Goal: Entertainment & Leisure: Browse casually

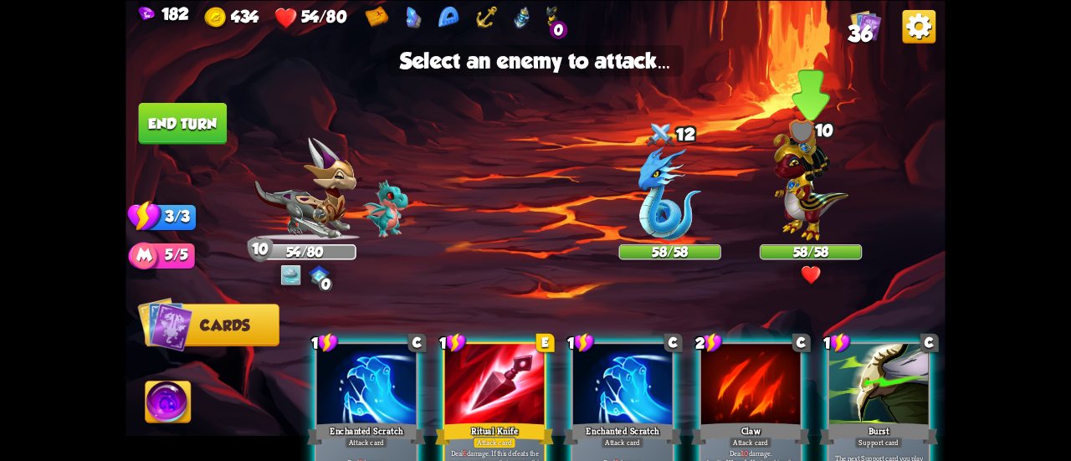
click at [777, 203] on img at bounding box center [810, 182] width 74 height 116
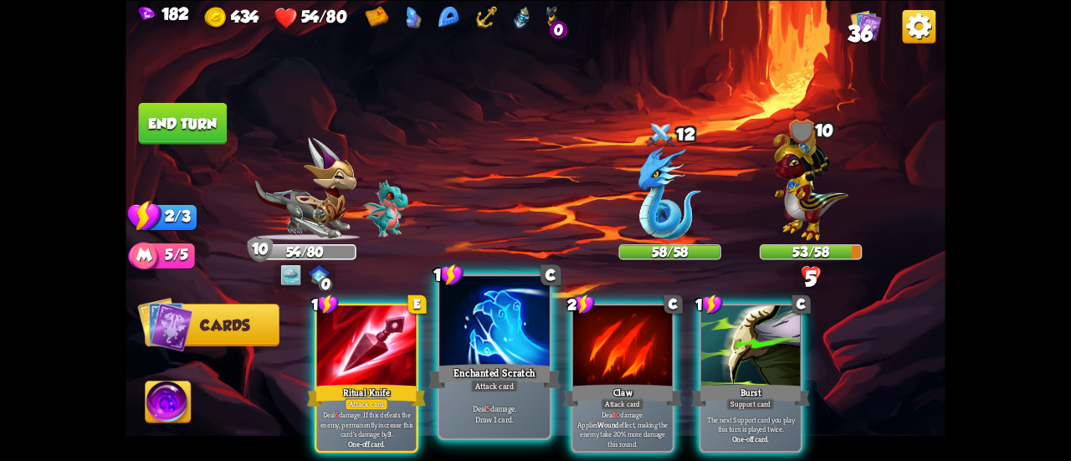
click at [457, 325] on div at bounding box center [494, 322] width 110 height 93
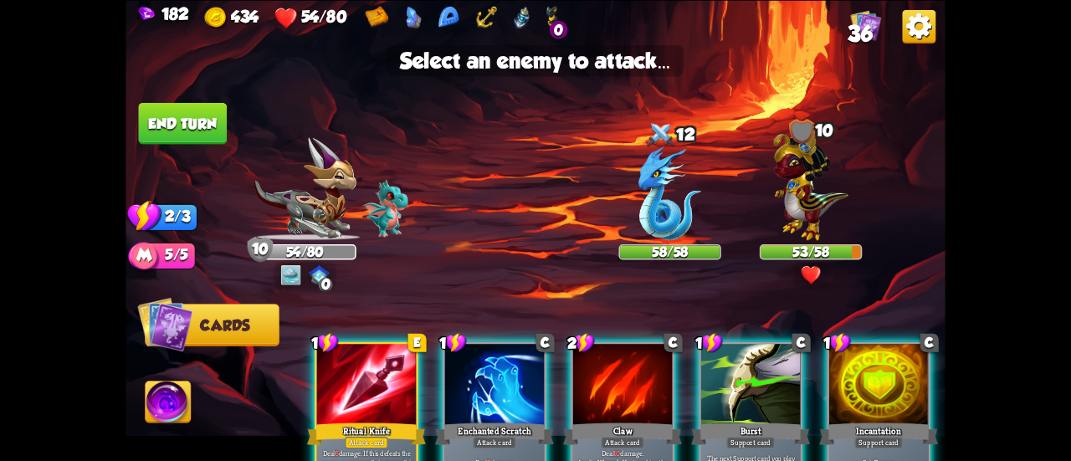
click at [493, 365] on div at bounding box center [494, 386] width 99 height 84
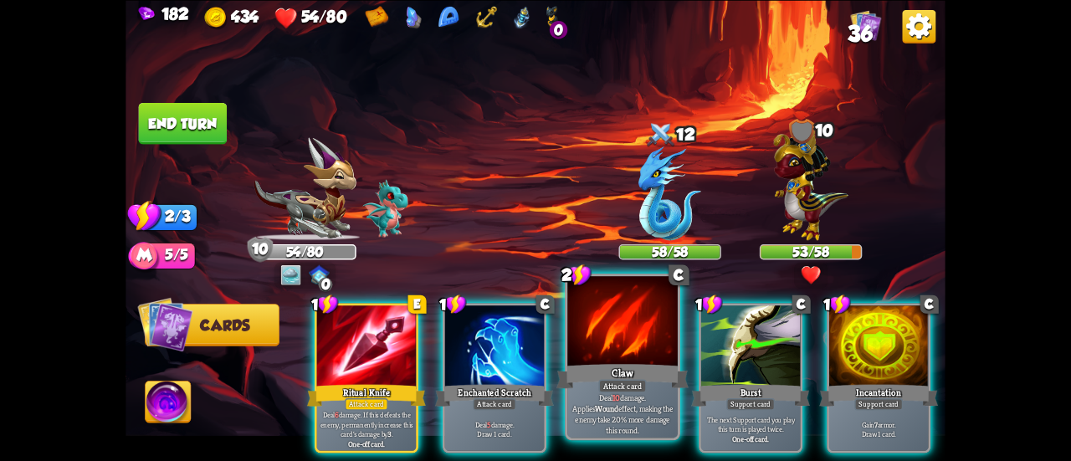
click at [586, 376] on div "Claw" at bounding box center [622, 375] width 132 height 29
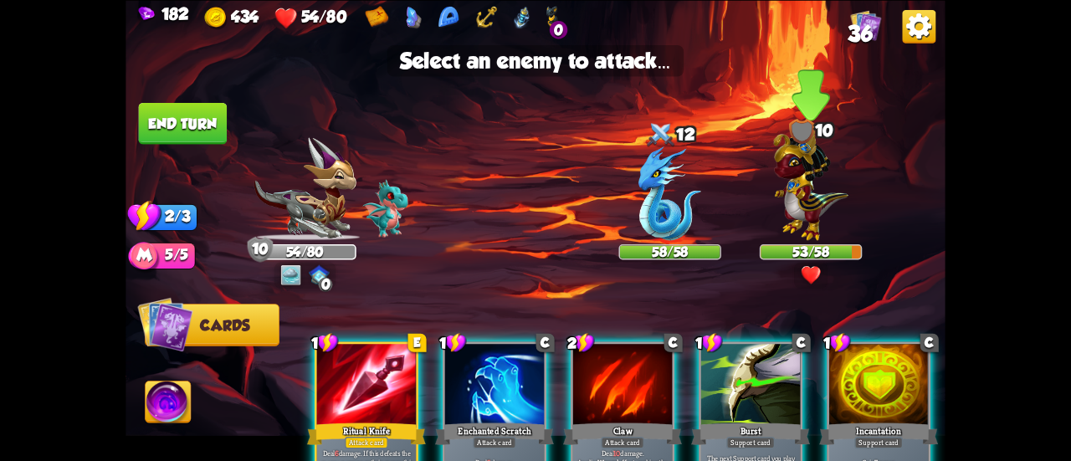
click at [801, 199] on img at bounding box center [810, 182] width 74 height 116
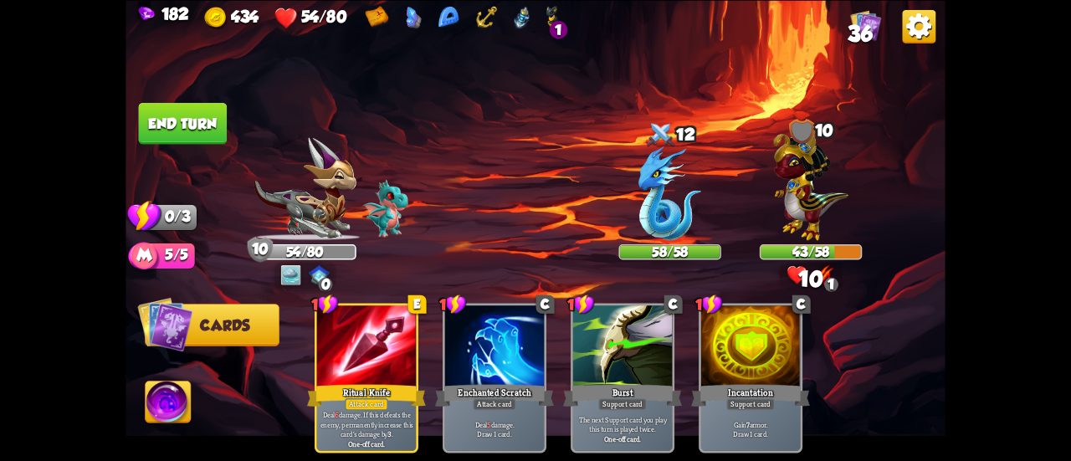
click at [177, 113] on button "End turn" at bounding box center [183, 123] width 89 height 42
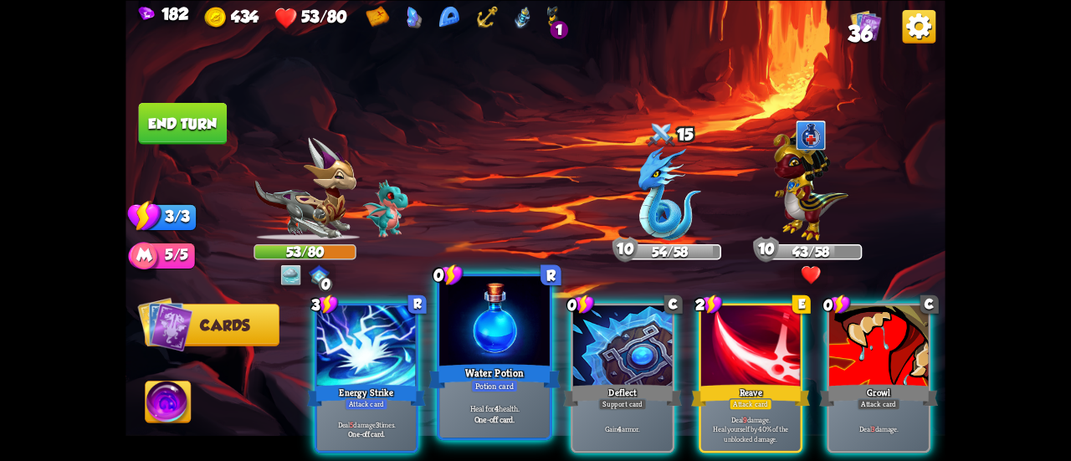
click at [455, 345] on div at bounding box center [494, 322] width 110 height 93
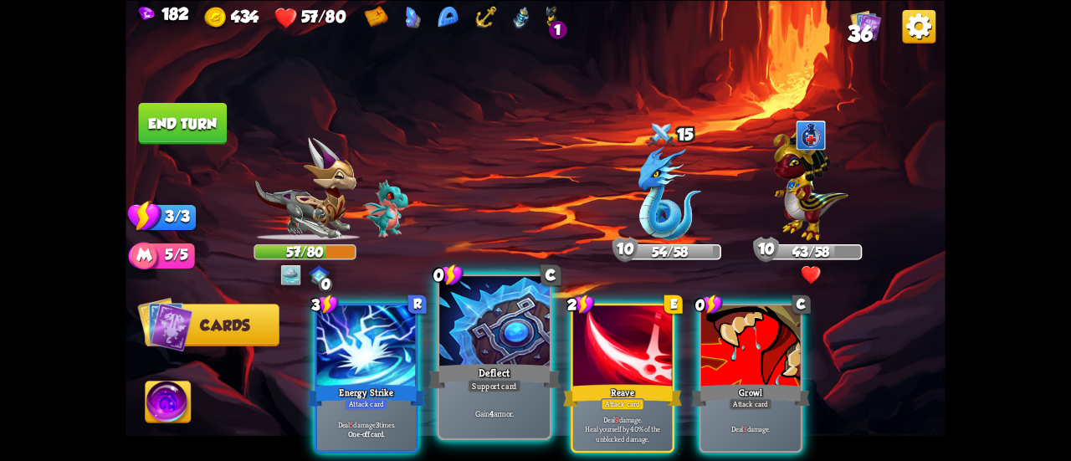
click at [479, 361] on div "Deflect" at bounding box center [494, 375] width 132 height 29
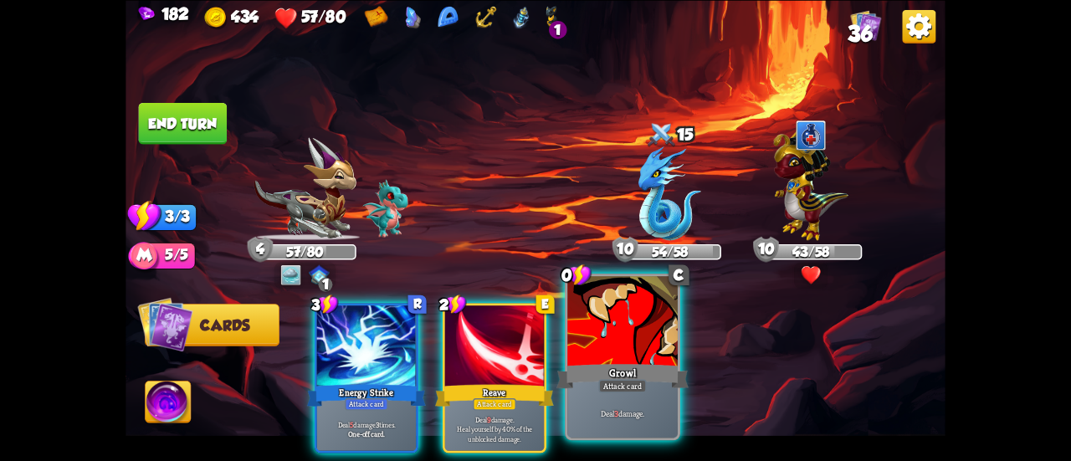
click at [621, 342] on div at bounding box center [622, 322] width 110 height 93
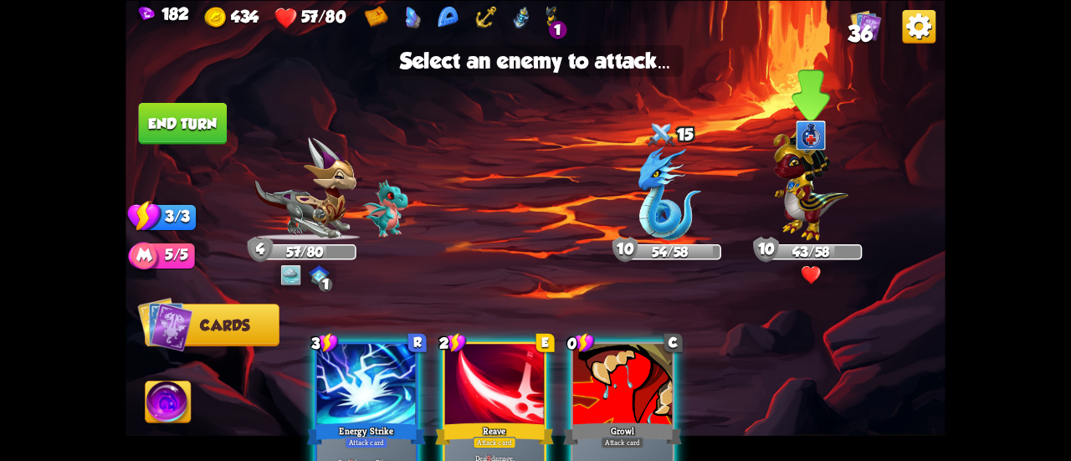
click at [781, 207] on img at bounding box center [810, 182] width 74 height 116
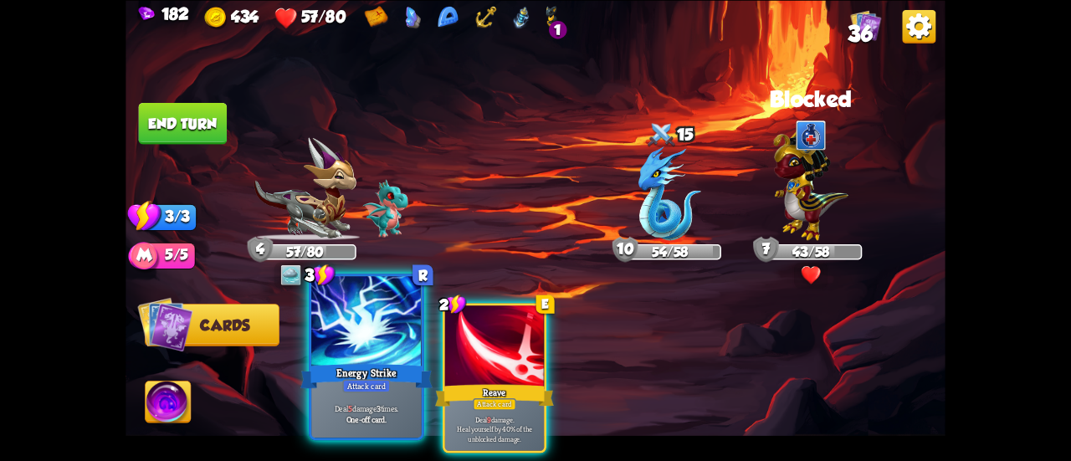
click at [381, 344] on div at bounding box center [366, 322] width 110 height 93
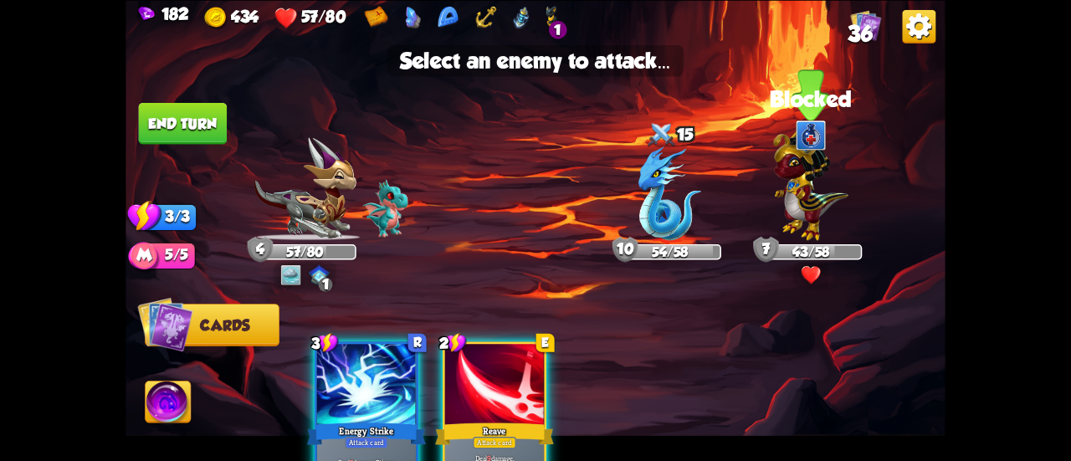
click at [785, 189] on img at bounding box center [810, 182] width 74 height 116
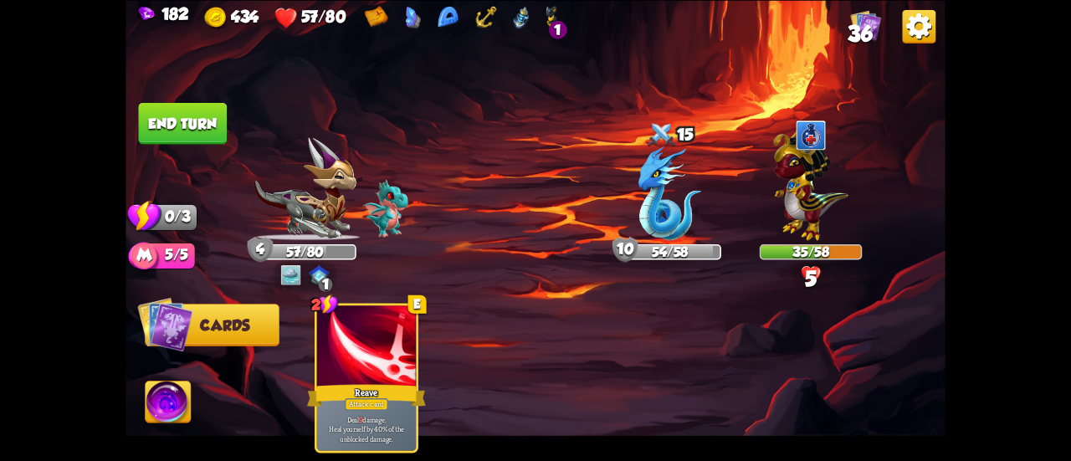
click at [201, 118] on button "End turn" at bounding box center [183, 123] width 89 height 42
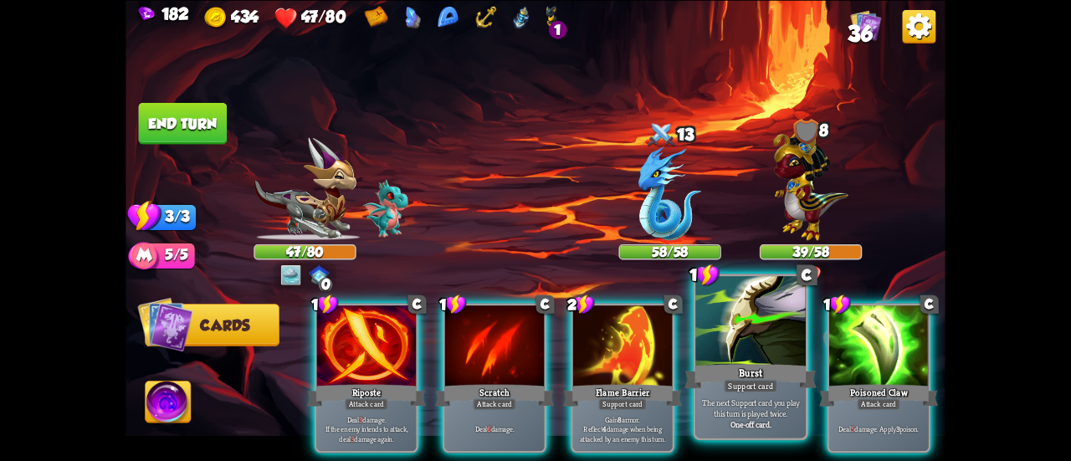
click at [701, 366] on div "Burst" at bounding box center [750, 375] width 132 height 29
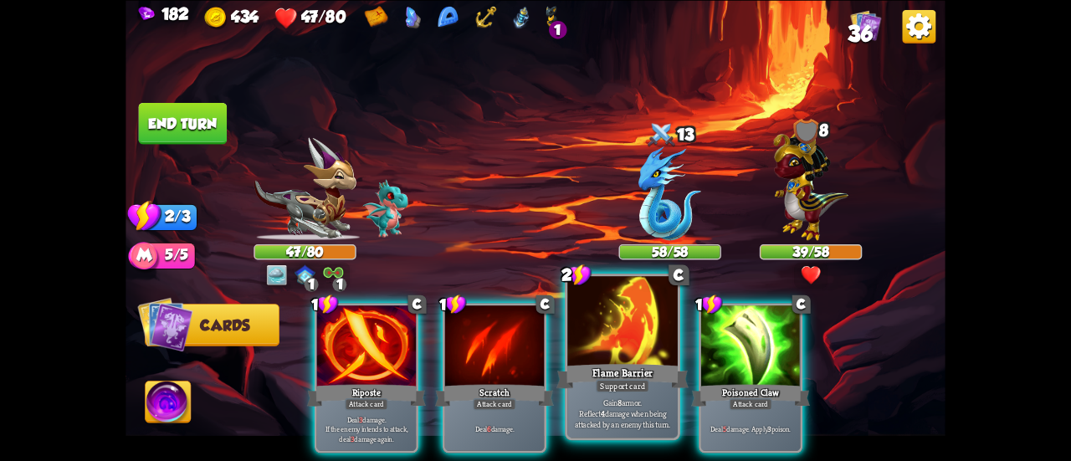
click at [670, 372] on div "Flame Barrier" at bounding box center [622, 375] width 132 height 29
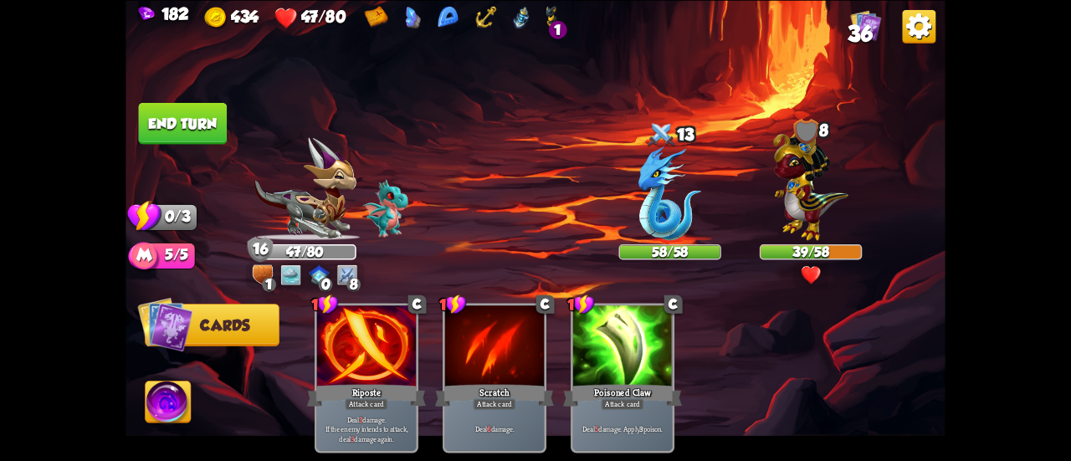
click at [201, 143] on button "End turn" at bounding box center [183, 123] width 89 height 42
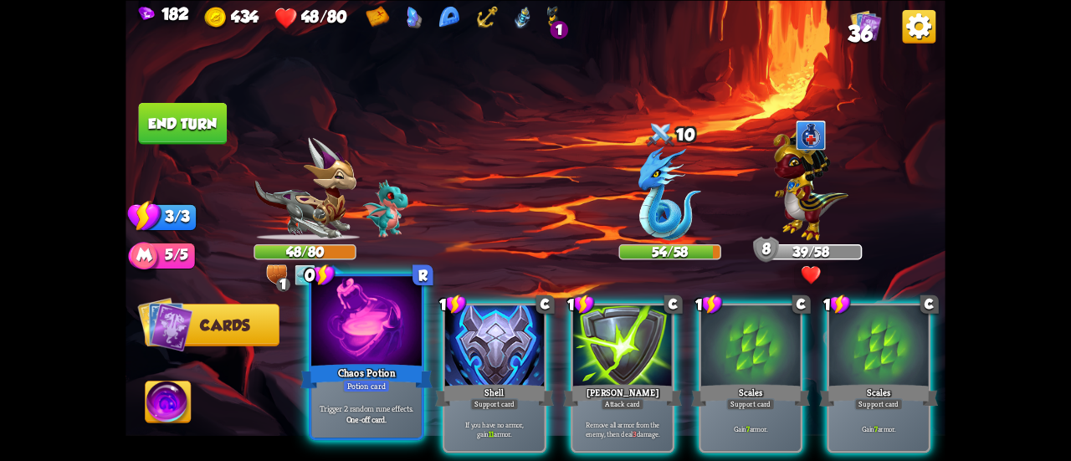
click at [374, 366] on div "Chaos Potion" at bounding box center [366, 375] width 132 height 29
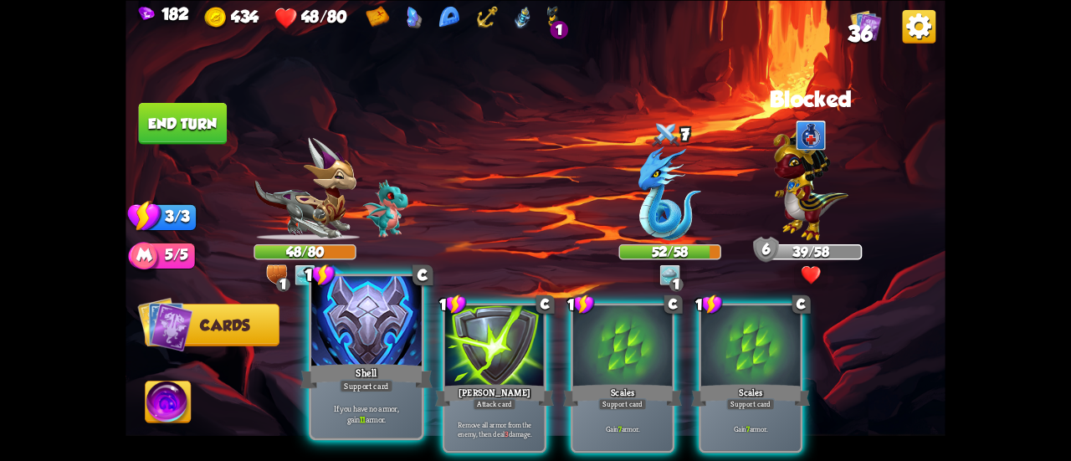
click at [363, 356] on div at bounding box center [366, 322] width 110 height 93
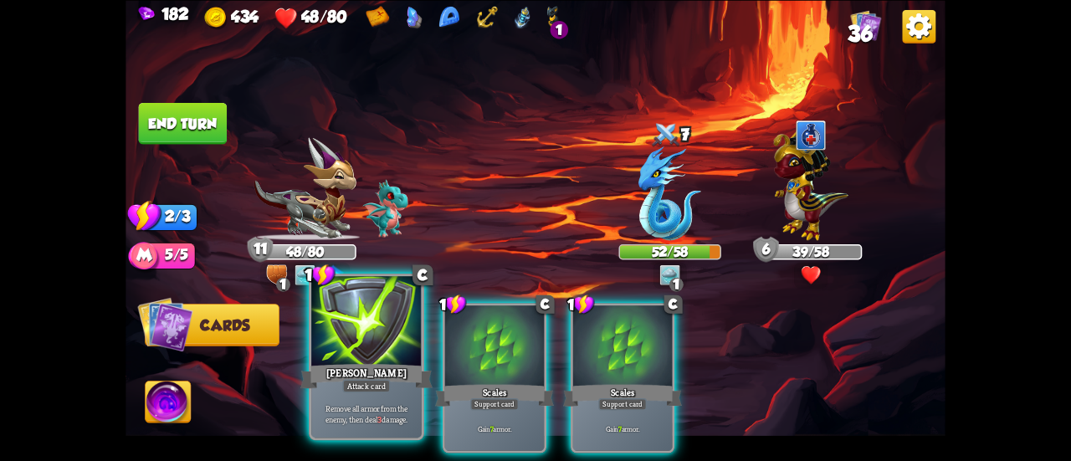
click at [335, 345] on div at bounding box center [366, 322] width 110 height 93
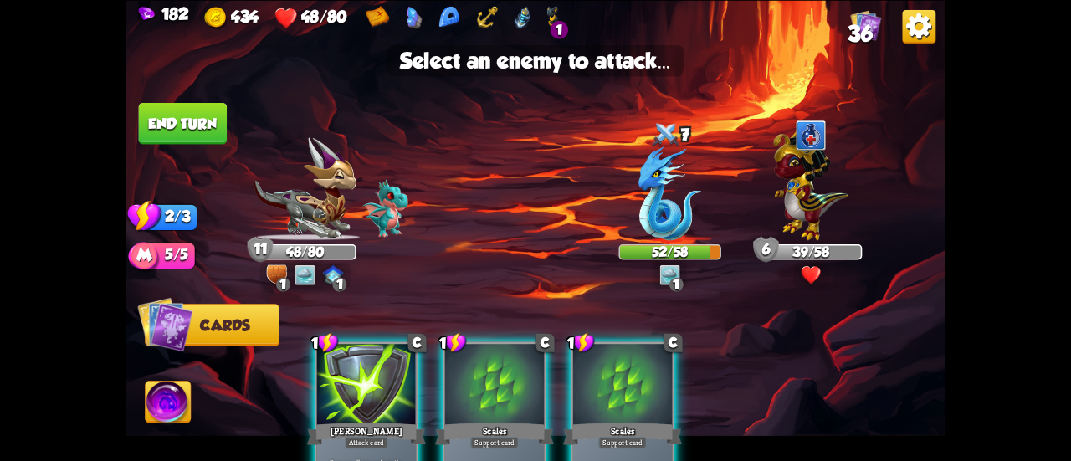
click at [335, 370] on div at bounding box center [366, 386] width 99 height 84
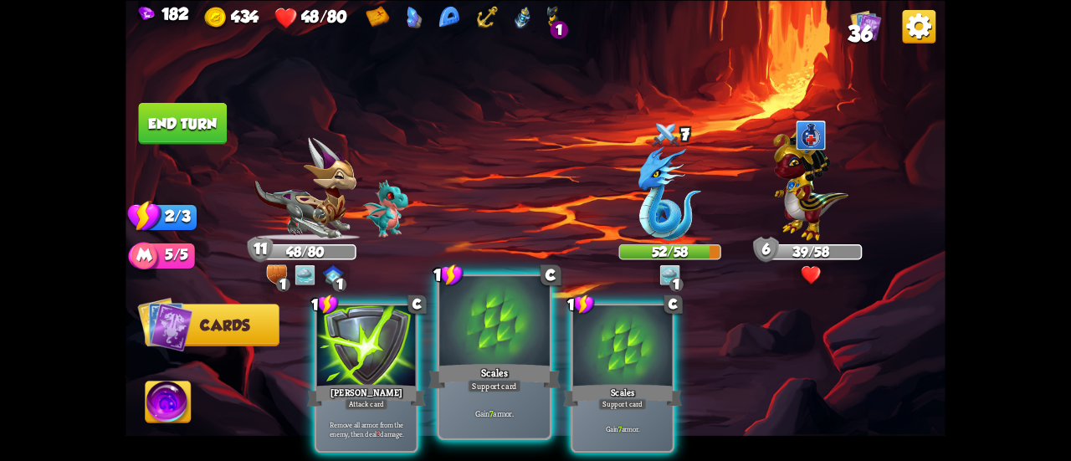
click at [483, 354] on div at bounding box center [494, 322] width 110 height 93
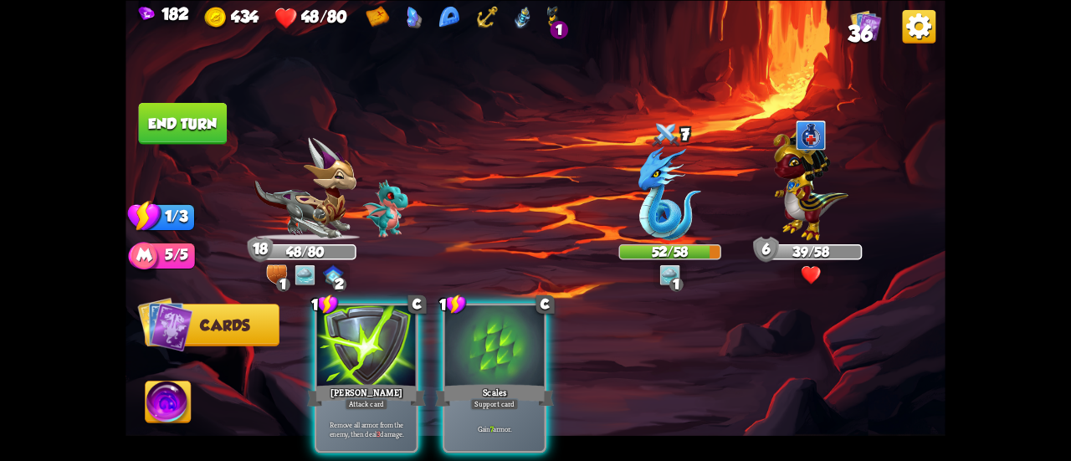
click at [483, 354] on div at bounding box center [494, 347] width 99 height 84
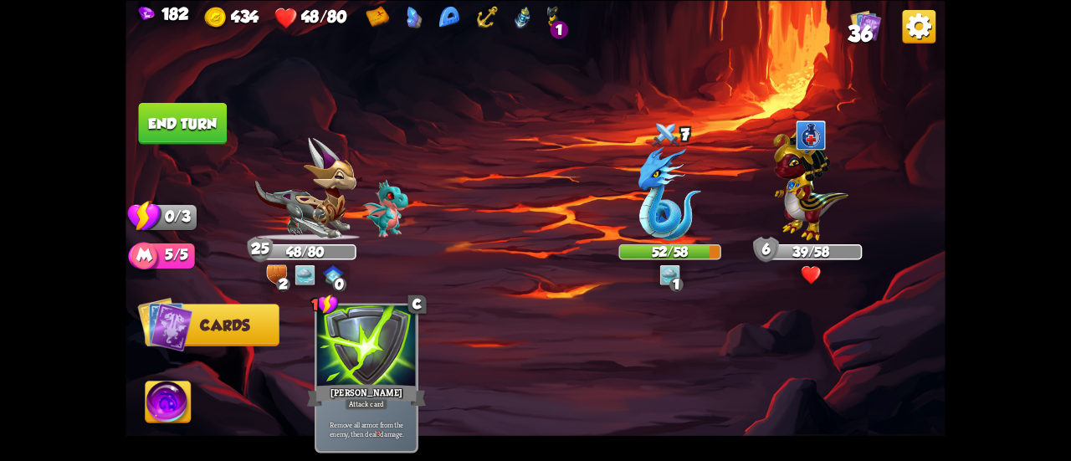
click at [187, 126] on button "End turn" at bounding box center [183, 123] width 89 height 42
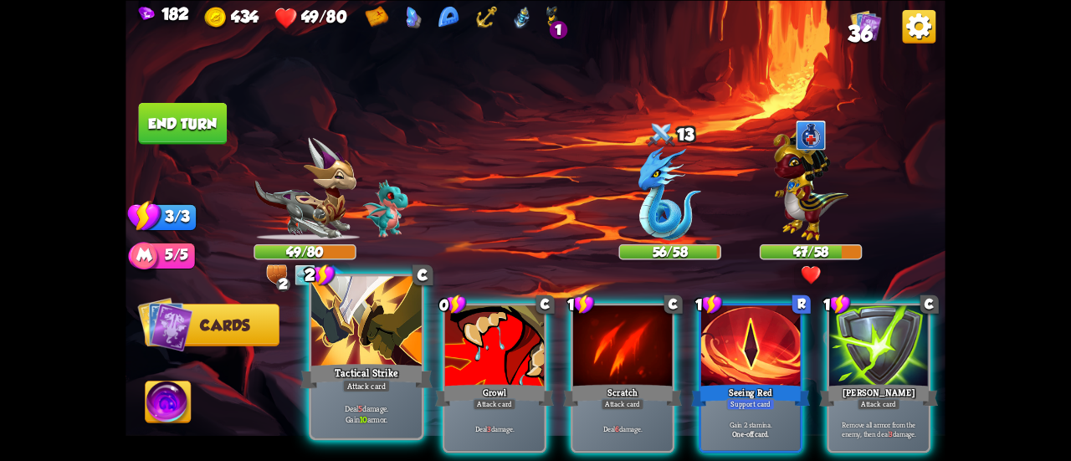
click at [334, 349] on div at bounding box center [366, 322] width 110 height 93
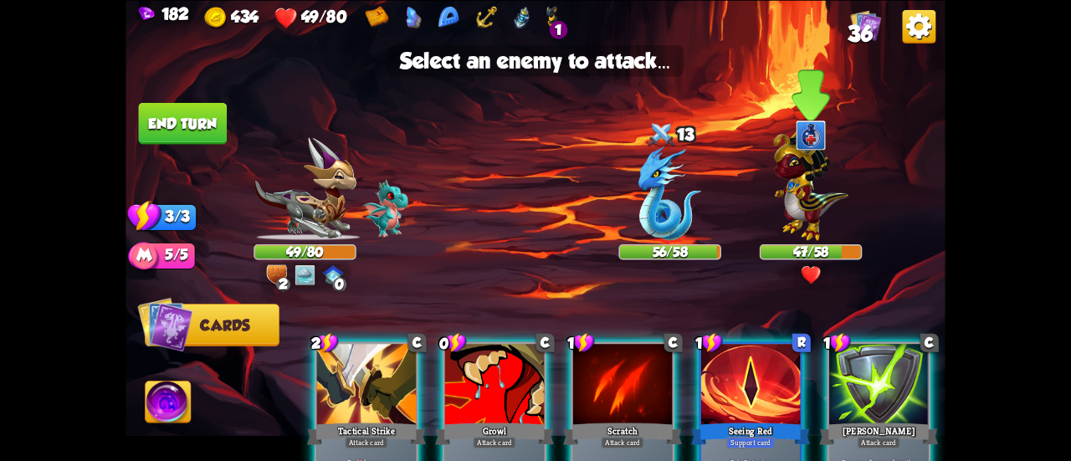
click at [823, 200] on img at bounding box center [810, 182] width 74 height 116
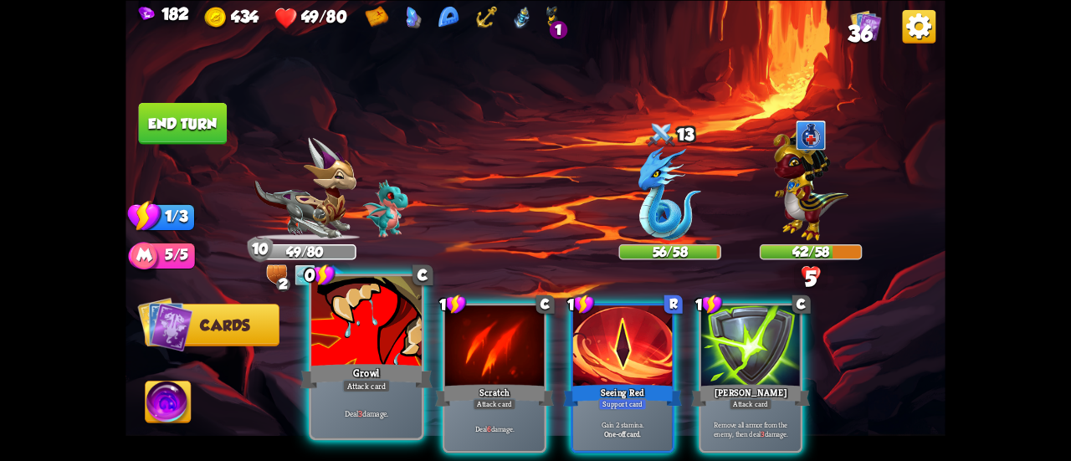
click at [354, 317] on div at bounding box center [366, 322] width 110 height 93
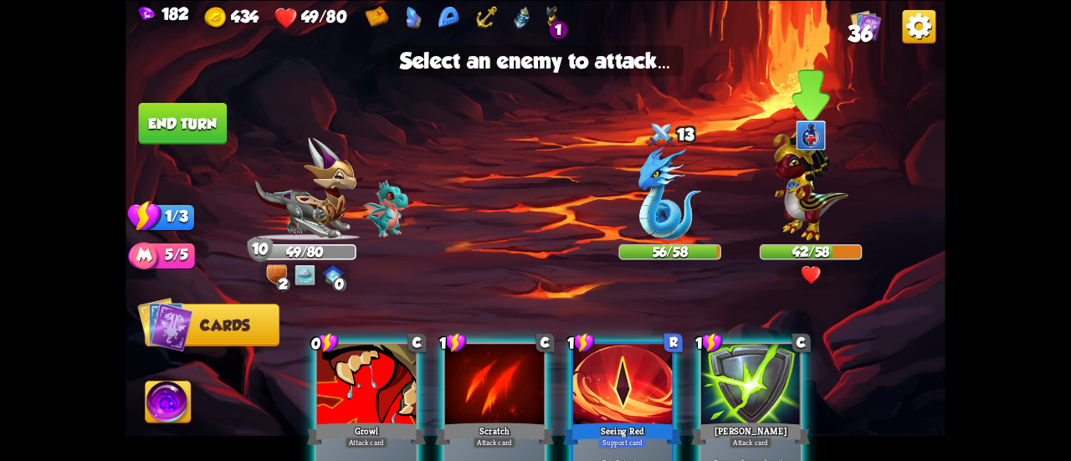
click at [787, 192] on img at bounding box center [810, 182] width 74 height 116
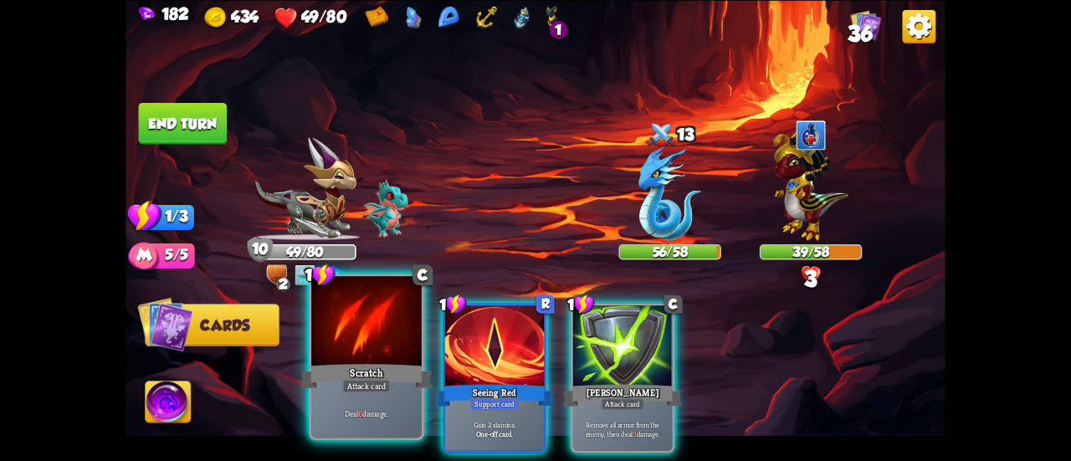
click at [350, 324] on div at bounding box center [366, 322] width 110 height 93
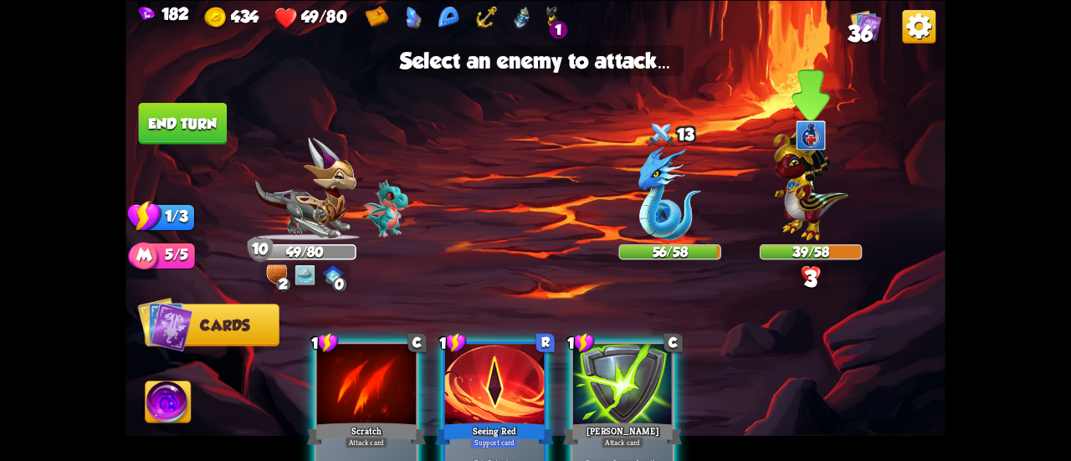
click at [814, 178] on img at bounding box center [810, 182] width 74 height 116
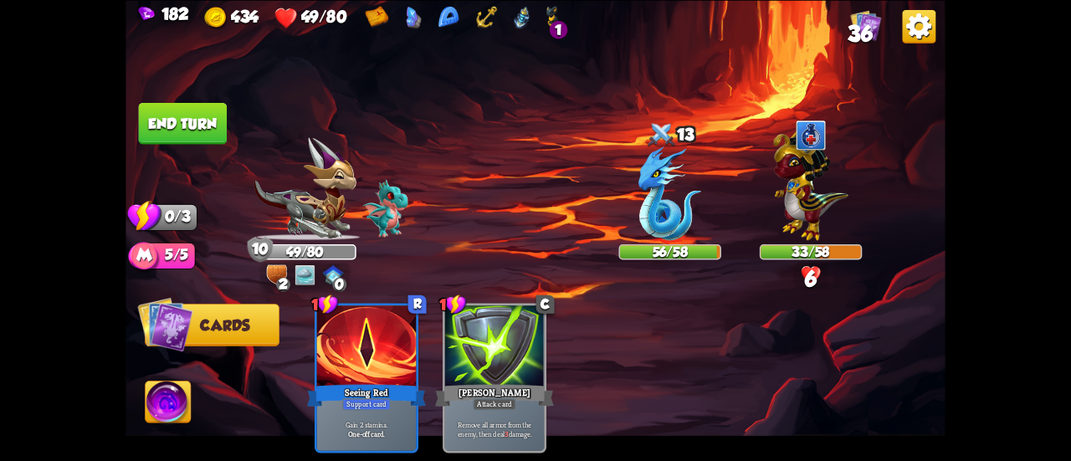
click at [172, 110] on button "End turn" at bounding box center [183, 123] width 89 height 42
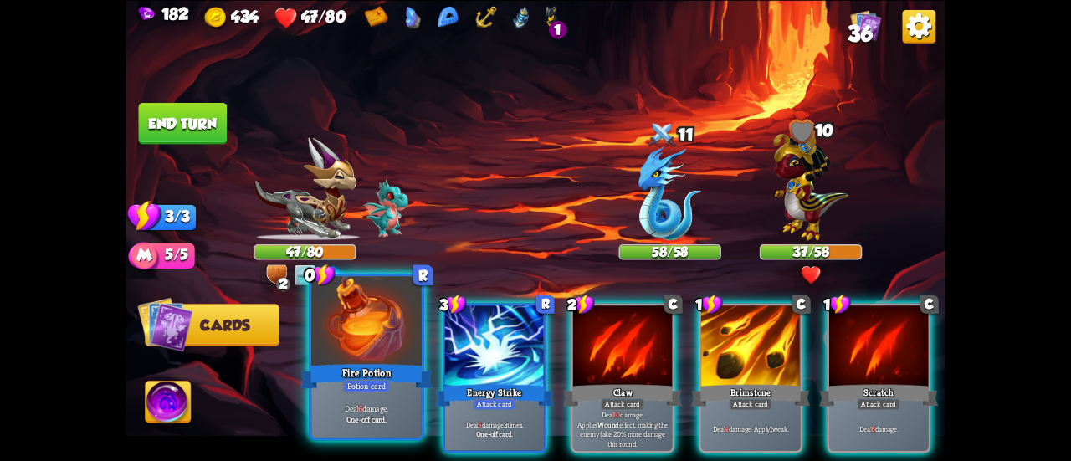
click at [385, 357] on div at bounding box center [366, 322] width 110 height 93
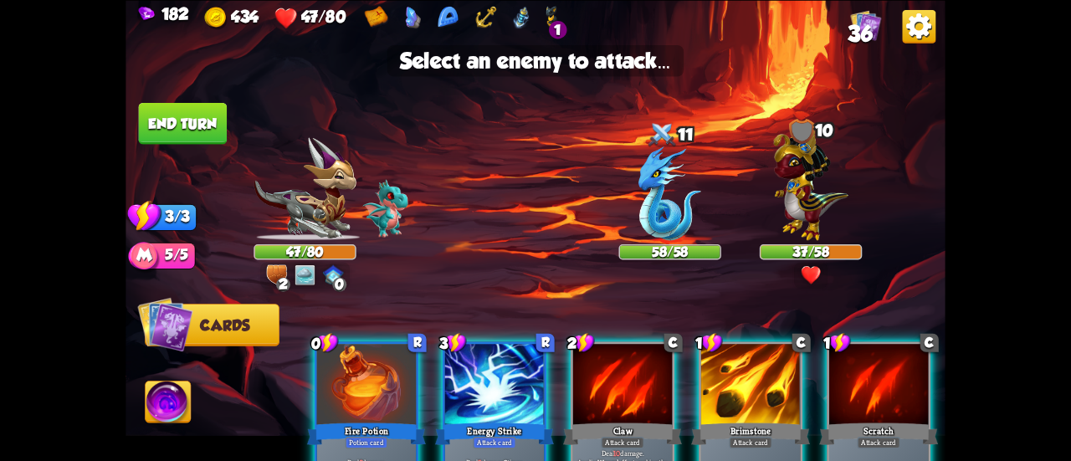
click at [398, 386] on div at bounding box center [366, 386] width 99 height 84
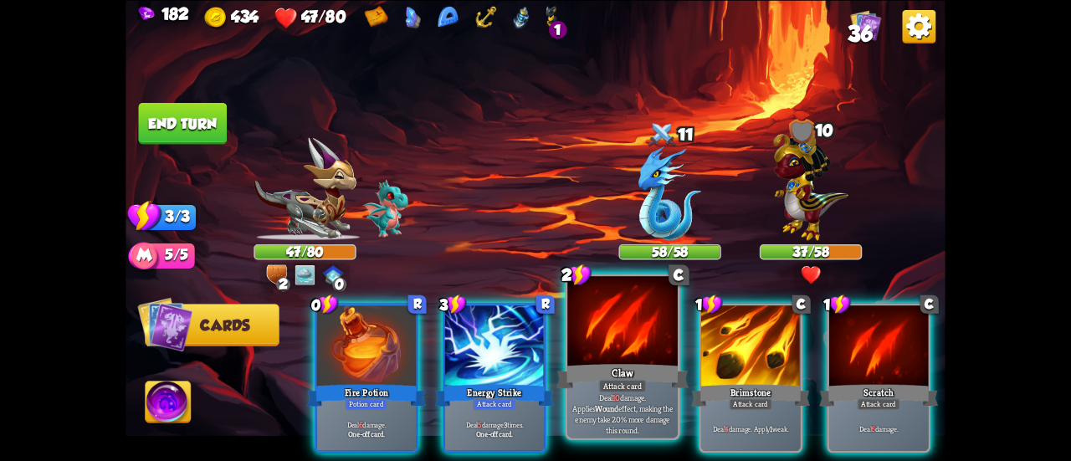
click at [635, 362] on div "Claw" at bounding box center [622, 375] width 132 height 29
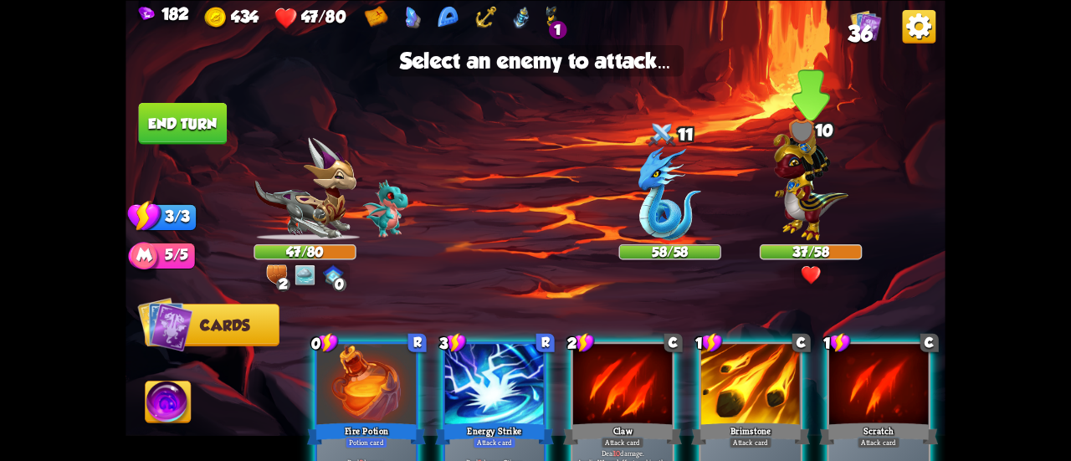
click at [800, 207] on img at bounding box center [810, 182] width 74 height 116
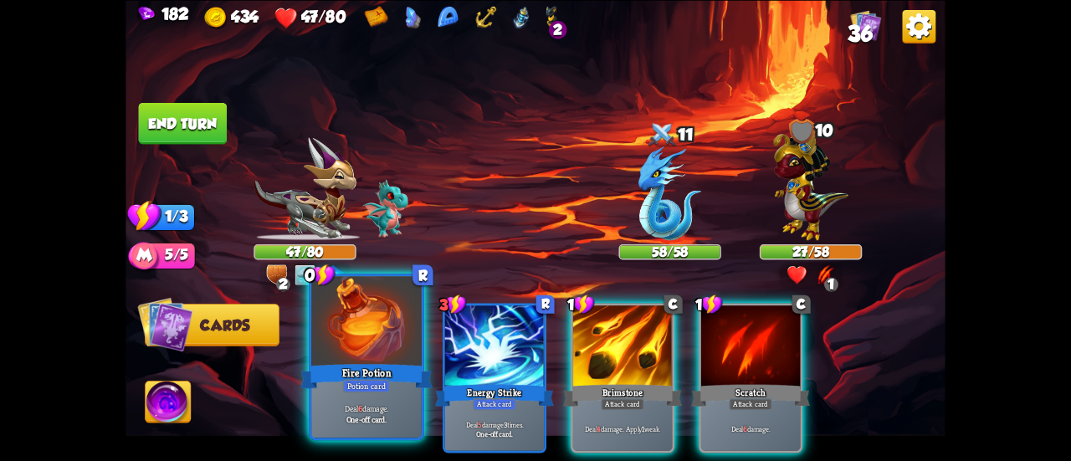
click at [358, 376] on div "Fire Potion" at bounding box center [366, 375] width 132 height 29
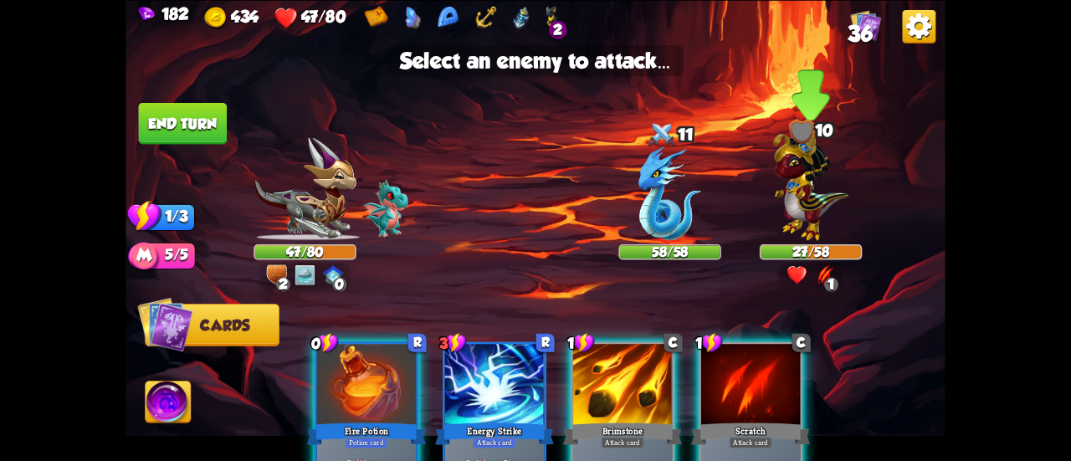
click at [778, 186] on img at bounding box center [810, 182] width 74 height 116
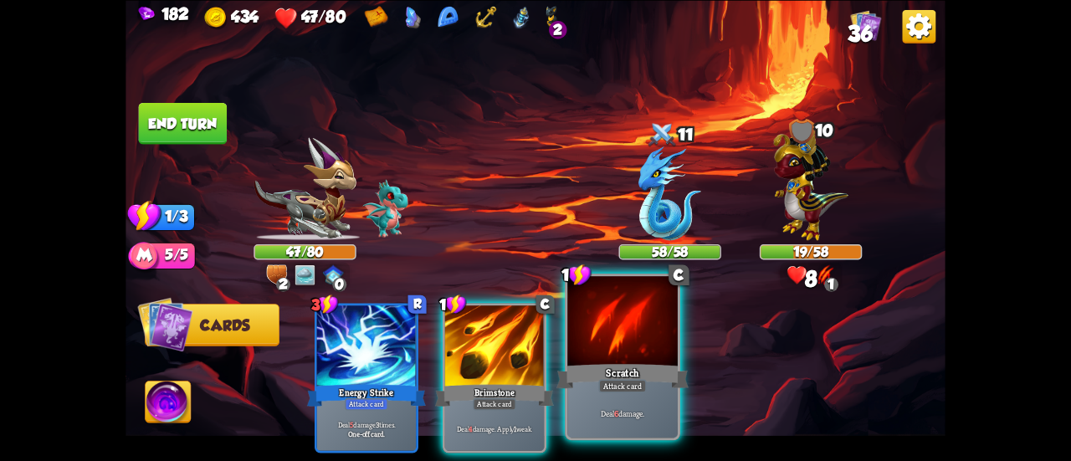
click at [592, 347] on div at bounding box center [622, 322] width 110 height 93
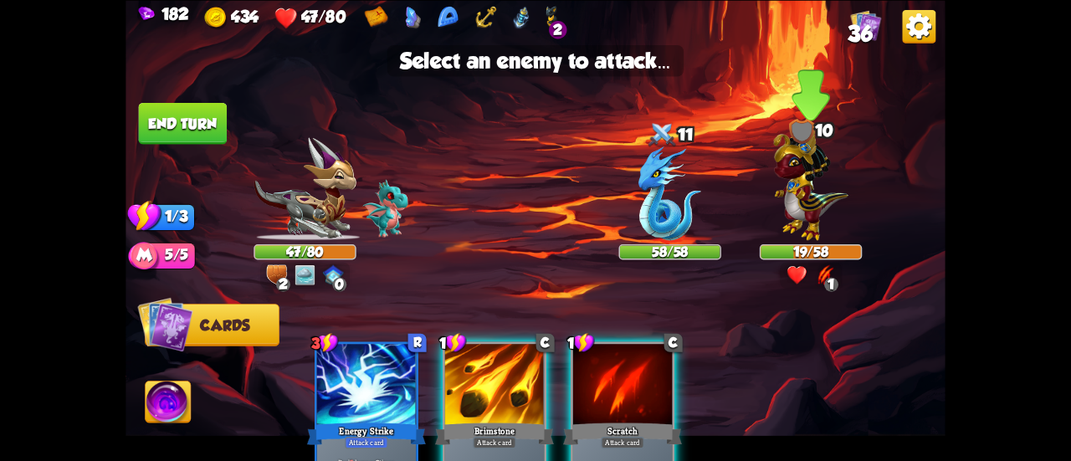
click at [822, 197] on img at bounding box center [810, 182] width 74 height 116
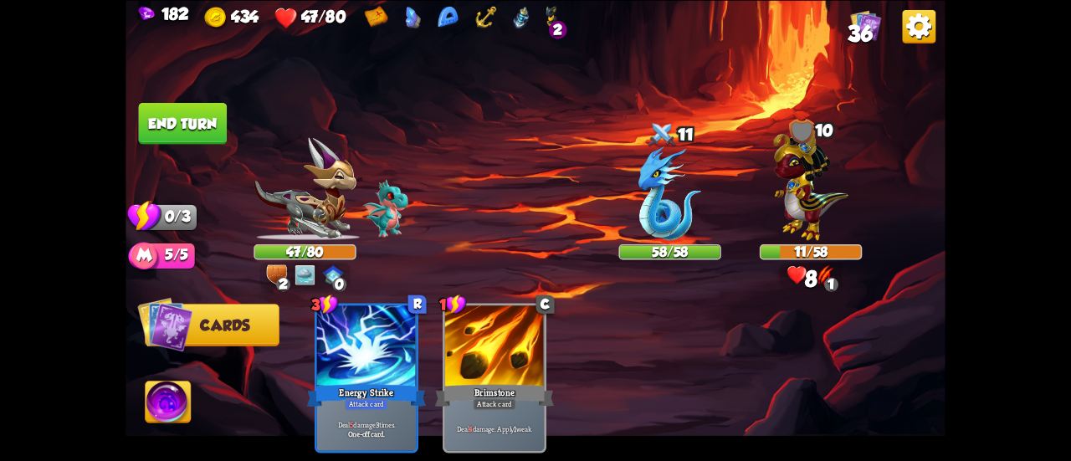
click at [167, 103] on button "End turn" at bounding box center [183, 123] width 89 height 42
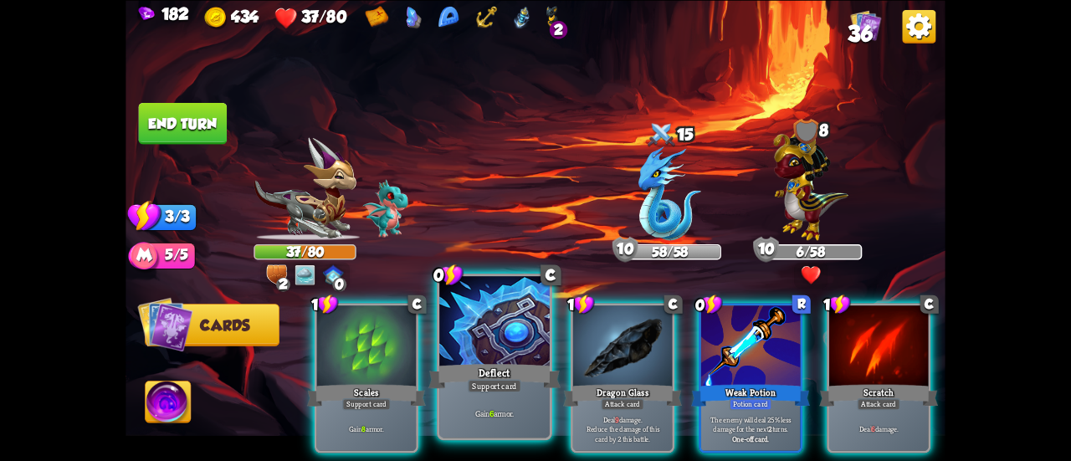
click at [482, 391] on div "Support card" at bounding box center [495, 385] width 54 height 13
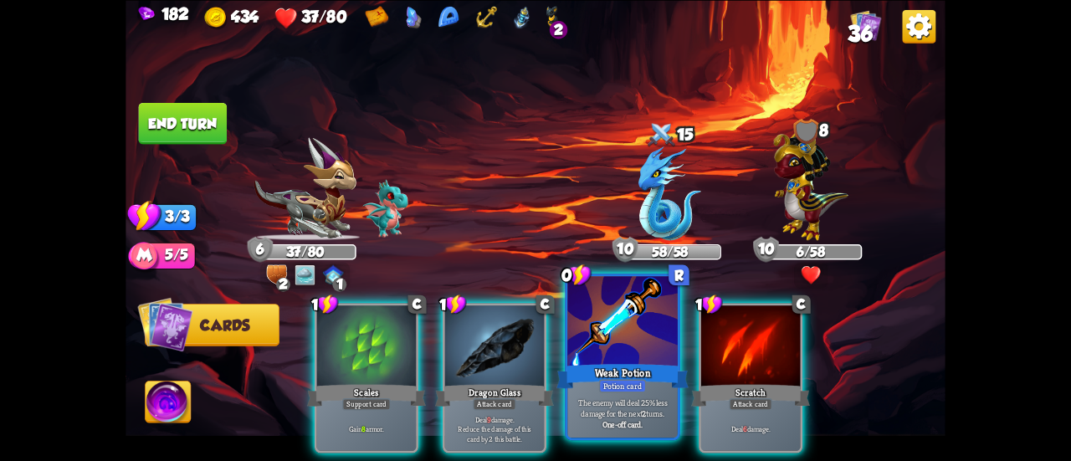
click at [600, 369] on div "Weak Potion" at bounding box center [622, 375] width 132 height 29
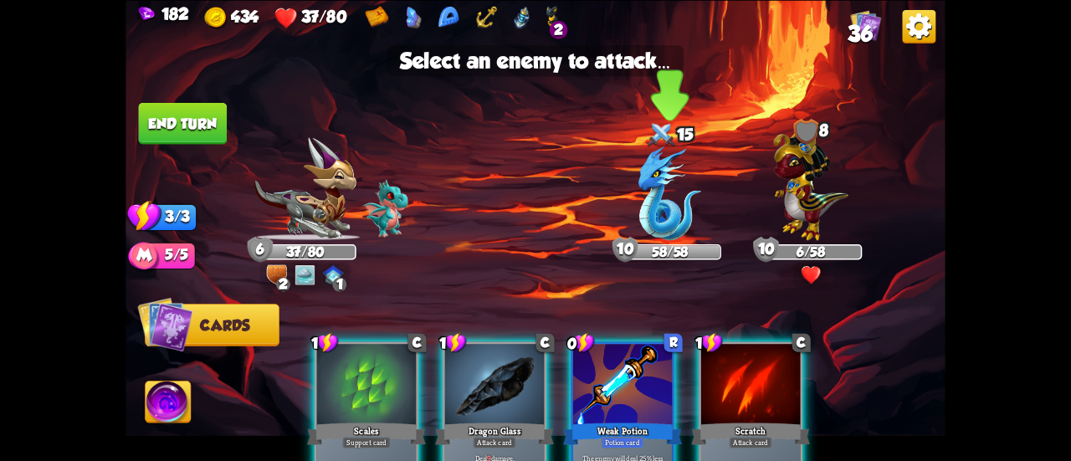
click at [641, 225] on img at bounding box center [669, 193] width 63 height 94
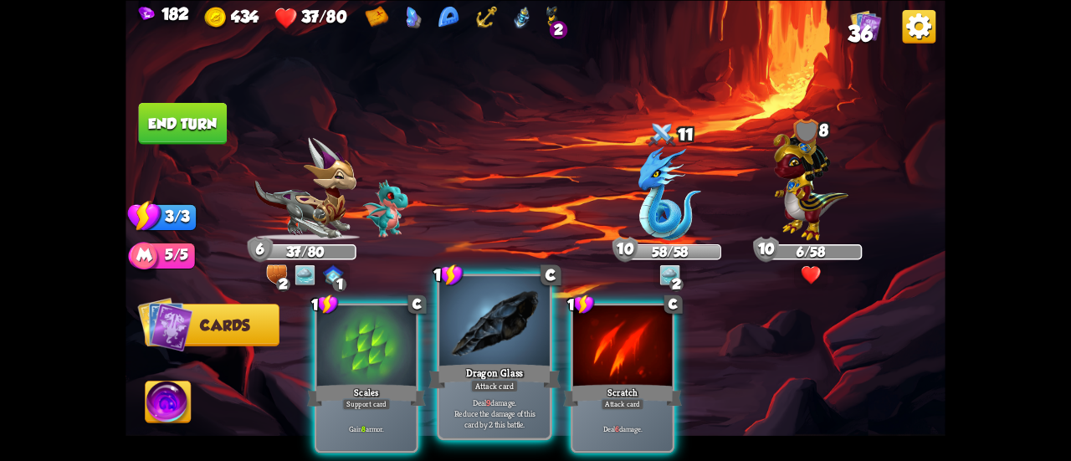
click at [473, 365] on div "Dragon Glass" at bounding box center [494, 375] width 132 height 29
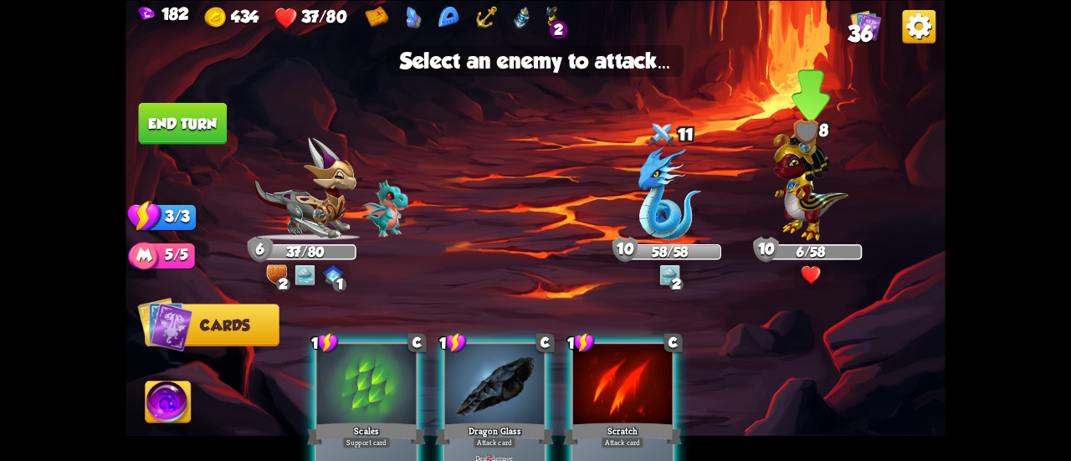
click at [790, 208] on img at bounding box center [810, 182] width 74 height 116
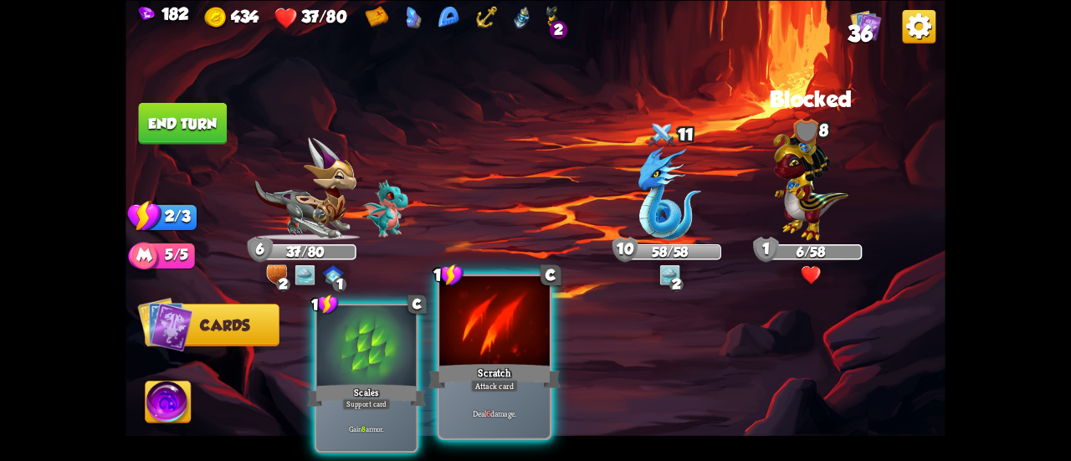
click at [481, 323] on div at bounding box center [494, 322] width 110 height 93
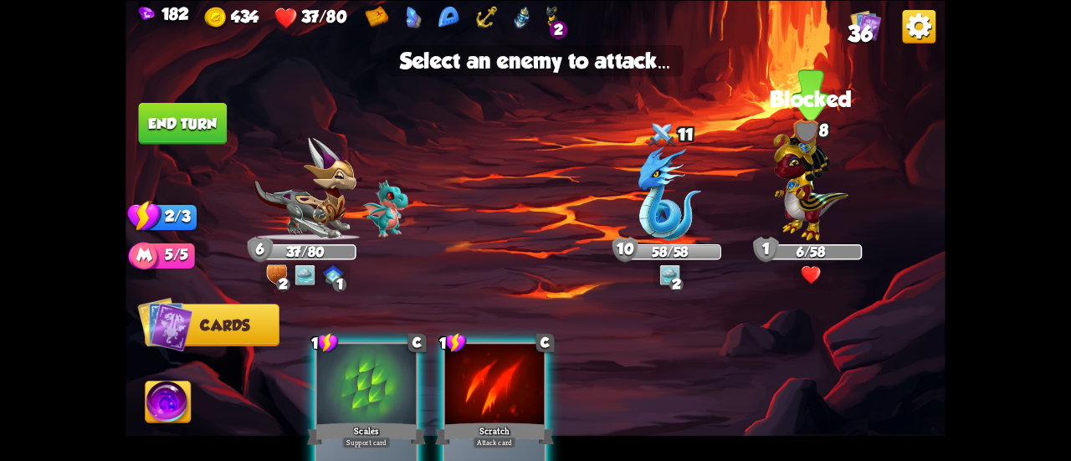
click at [805, 194] on img at bounding box center [810, 182] width 74 height 116
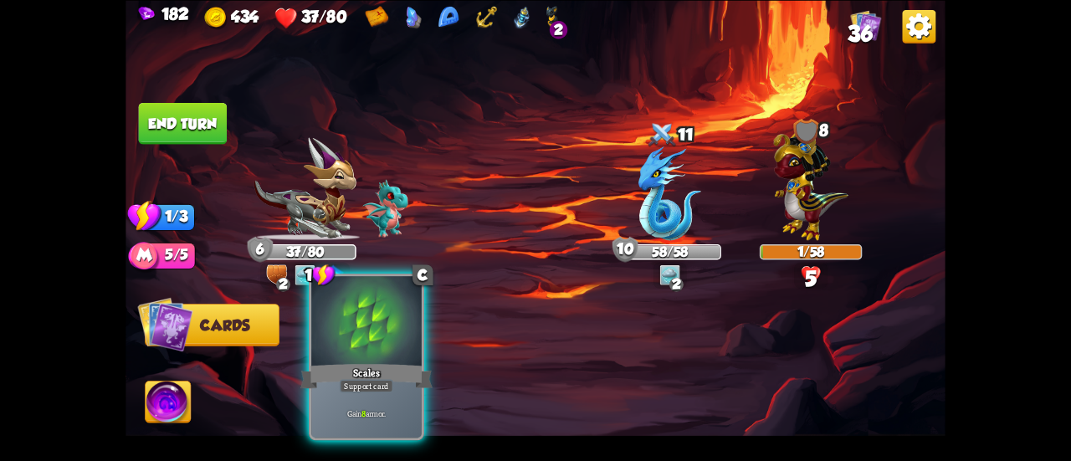
drag, startPoint x: 425, startPoint y: 333, endPoint x: 406, endPoint y: 343, distance: 21.0
click at [421, 335] on div "1 C Scales Support card Gain 8 armor." at bounding box center [617, 358] width 656 height 205
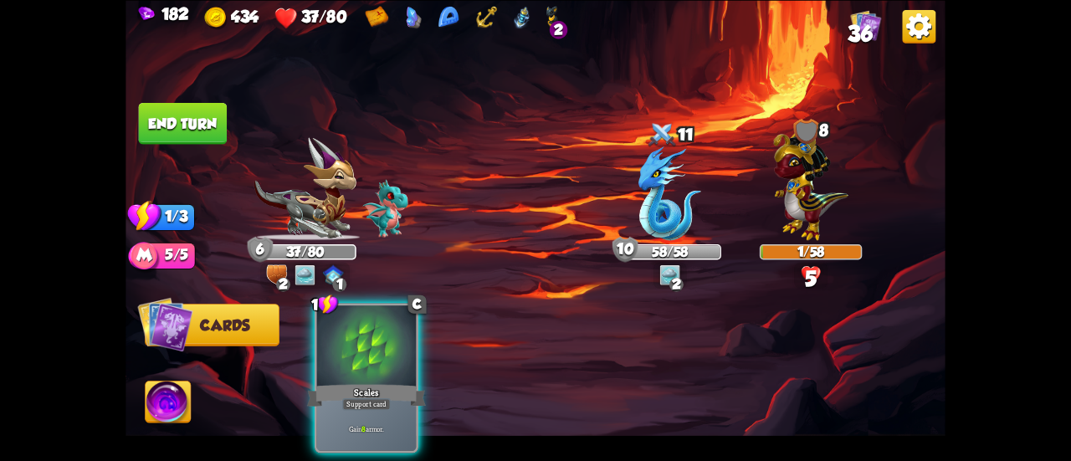
click at [482, 391] on div "1 C Scales Support card Gain 8 armor." at bounding box center [617, 358] width 656 height 205
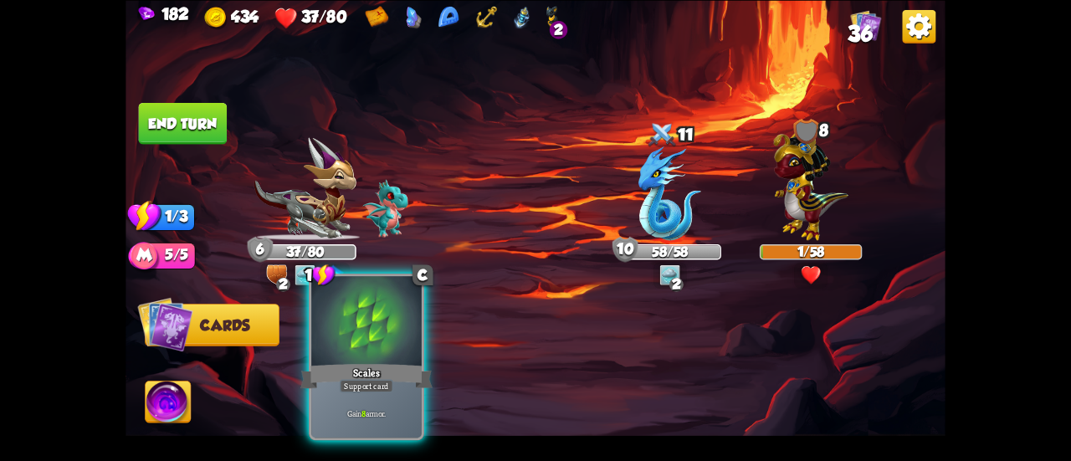
click at [357, 335] on div at bounding box center [366, 322] width 110 height 93
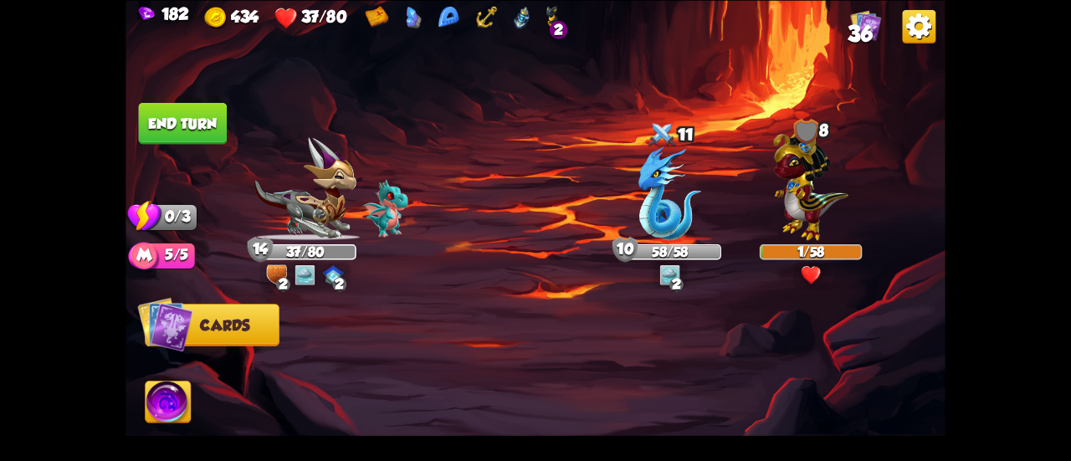
click at [196, 133] on button "End turn" at bounding box center [183, 123] width 89 height 42
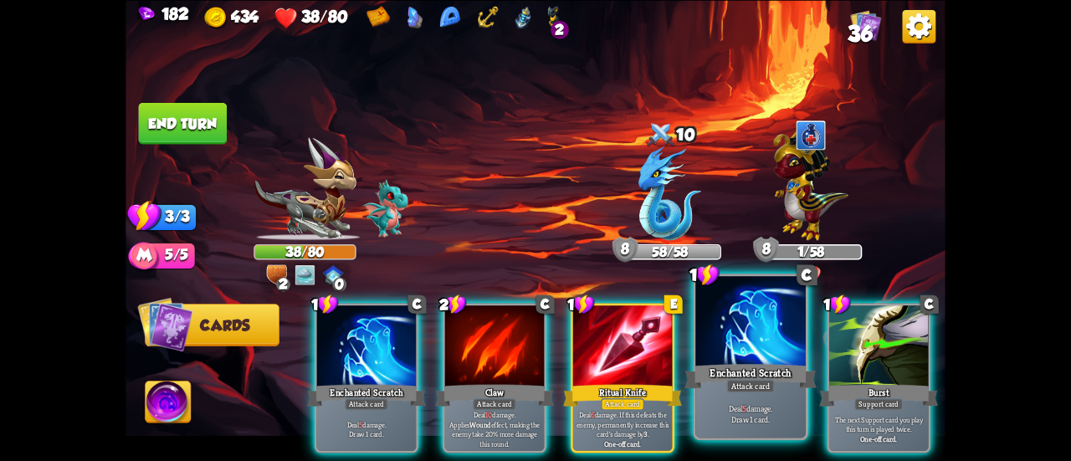
click at [722, 304] on div at bounding box center [750, 322] width 110 height 93
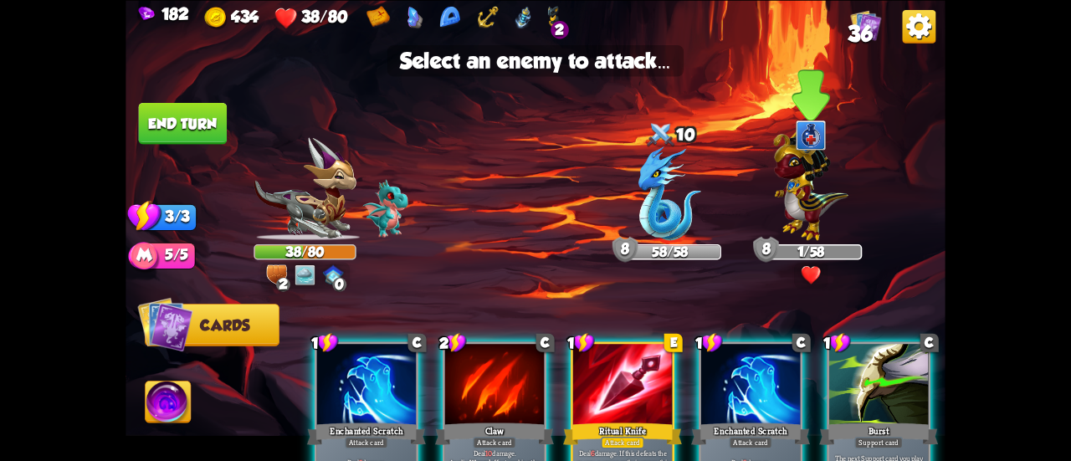
click at [800, 168] on img at bounding box center [810, 182] width 74 height 116
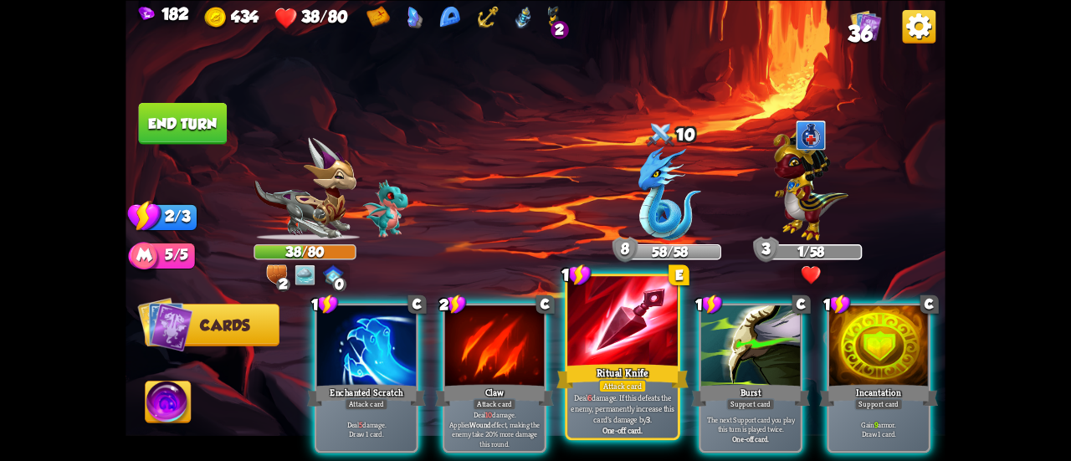
click at [614, 324] on div at bounding box center [622, 322] width 110 height 93
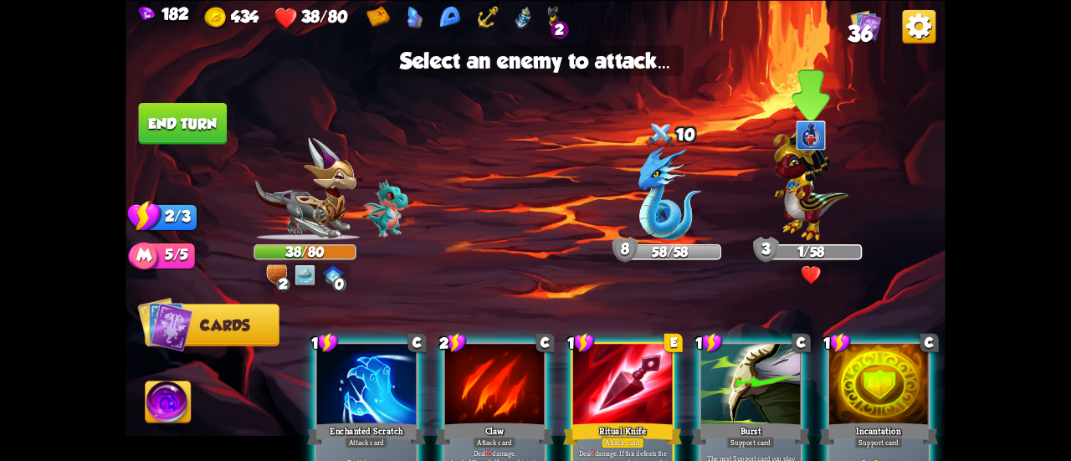
click at [817, 174] on img at bounding box center [810, 182] width 74 height 116
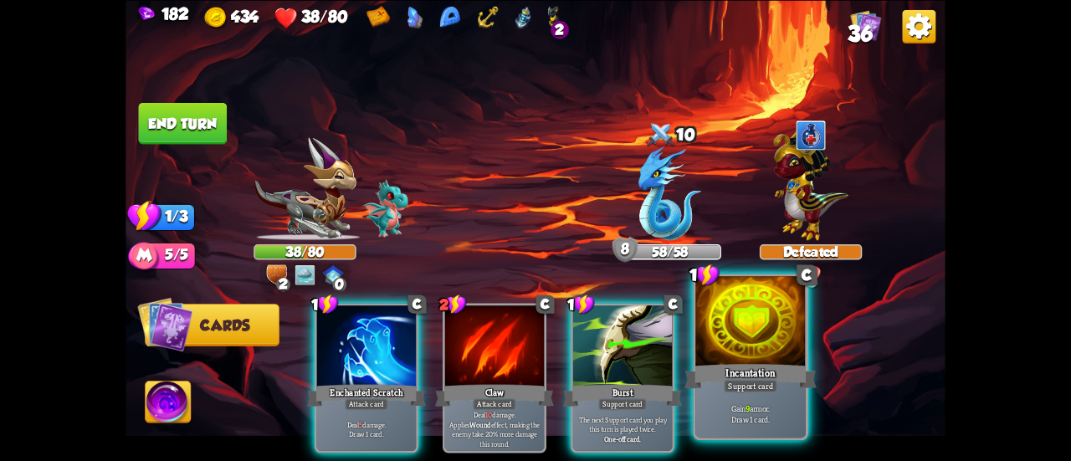
click at [750, 324] on div at bounding box center [750, 322] width 110 height 93
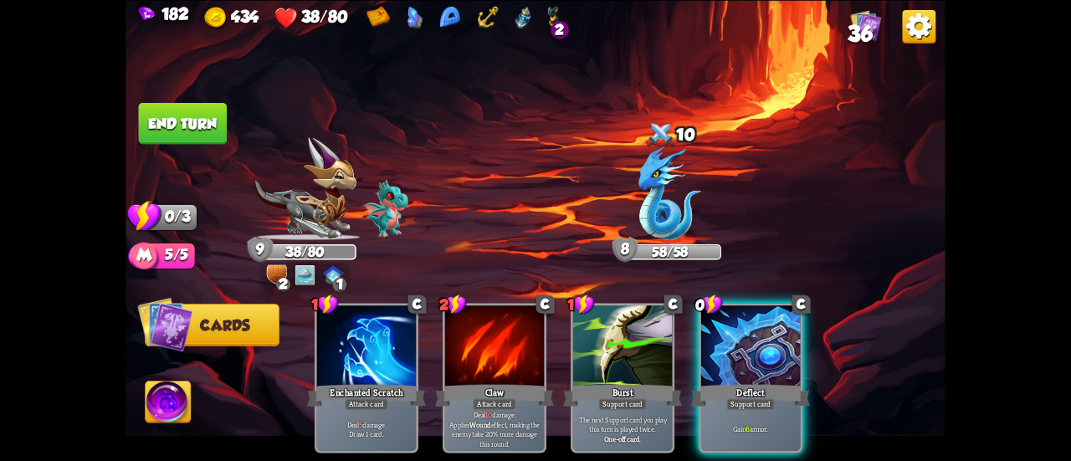
drag, startPoint x: 724, startPoint y: 329, endPoint x: 410, endPoint y: 238, distance: 327.4
click at [721, 327] on div at bounding box center [750, 347] width 99 height 84
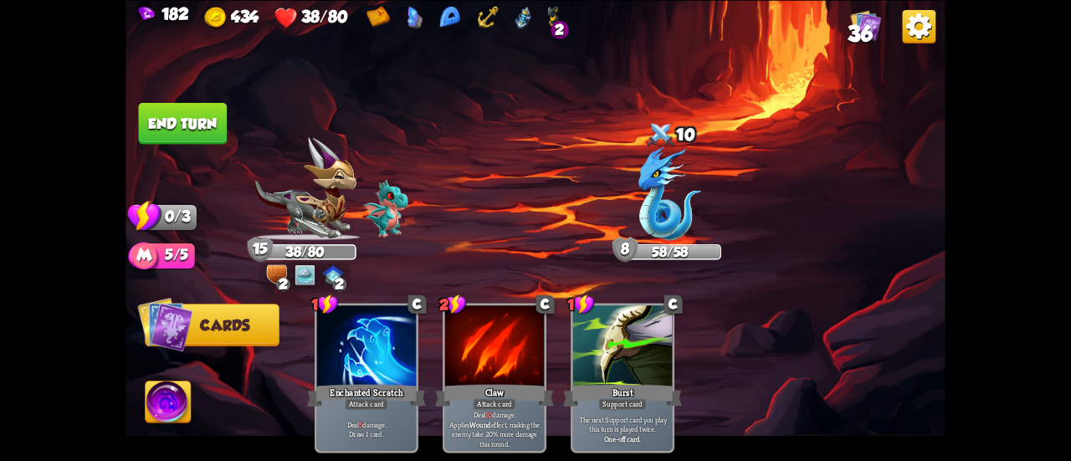
click at [201, 115] on button "End turn" at bounding box center [183, 123] width 89 height 42
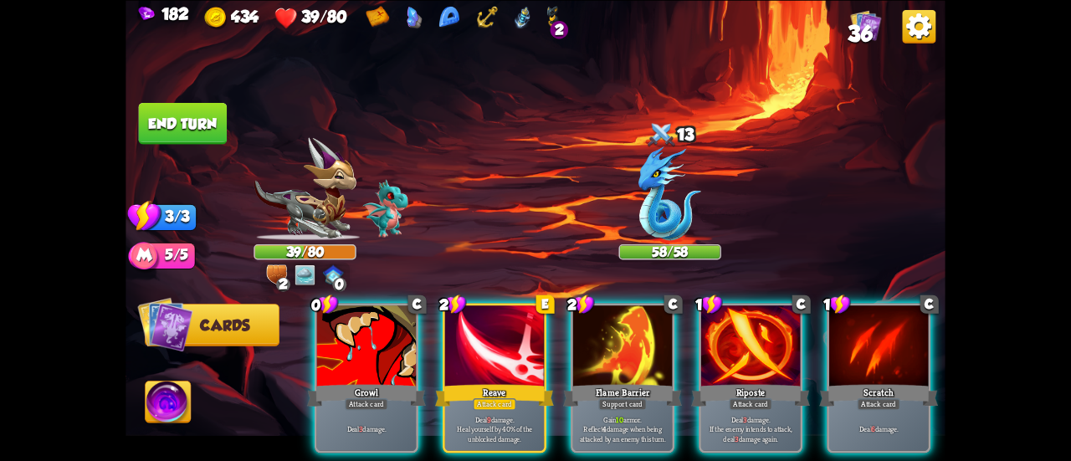
click at [166, 423] on img at bounding box center [168, 404] width 45 height 46
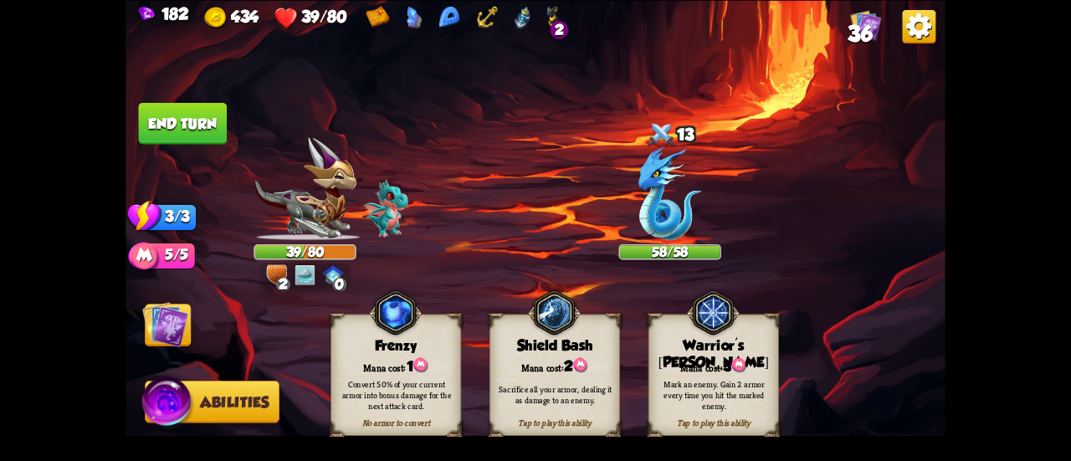
click at [687, 376] on div "Mark an enemy. Gain 2 armor every time you hit the marked enemy." at bounding box center [713, 394] width 130 height 51
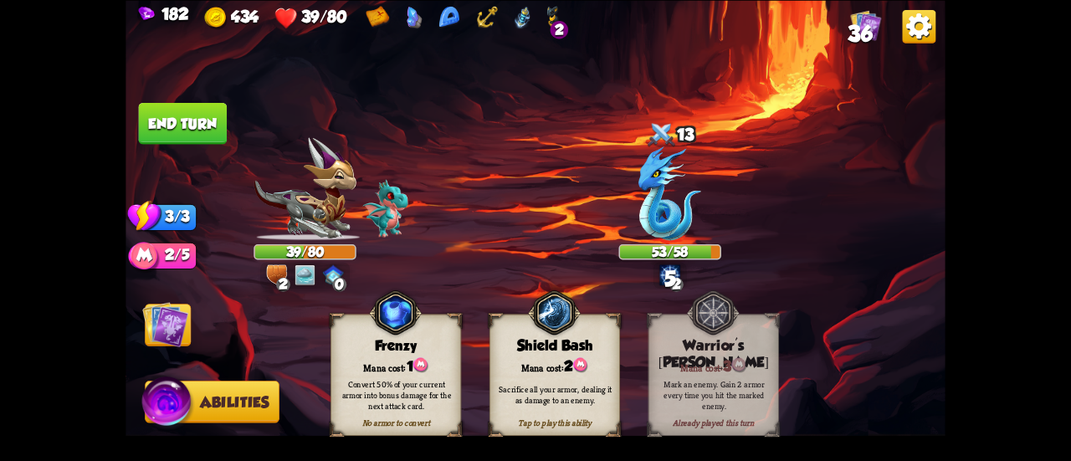
click at [167, 321] on img at bounding box center [165, 324] width 46 height 46
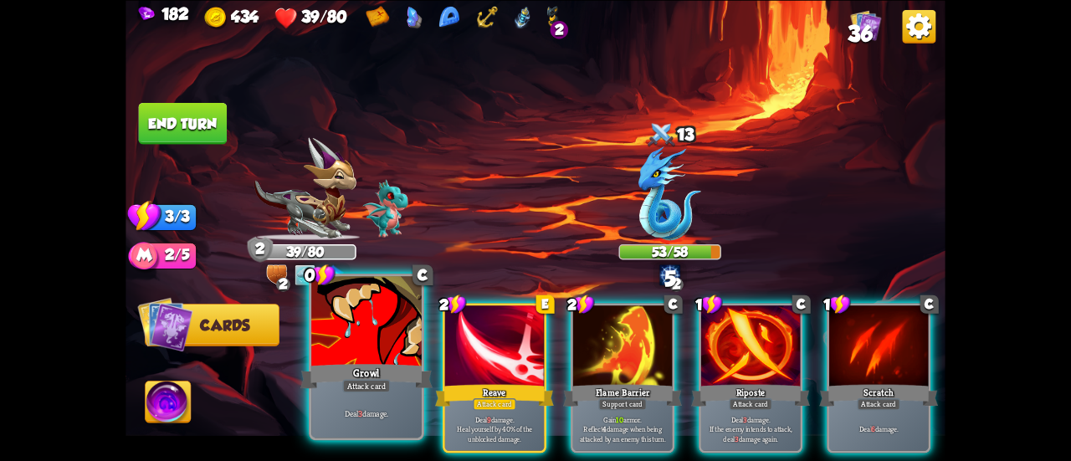
click at [360, 352] on div at bounding box center [366, 322] width 110 height 93
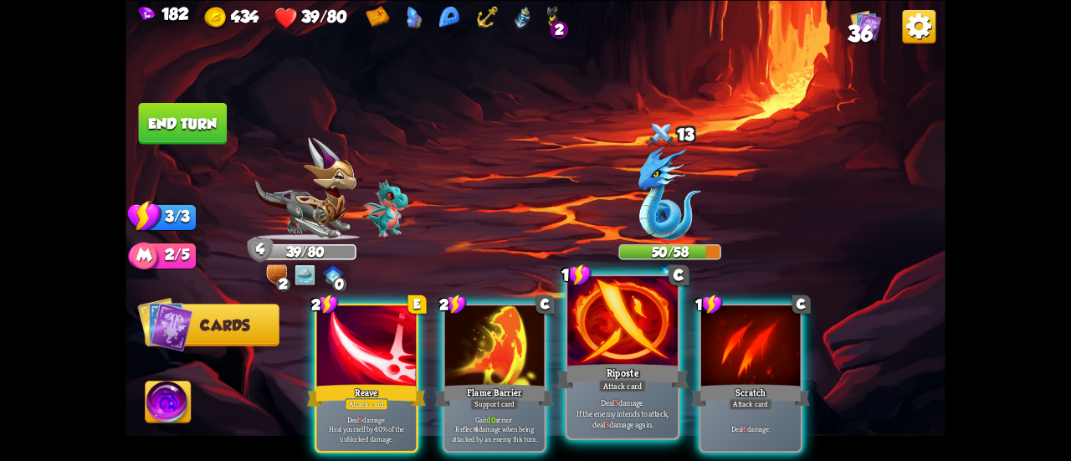
click at [576, 328] on div at bounding box center [622, 322] width 110 height 93
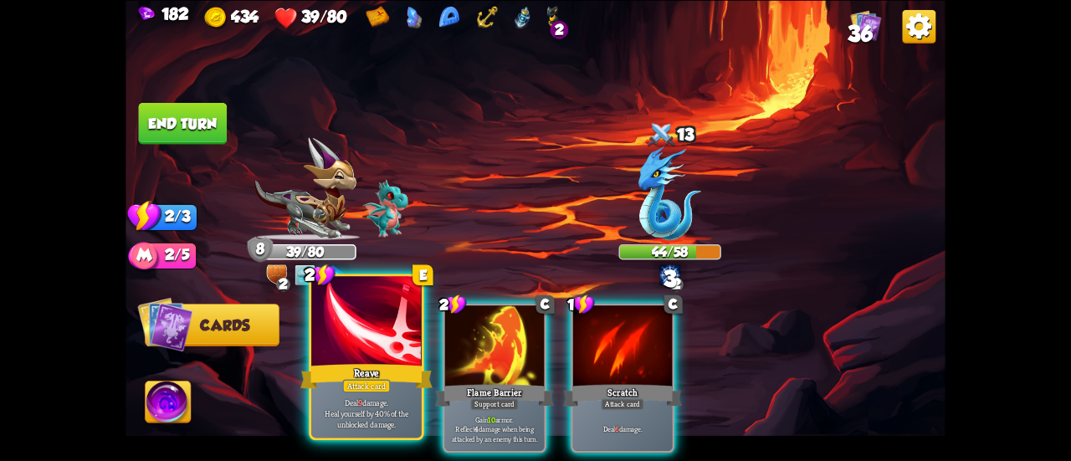
click at [346, 327] on div at bounding box center [366, 322] width 110 height 93
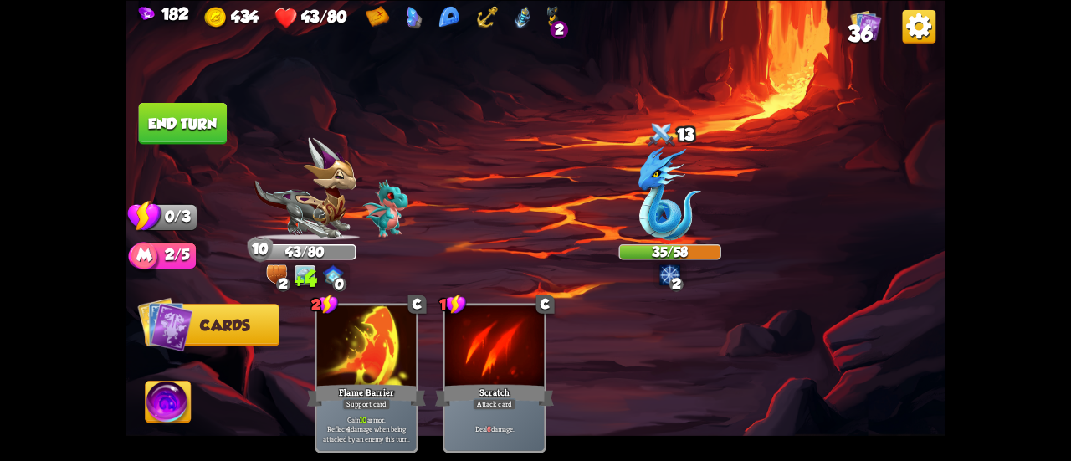
click at [191, 104] on button "End turn" at bounding box center [183, 123] width 90 height 43
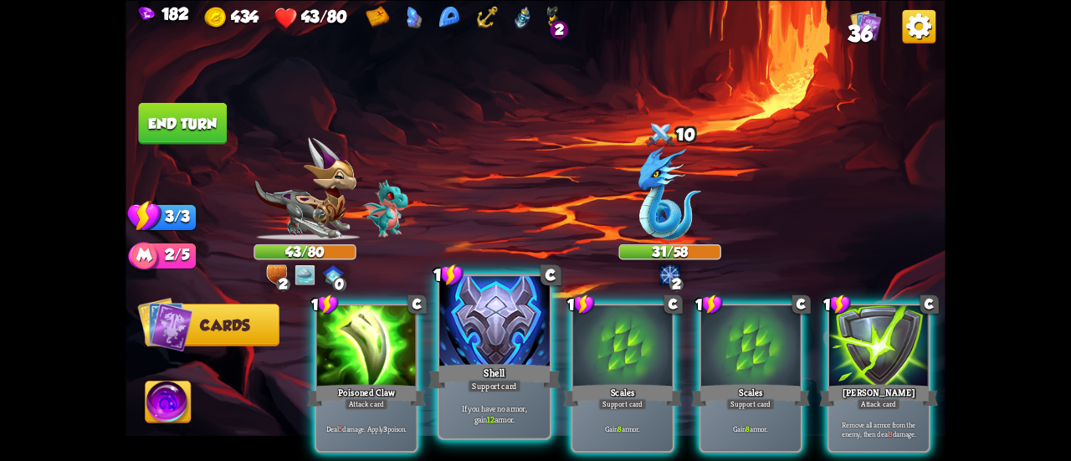
click at [512, 312] on div at bounding box center [494, 322] width 110 height 93
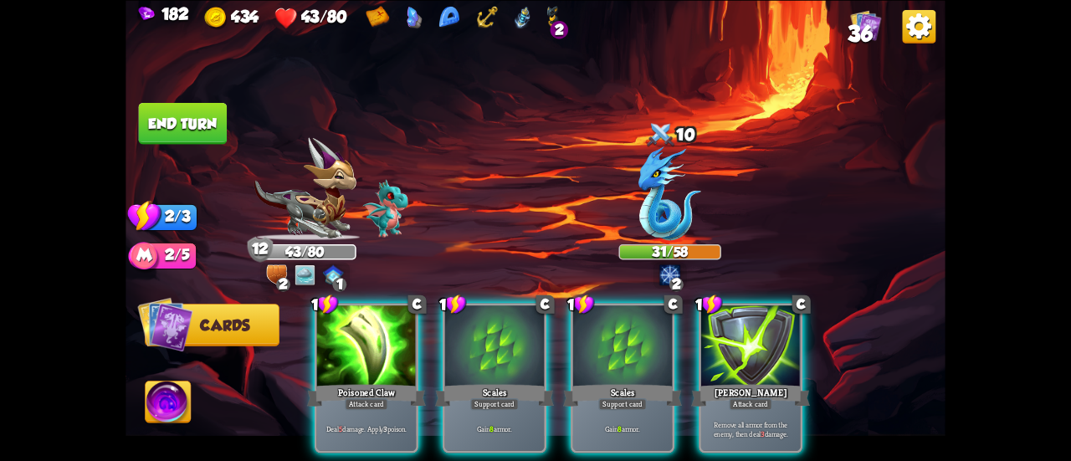
click at [511, 312] on div at bounding box center [494, 347] width 99 height 84
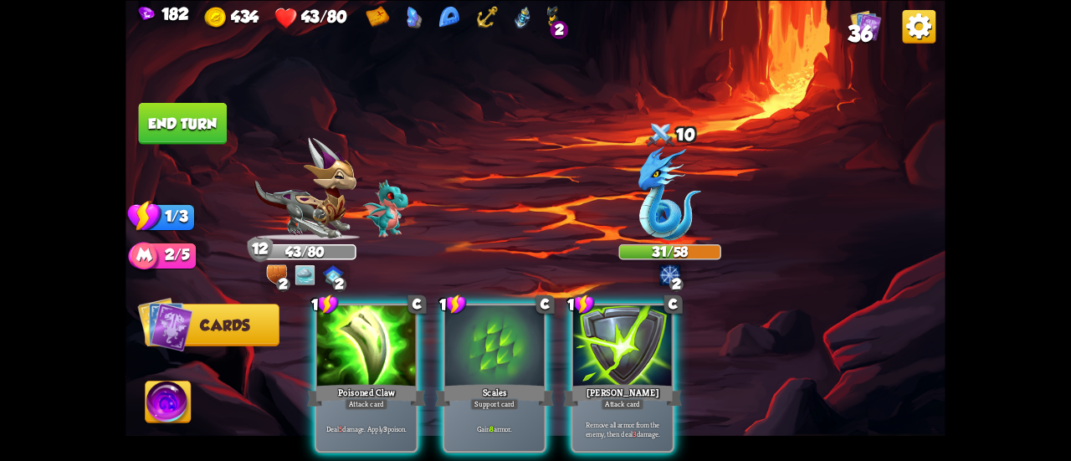
click at [510, 312] on div at bounding box center [494, 347] width 99 height 84
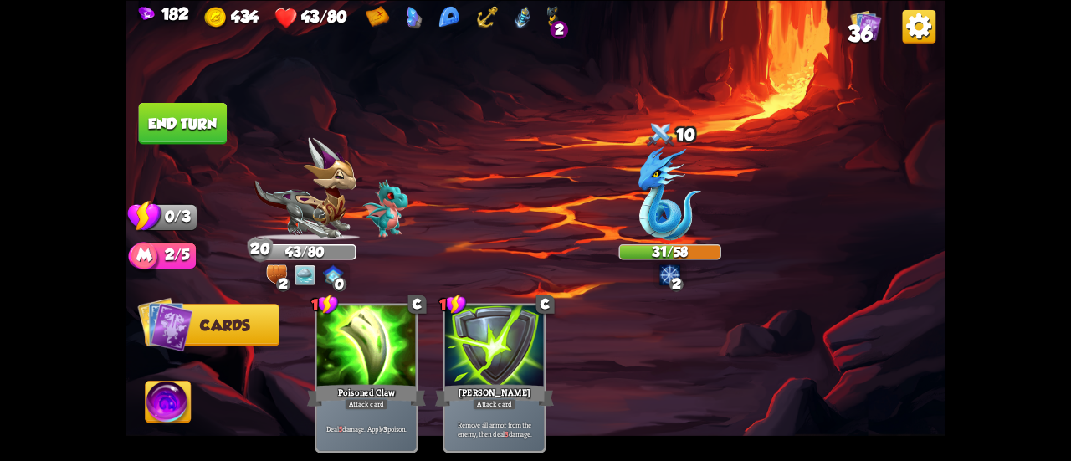
click at [192, 126] on button "End turn" at bounding box center [183, 123] width 89 height 42
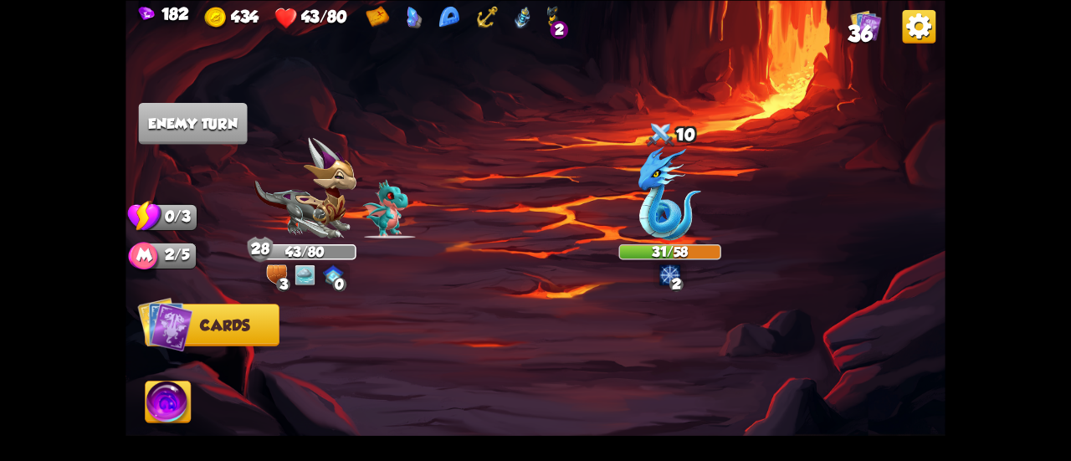
click at [861, 34] on span "36" at bounding box center [859, 33] width 24 height 25
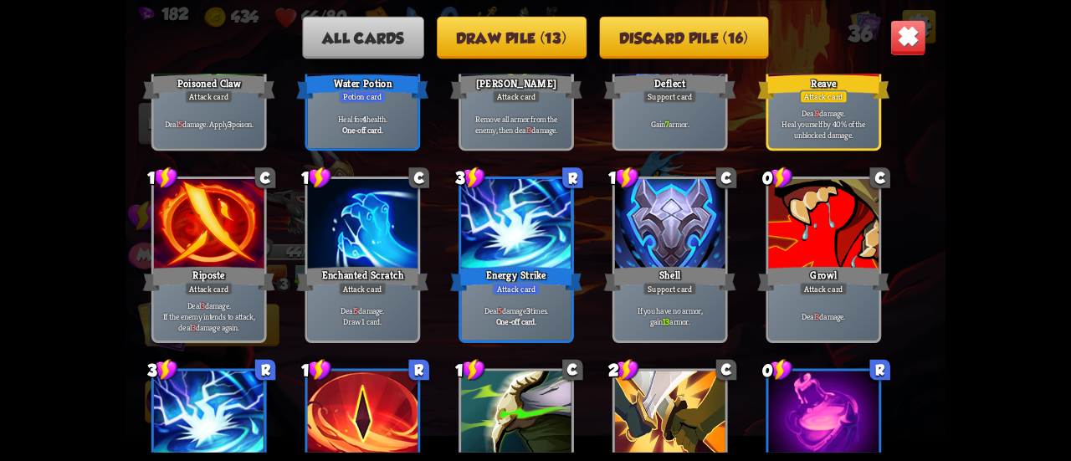
scroll to position [753, 0]
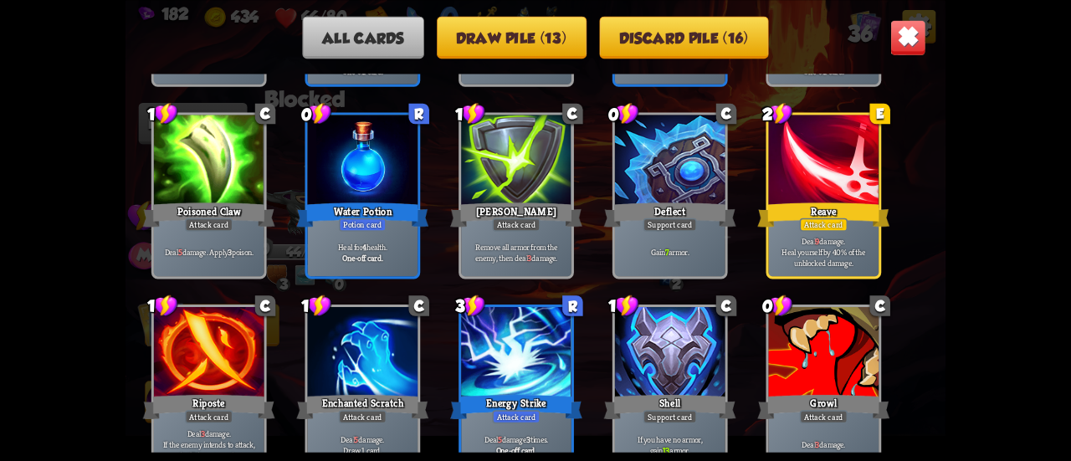
click at [917, 21] on img at bounding box center [908, 37] width 36 height 36
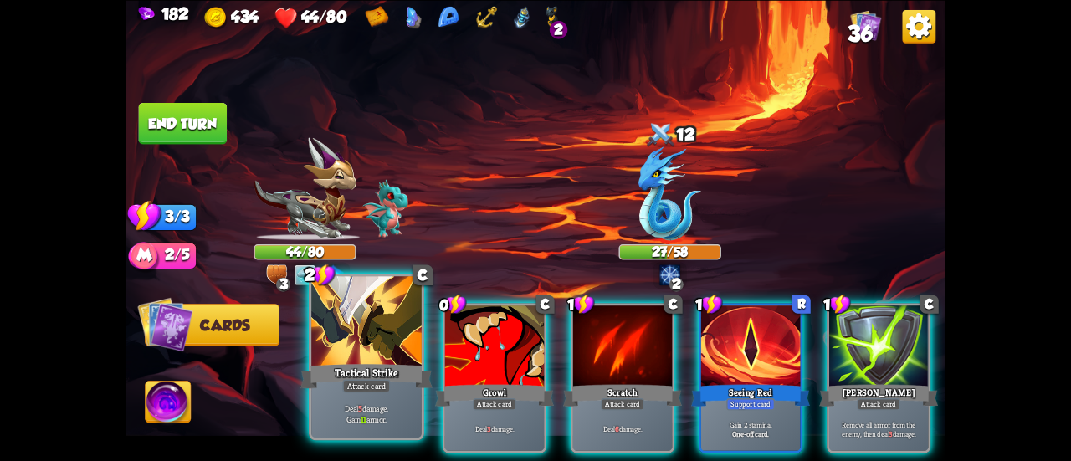
click at [410, 357] on div at bounding box center [366, 322] width 110 height 93
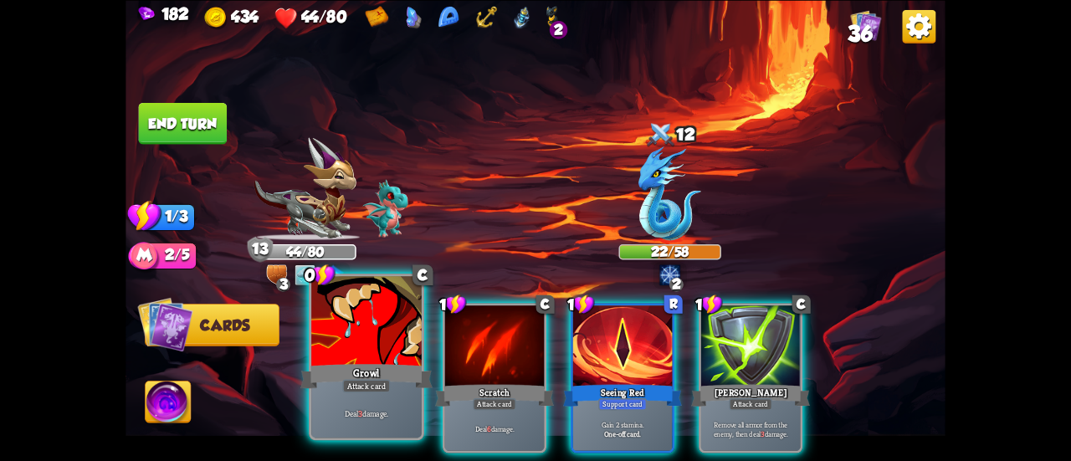
click at [365, 334] on div at bounding box center [366, 322] width 110 height 93
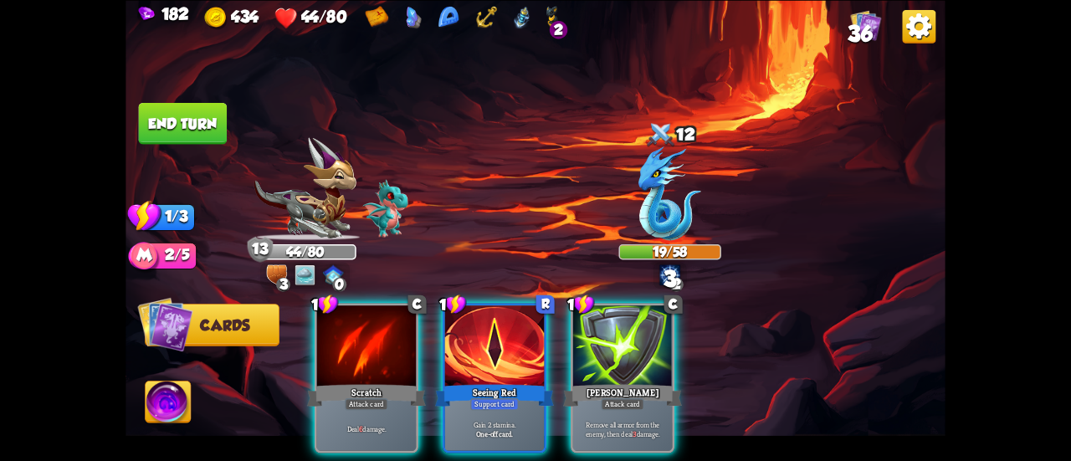
click at [195, 121] on button "End turn" at bounding box center [183, 123] width 89 height 42
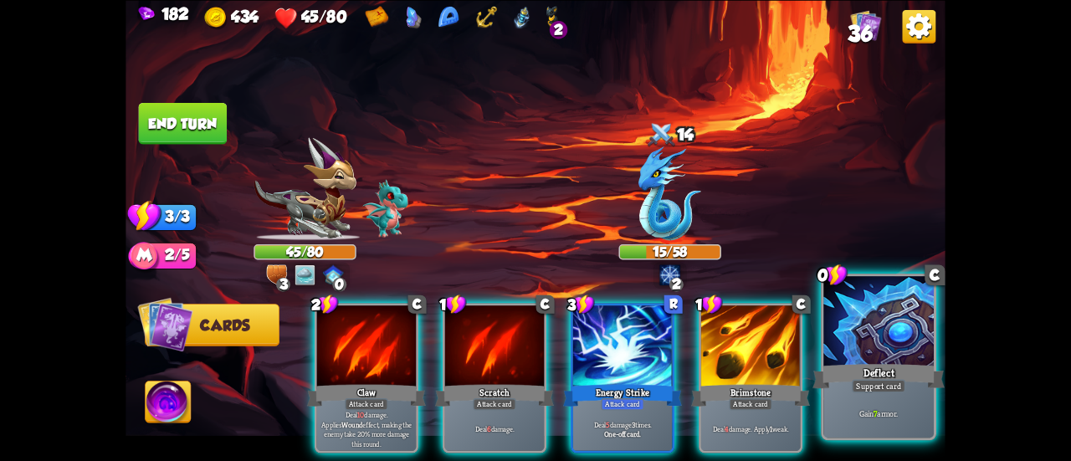
click at [873, 335] on div at bounding box center [878, 322] width 110 height 93
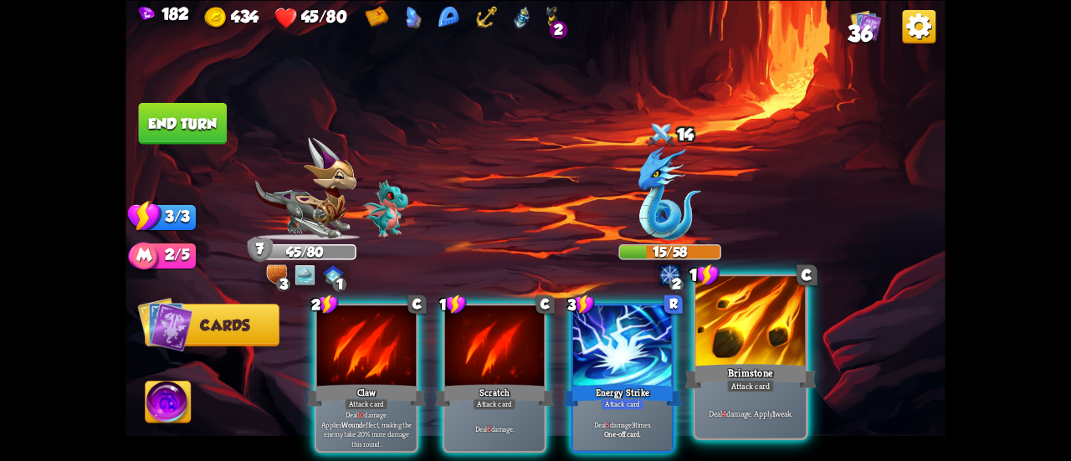
click at [794, 306] on div at bounding box center [750, 322] width 110 height 93
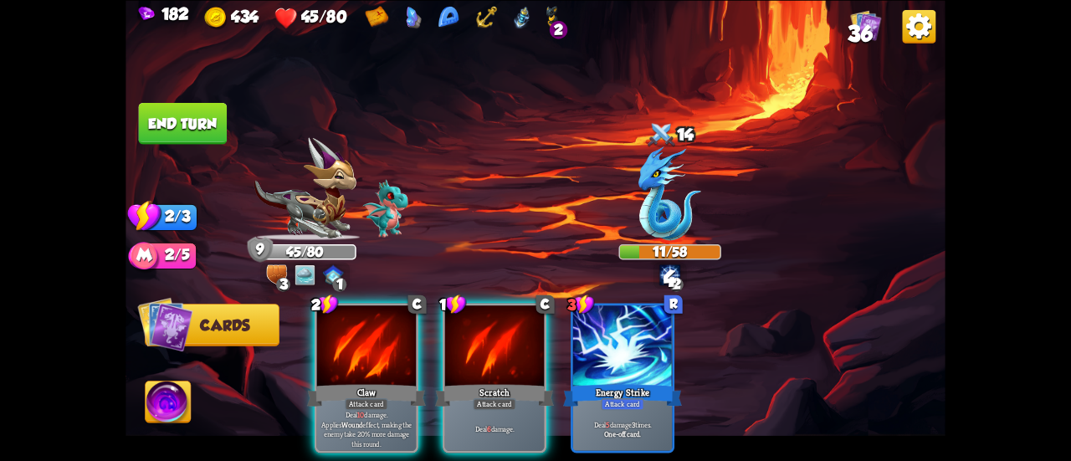
click at [194, 119] on button "End turn" at bounding box center [183, 123] width 89 height 42
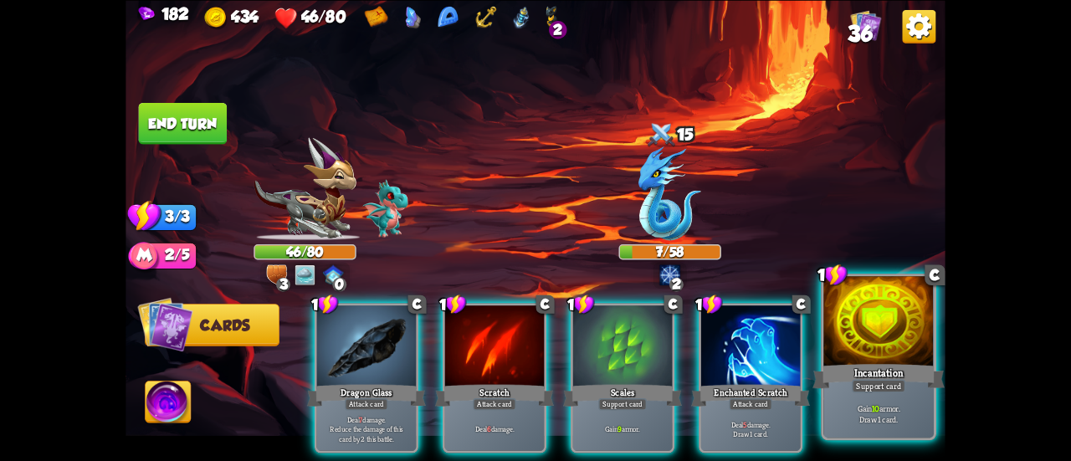
click at [922, 350] on div at bounding box center [878, 322] width 110 height 93
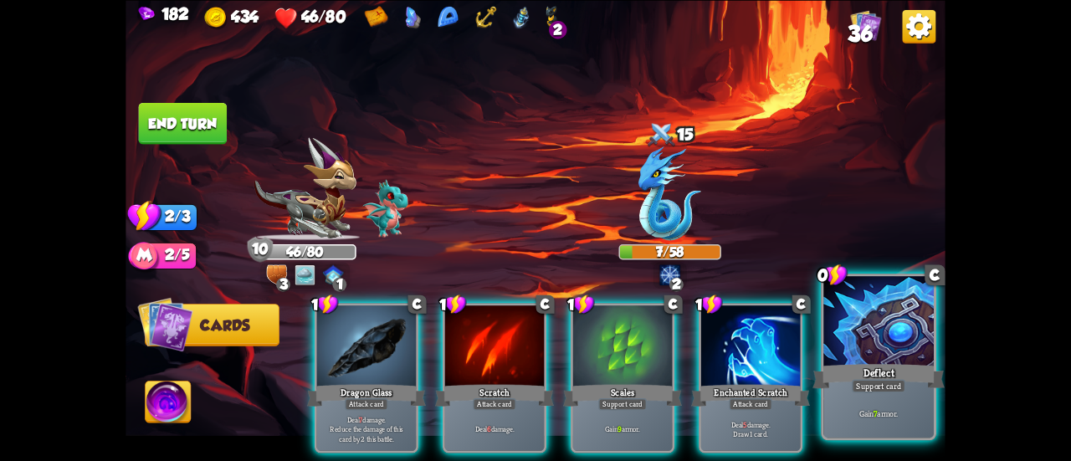
click at [876, 335] on div at bounding box center [878, 322] width 110 height 93
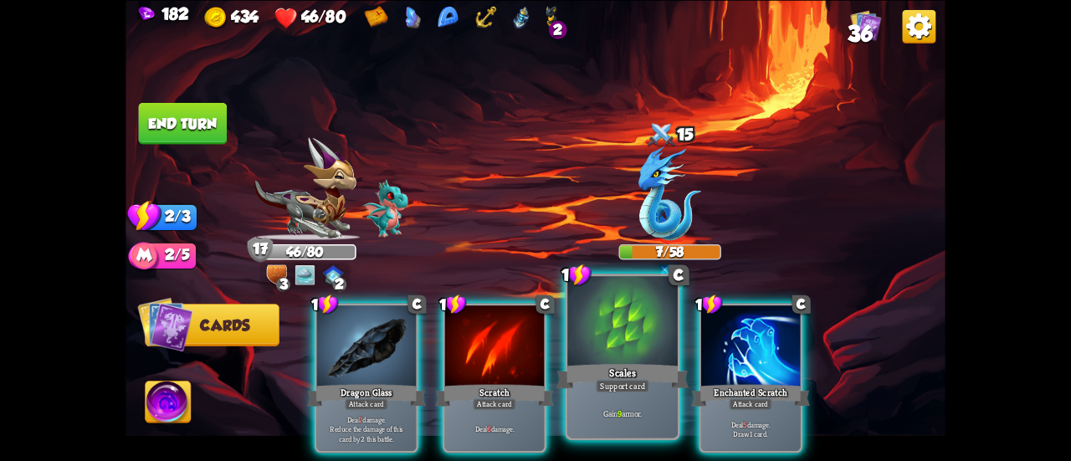
click at [573, 304] on div at bounding box center [622, 322] width 110 height 93
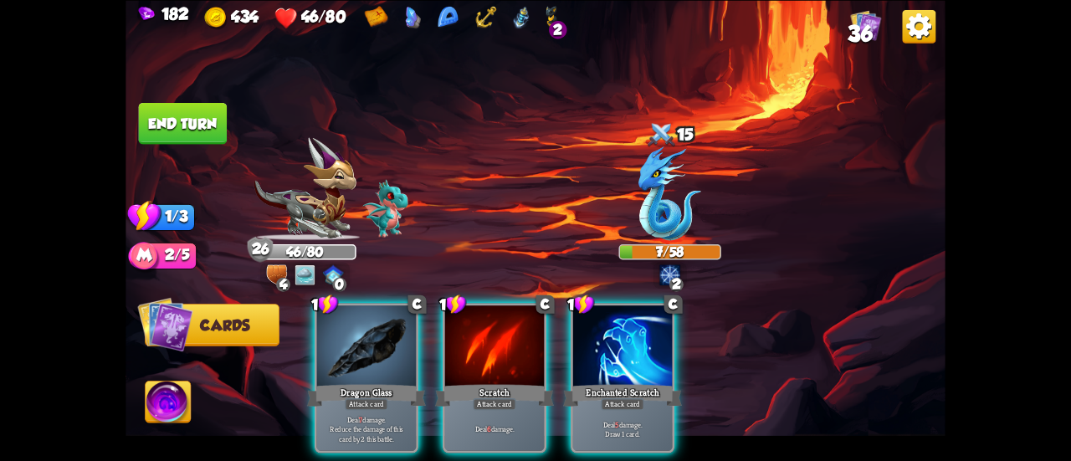
click at [164, 131] on button "End turn" at bounding box center [183, 123] width 89 height 42
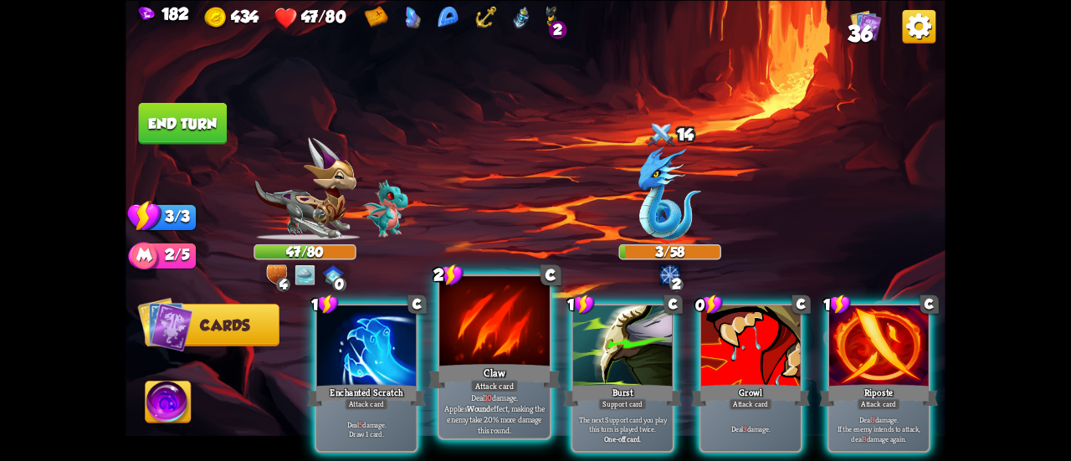
click at [496, 309] on div at bounding box center [494, 322] width 110 height 93
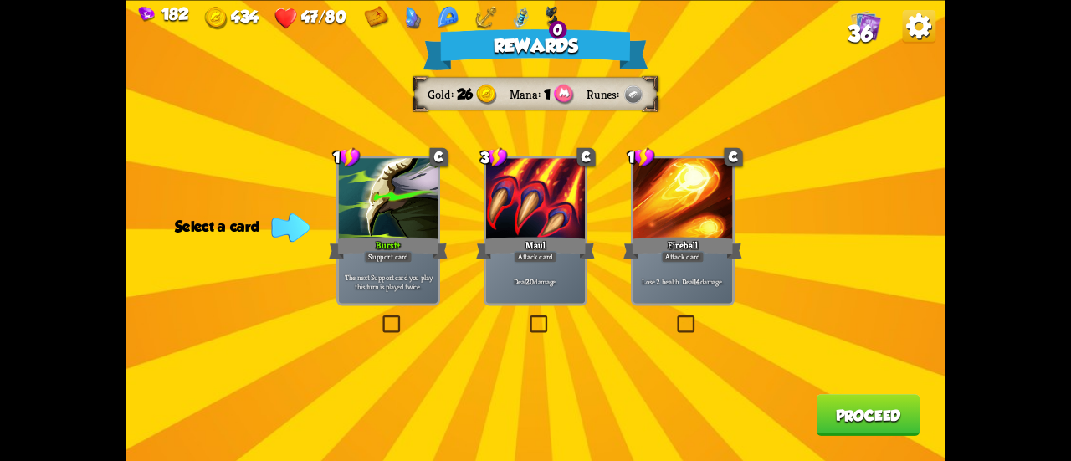
click at [672, 243] on div "Fireball" at bounding box center [682, 247] width 119 height 27
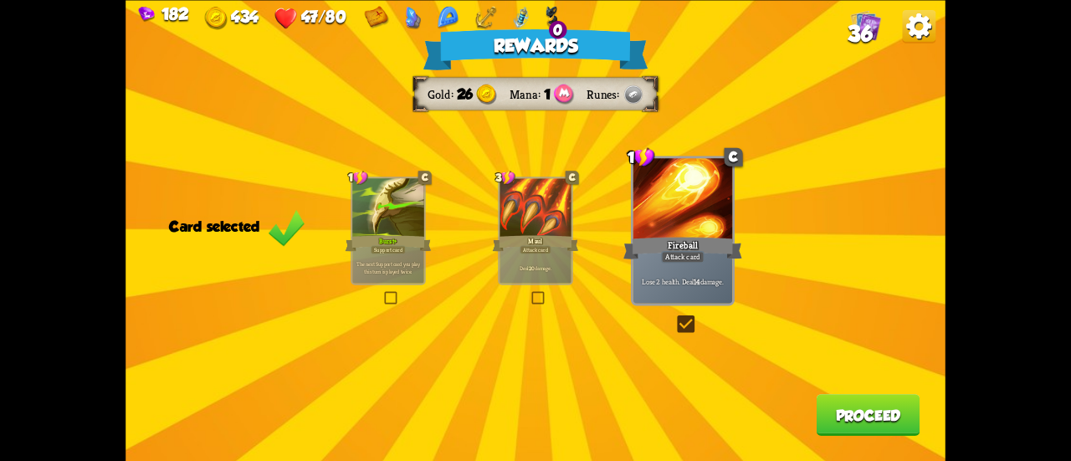
click at [534, 240] on div "Maul" at bounding box center [536, 242] width 86 height 19
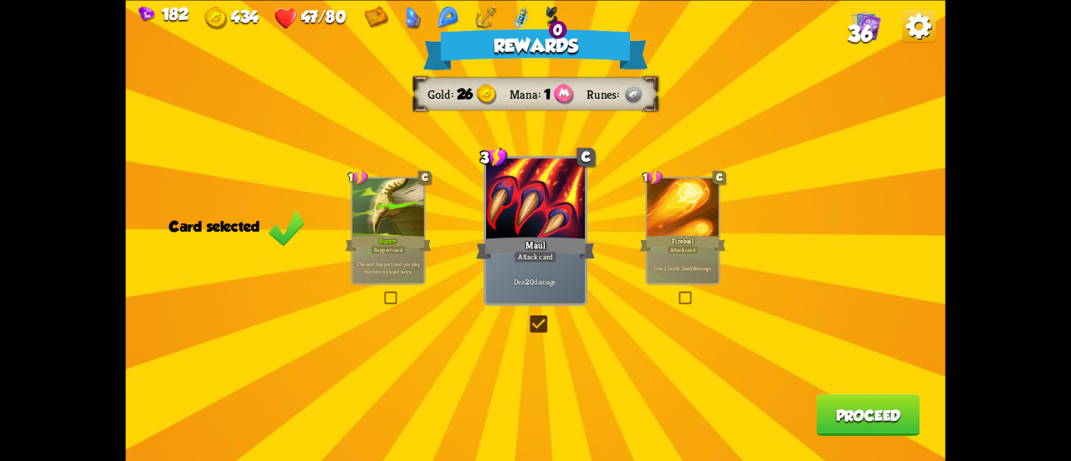
click at [875, 408] on button "Proceed" at bounding box center [868, 415] width 104 height 42
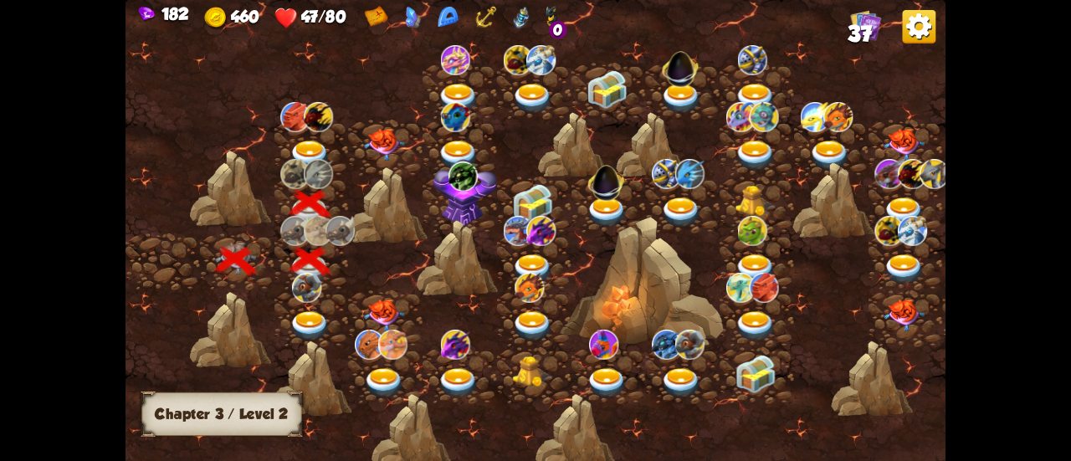
click at [309, 147] on img at bounding box center [309, 156] width 41 height 30
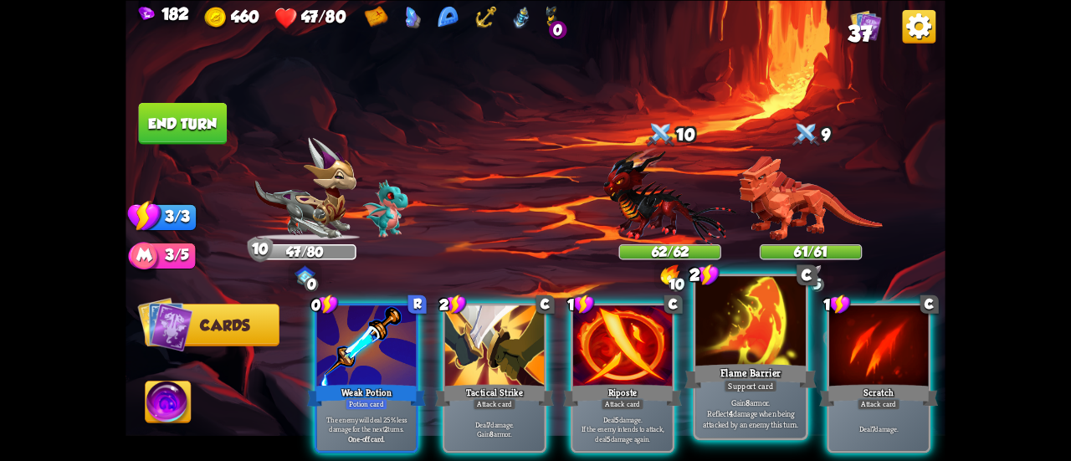
click at [709, 349] on div at bounding box center [750, 322] width 110 height 93
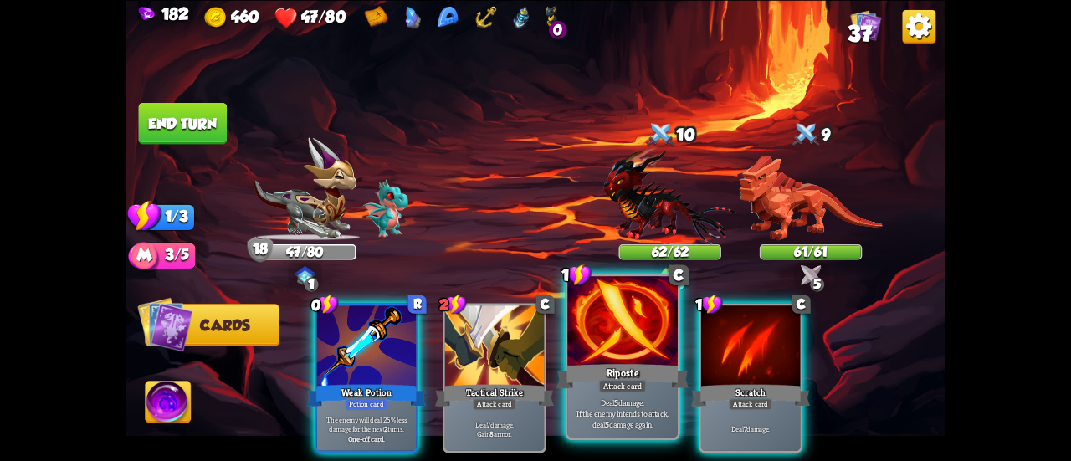
click at [626, 358] on div at bounding box center [622, 322] width 110 height 93
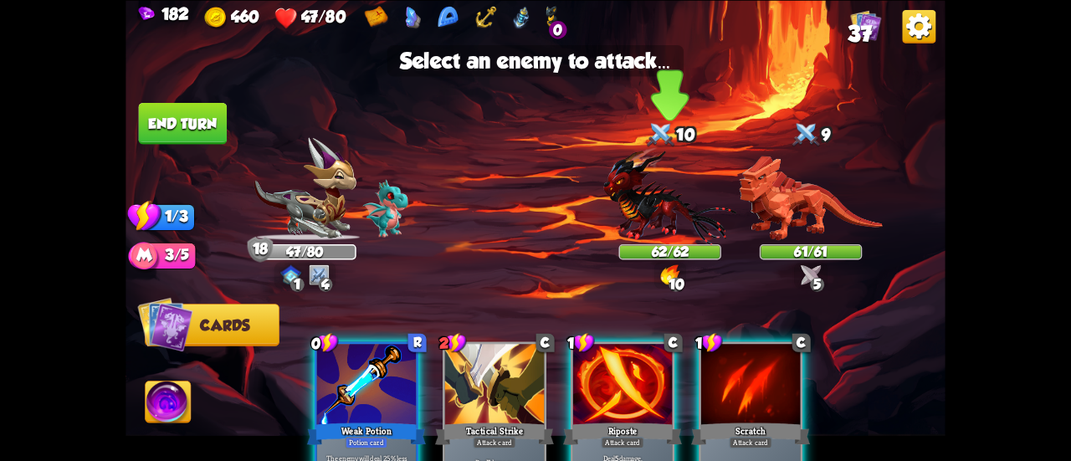
click at [676, 235] on img at bounding box center [669, 195] width 133 height 98
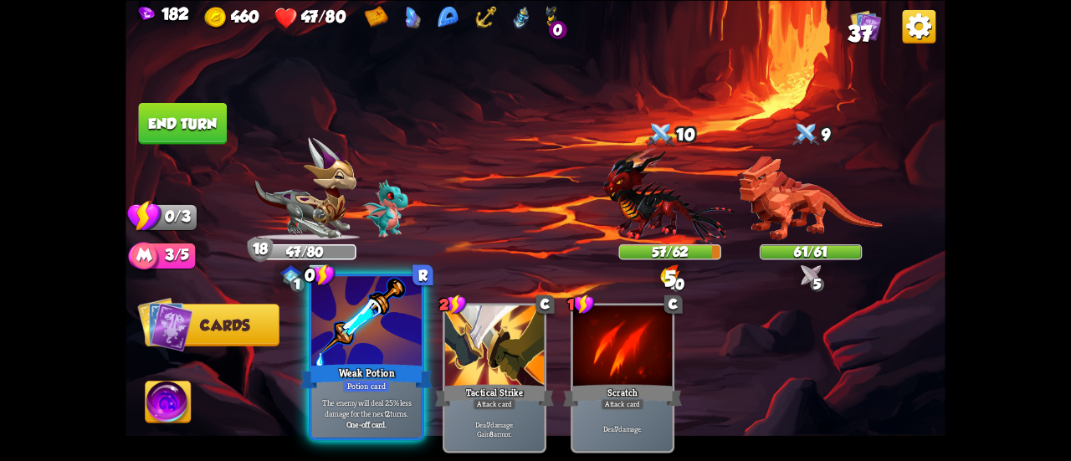
click at [350, 304] on div at bounding box center [366, 322] width 110 height 93
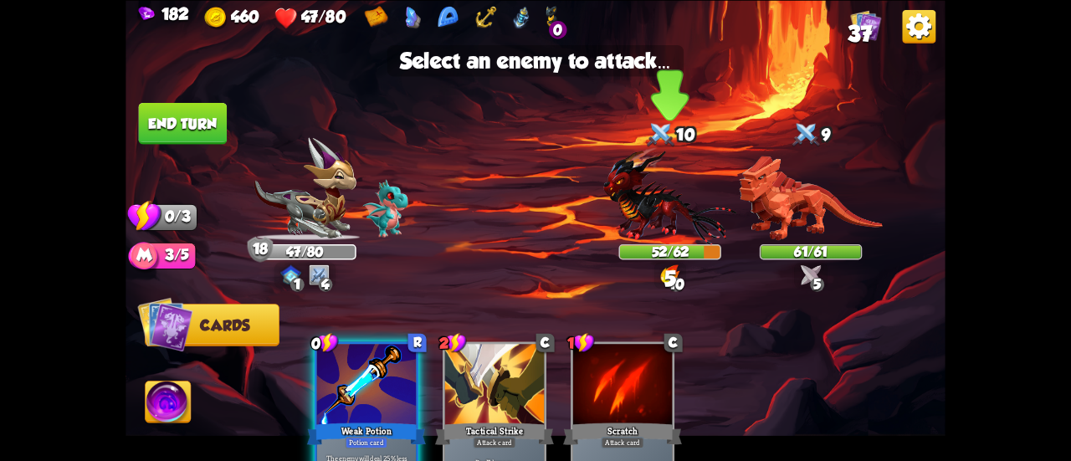
click at [624, 187] on img at bounding box center [669, 195] width 133 height 98
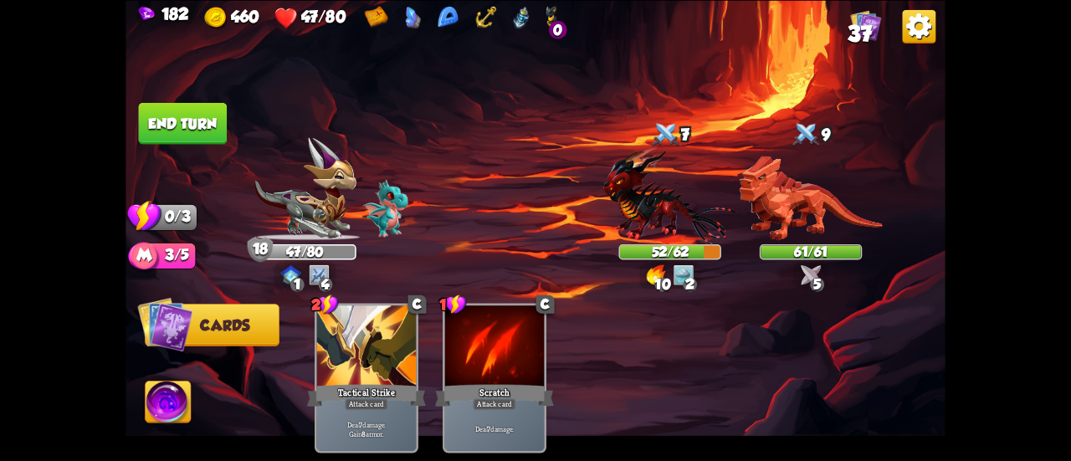
click at [184, 113] on button "End turn" at bounding box center [182, 123] width 89 height 42
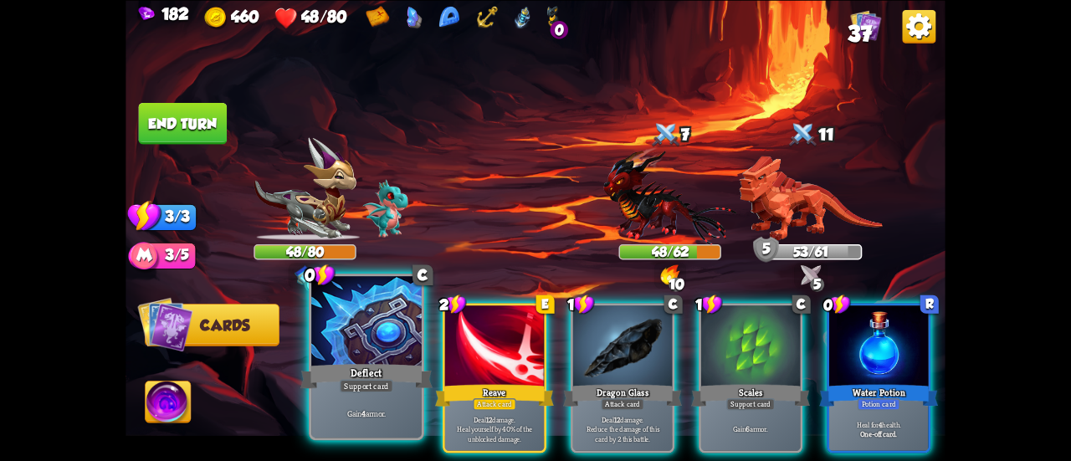
click at [383, 323] on div at bounding box center [366, 322] width 110 height 93
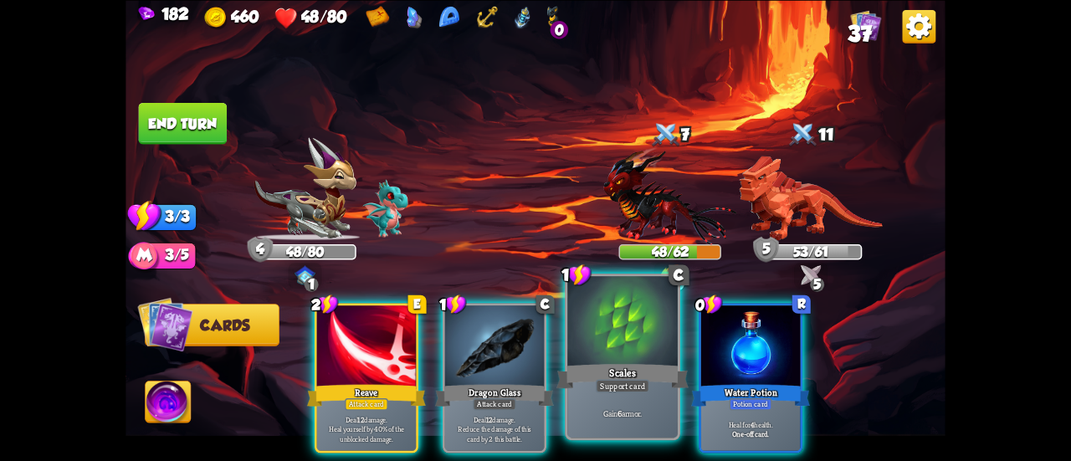
click at [595, 342] on div at bounding box center [622, 322] width 110 height 93
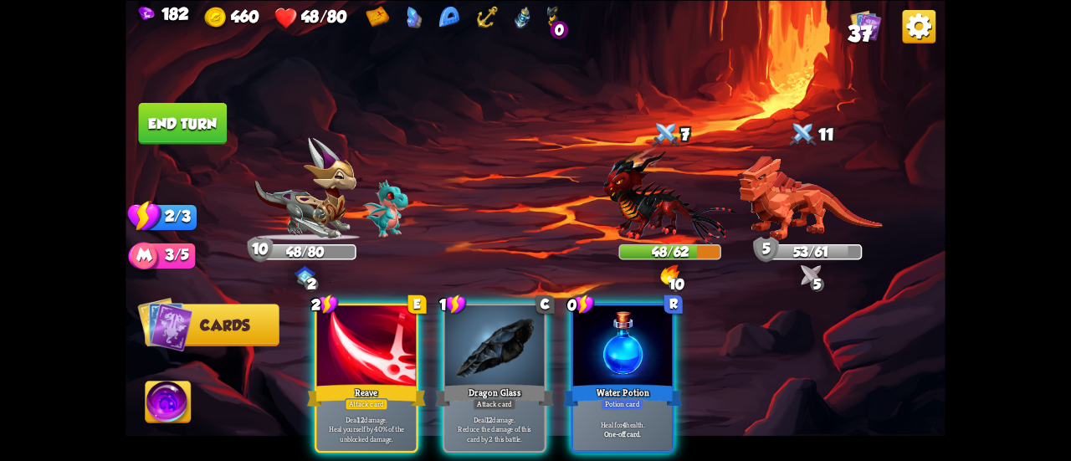
click at [595, 342] on div at bounding box center [622, 347] width 99 height 84
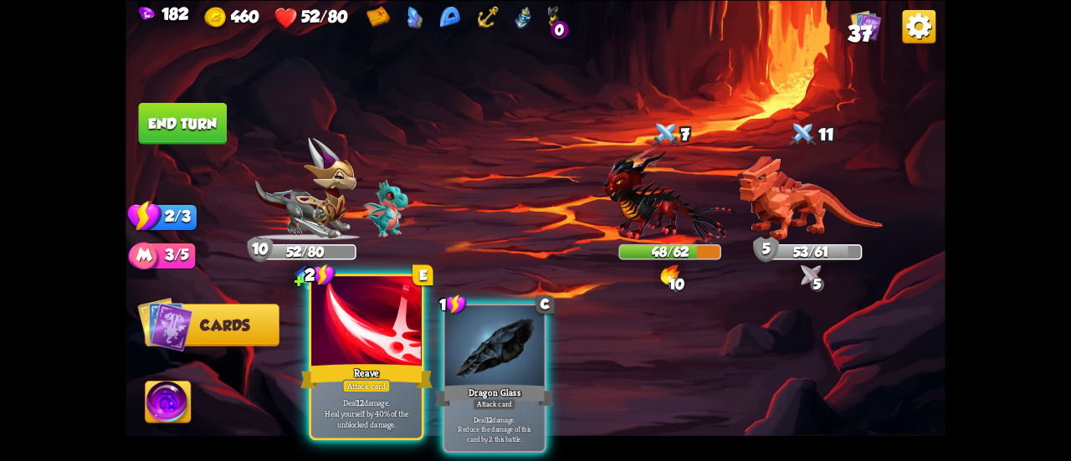
click at [323, 340] on div at bounding box center [366, 322] width 110 height 93
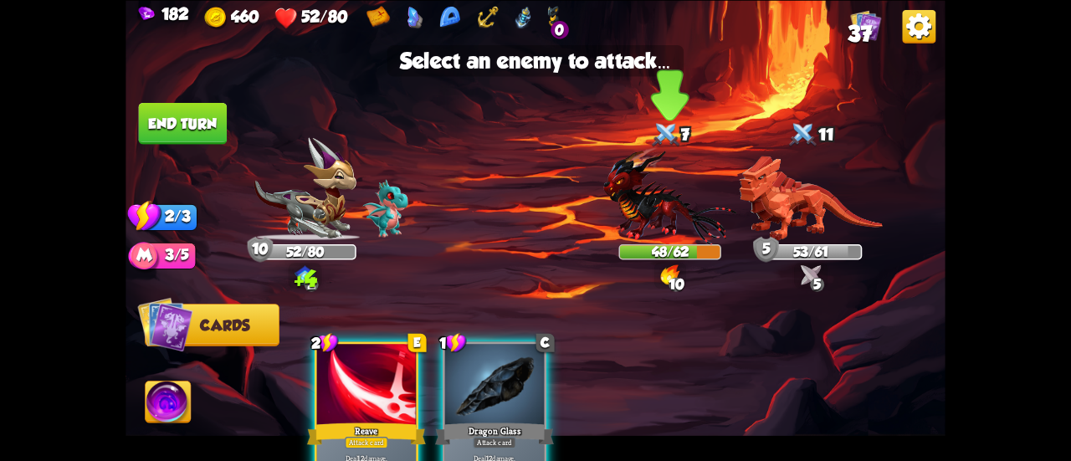
click at [639, 195] on img at bounding box center [669, 195] width 133 height 98
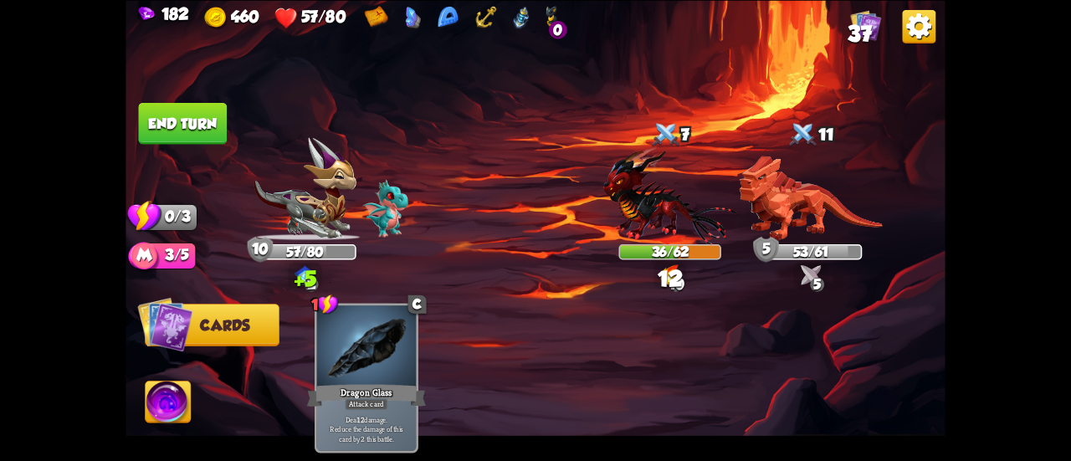
click at [186, 110] on button "End turn" at bounding box center [182, 123] width 89 height 42
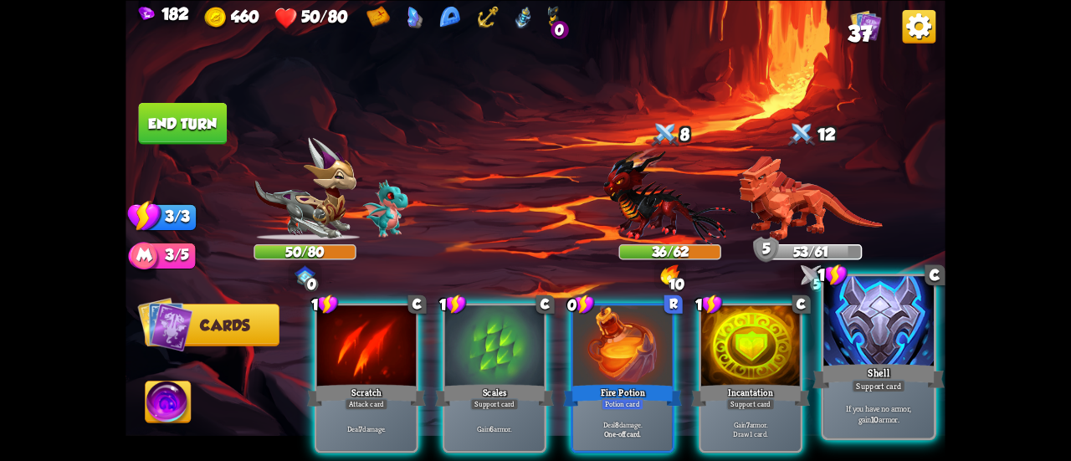
click at [834, 367] on div "Shell" at bounding box center [878, 375] width 132 height 29
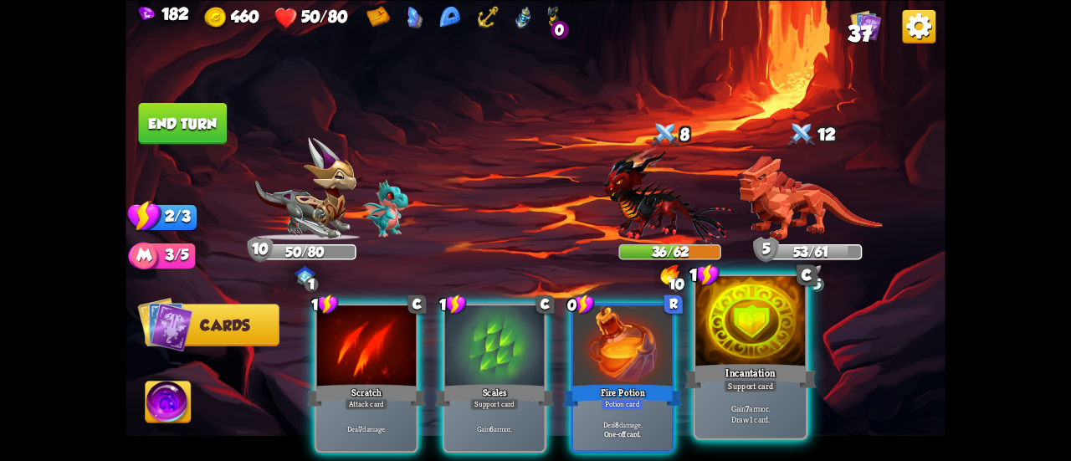
click at [755, 354] on div at bounding box center [750, 322] width 110 height 93
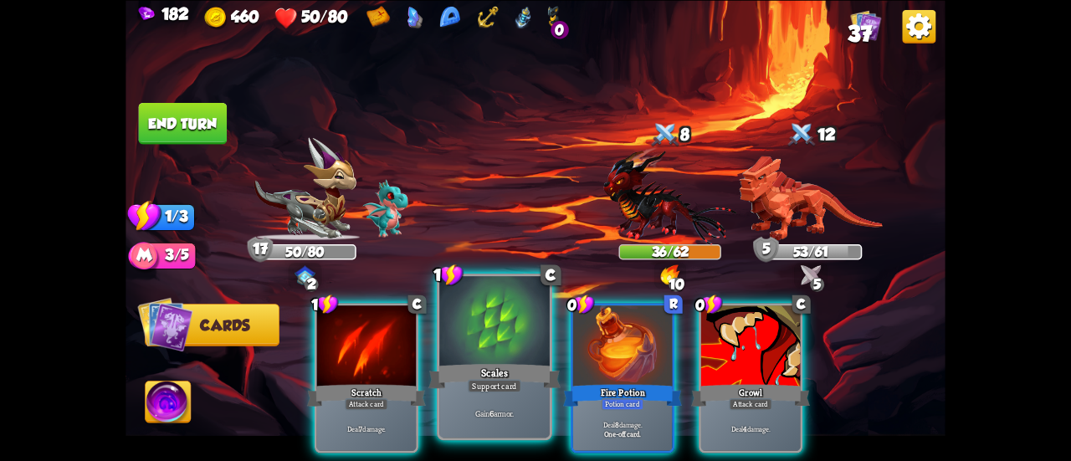
click at [499, 365] on div "Scales" at bounding box center [494, 375] width 132 height 29
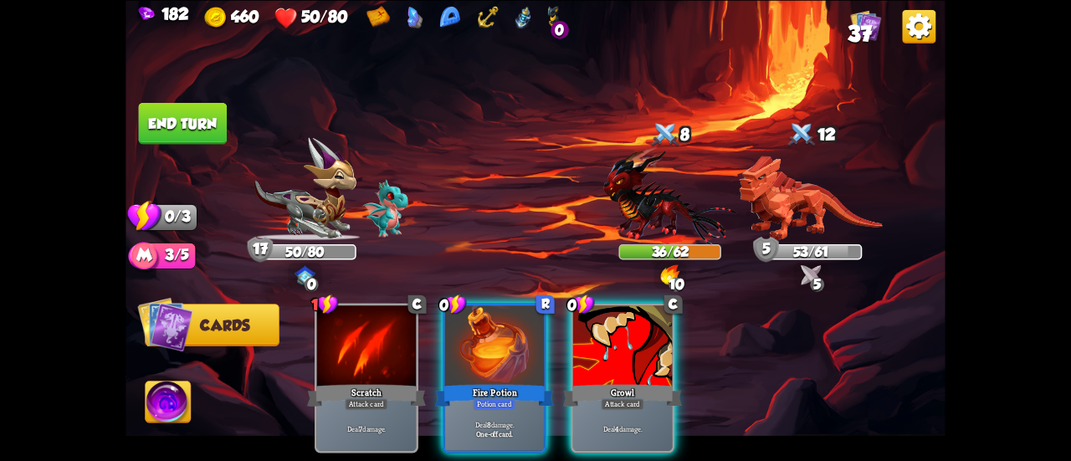
click at [499, 381] on div "Fire Potion" at bounding box center [494, 394] width 119 height 27
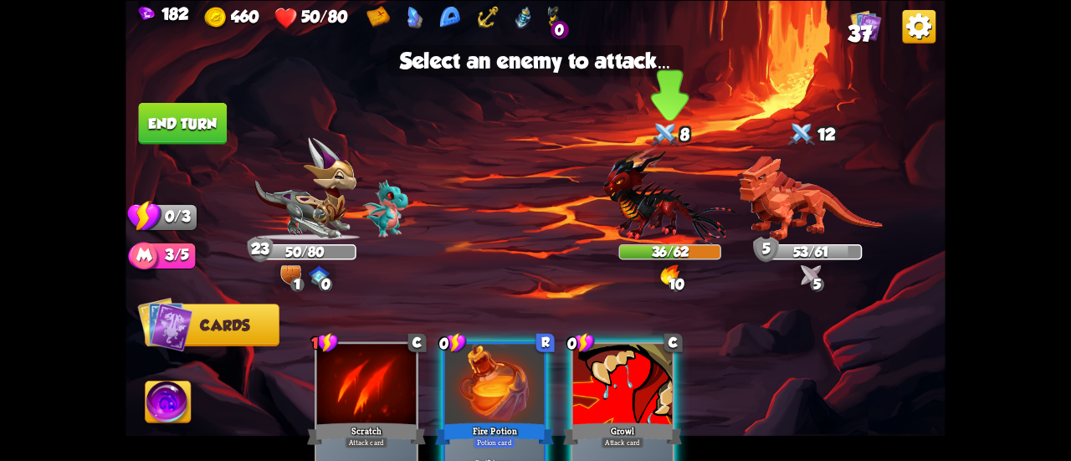
click at [682, 191] on img at bounding box center [669, 195] width 133 height 98
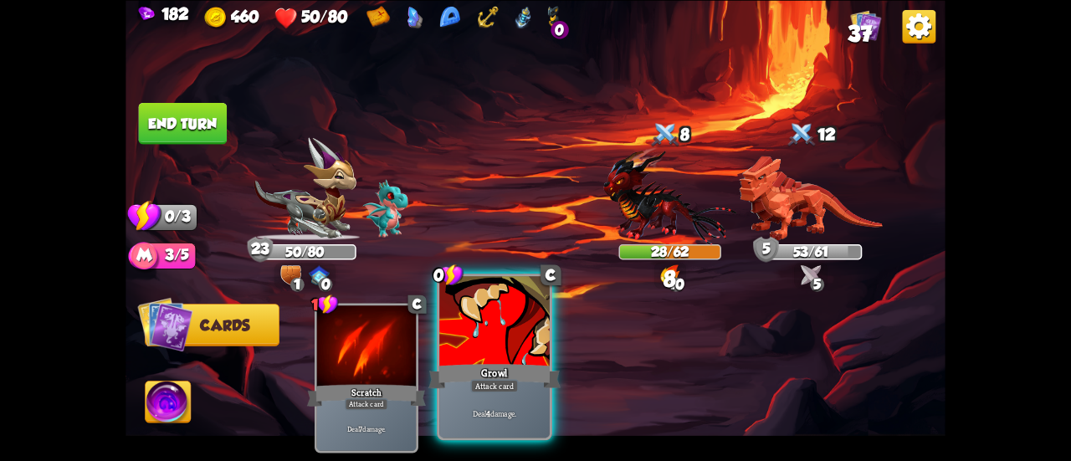
click at [499, 370] on div "Growl" at bounding box center [494, 375] width 132 height 29
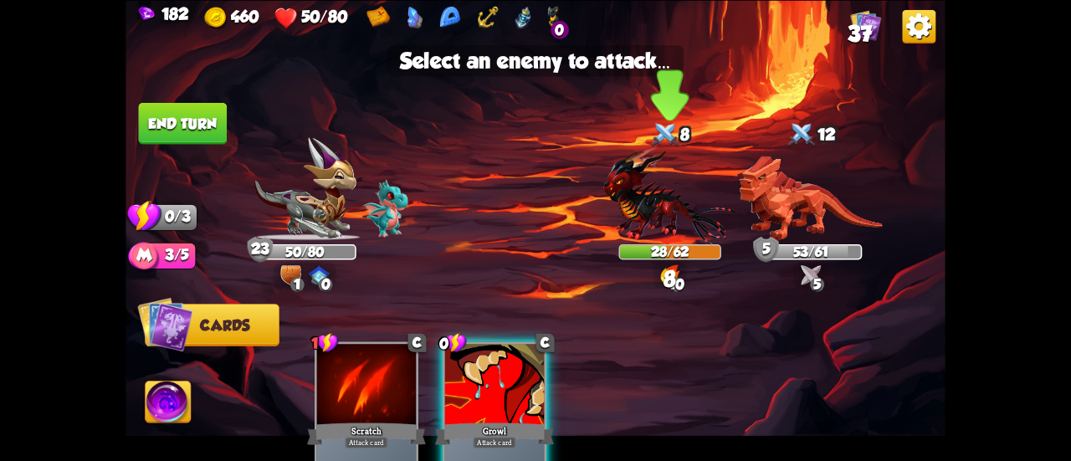
click at [649, 234] on img at bounding box center [669, 195] width 133 height 98
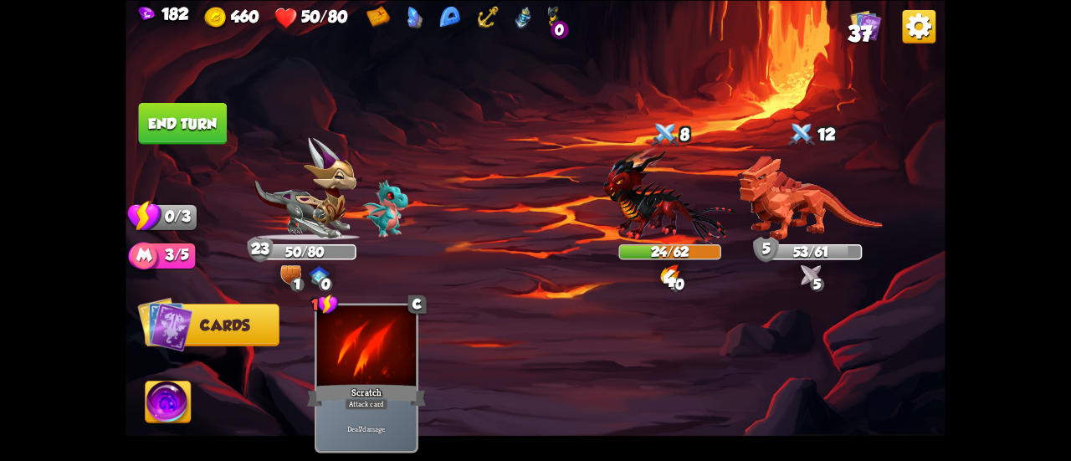
click at [192, 117] on button "End turn" at bounding box center [182, 123] width 89 height 42
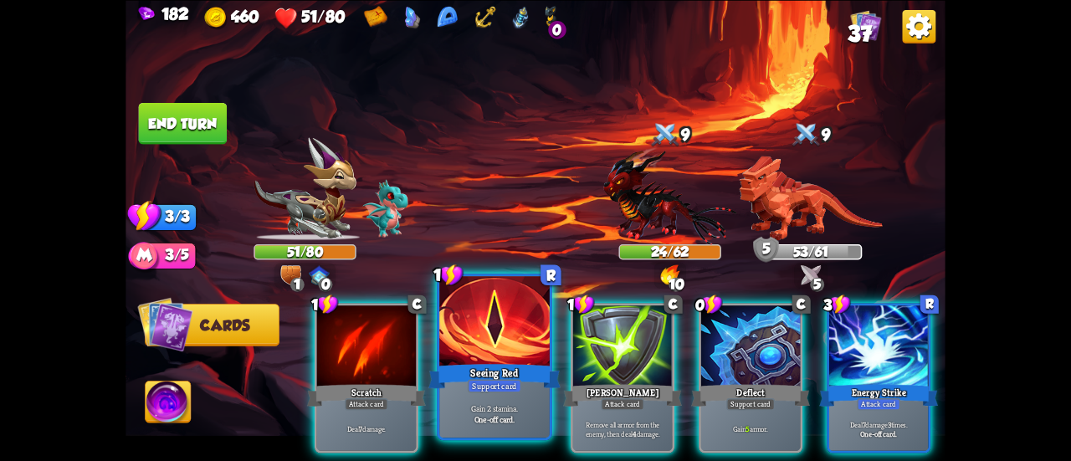
click at [537, 343] on div at bounding box center [494, 322] width 110 height 93
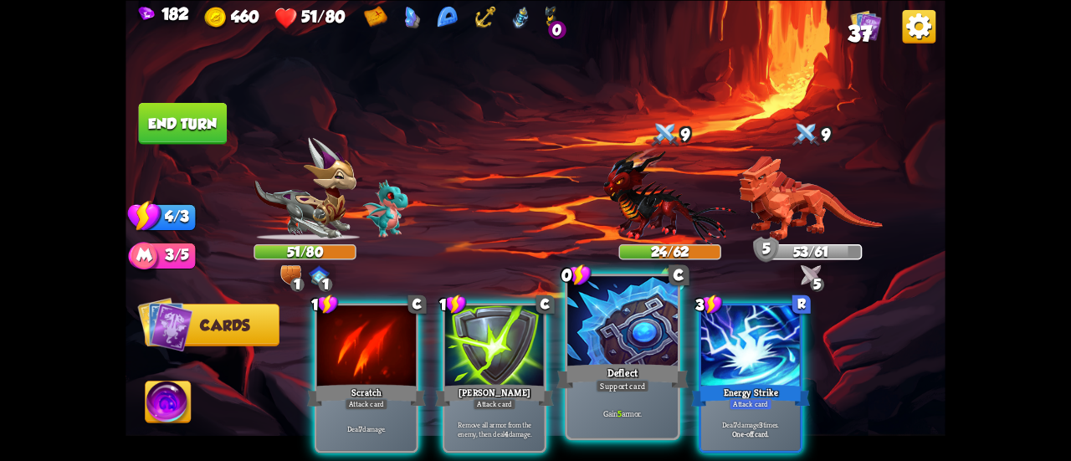
click at [618, 326] on div at bounding box center [622, 322] width 110 height 93
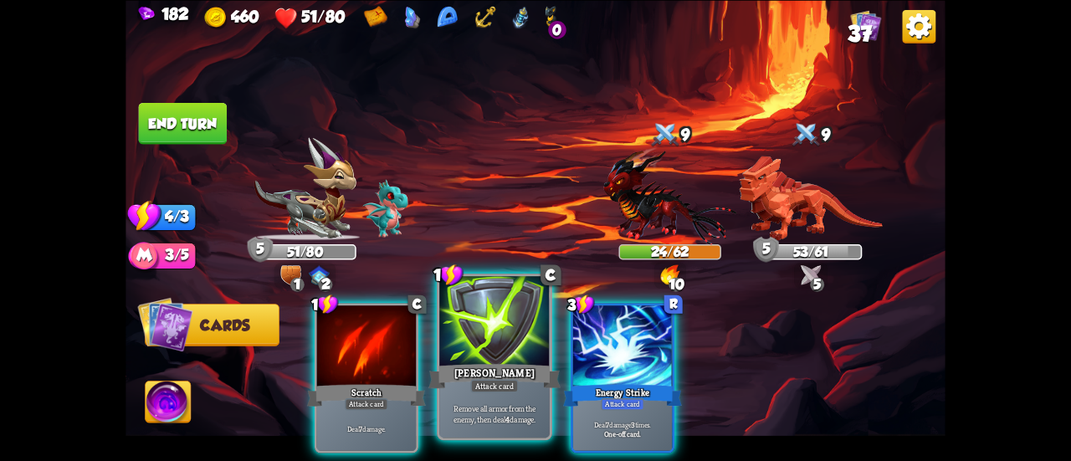
click at [518, 344] on div at bounding box center [494, 322] width 110 height 93
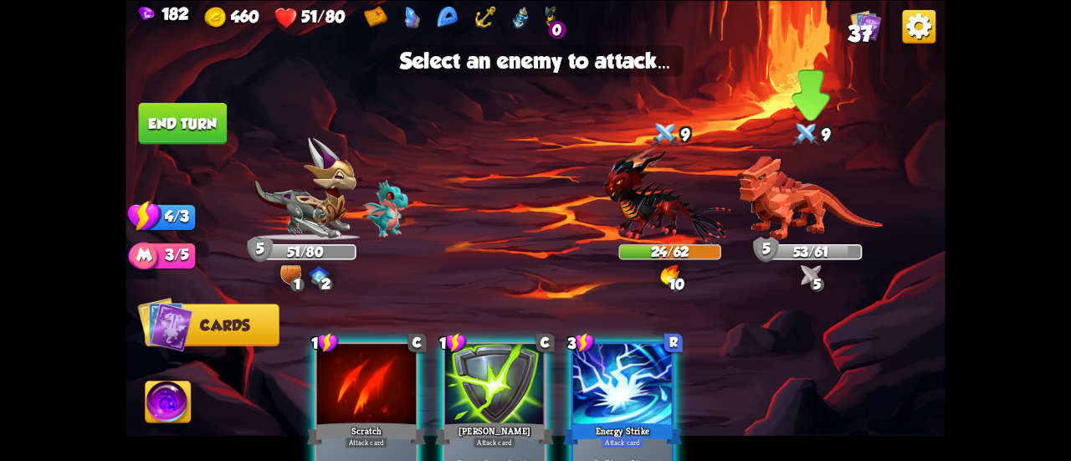
click at [802, 213] on img at bounding box center [809, 198] width 143 height 84
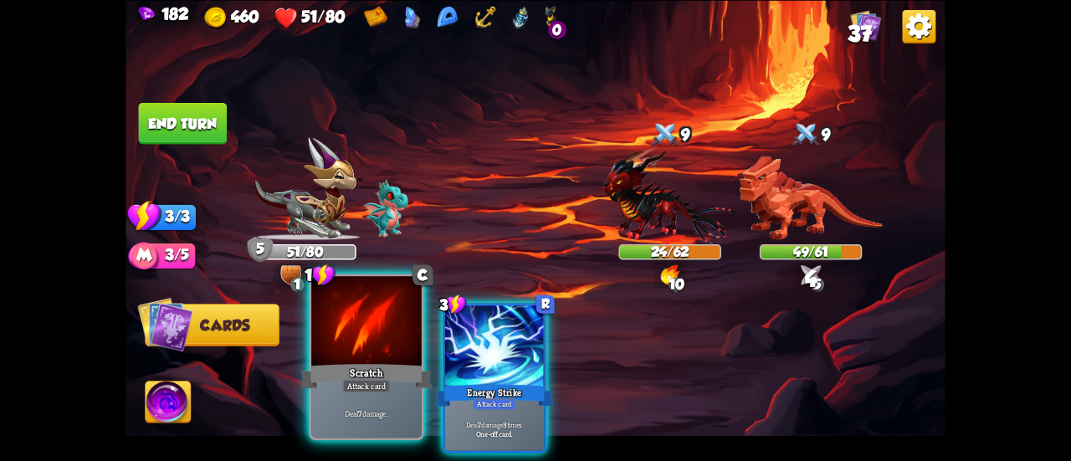
click at [391, 334] on div at bounding box center [366, 322] width 110 height 93
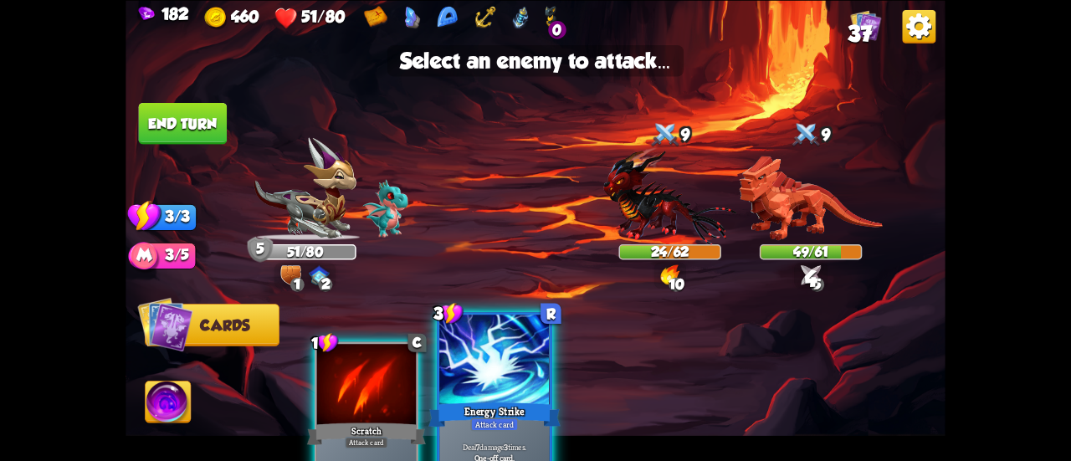
click at [483, 360] on div at bounding box center [494, 360] width 110 height 93
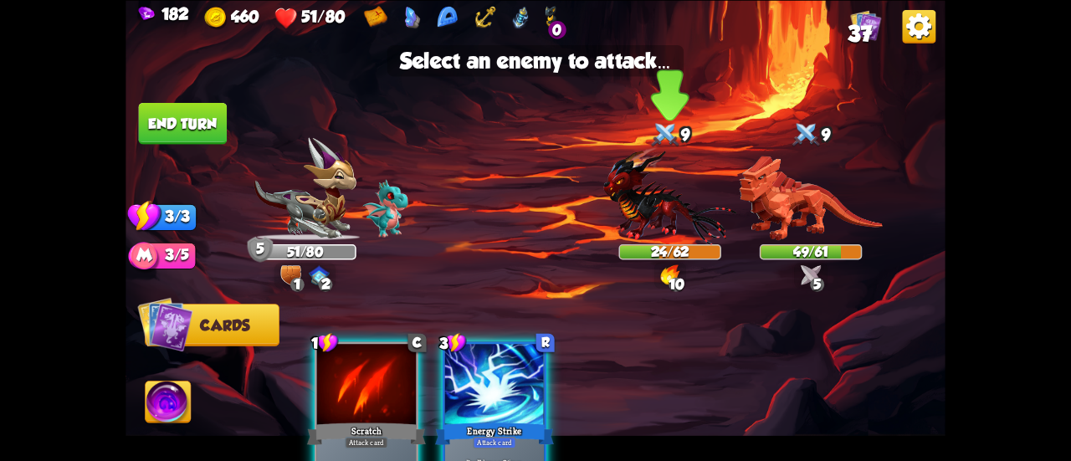
click at [647, 206] on img at bounding box center [669, 195] width 133 height 98
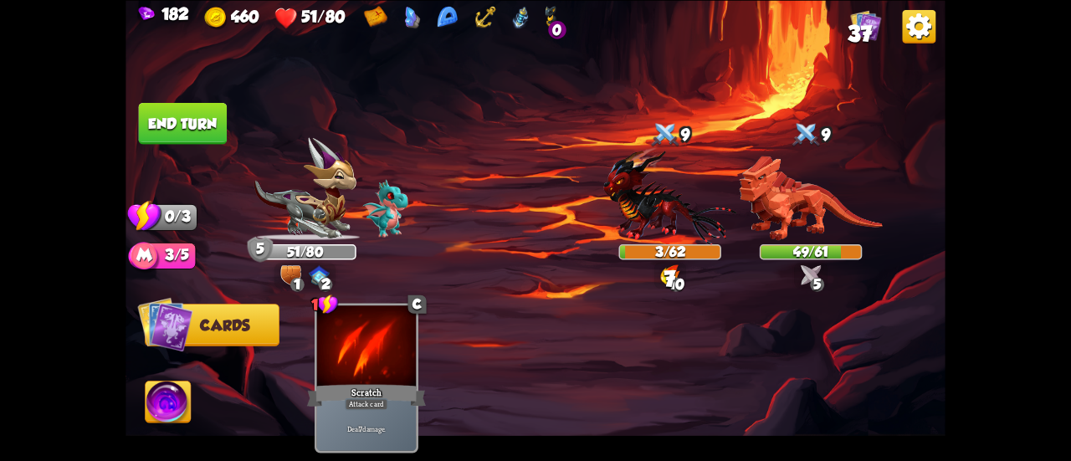
click at [181, 126] on button "End turn" at bounding box center [183, 123] width 89 height 42
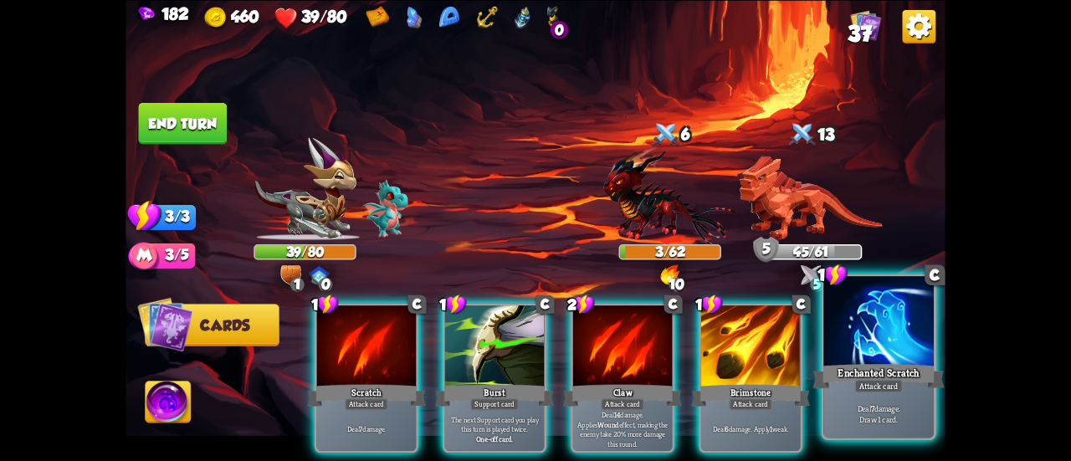
click at [874, 359] on div at bounding box center [878, 322] width 110 height 93
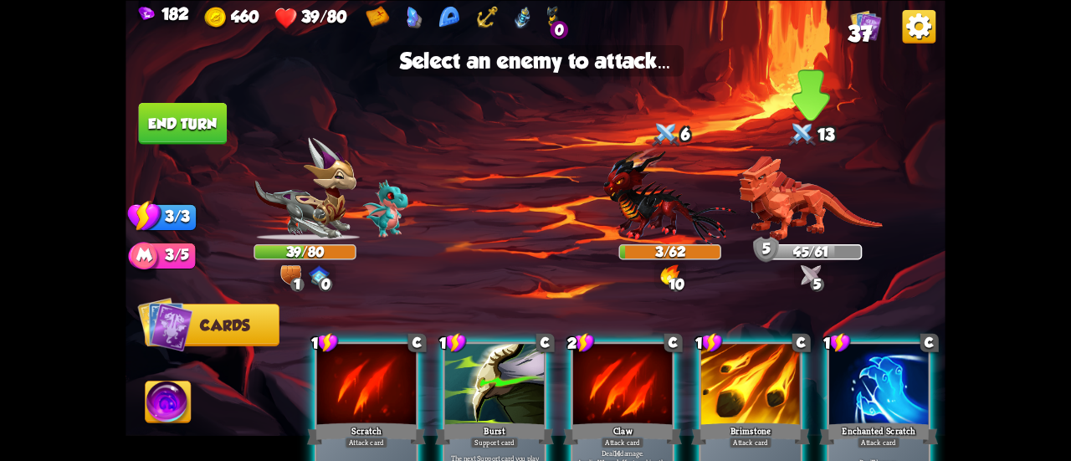
click at [811, 235] on img at bounding box center [809, 198] width 143 height 84
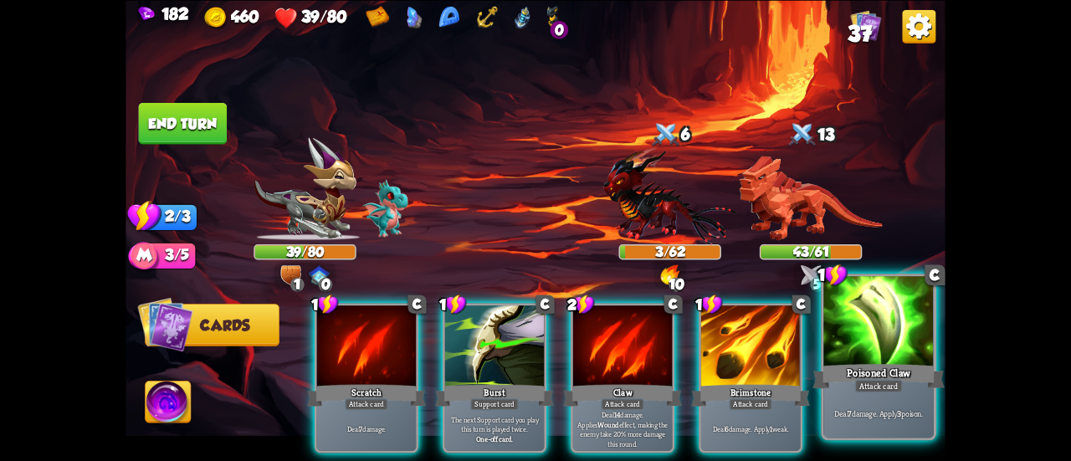
click at [841, 302] on div at bounding box center [878, 322] width 110 height 93
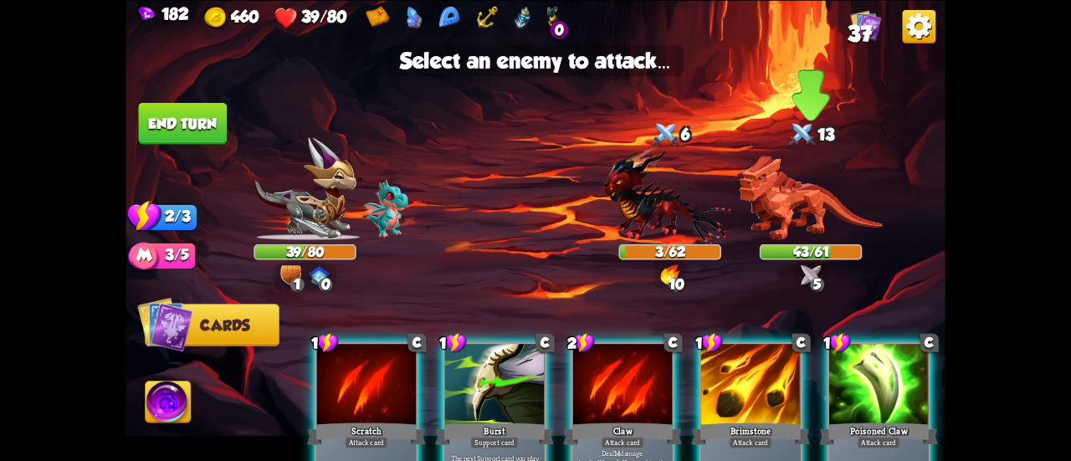
click at [794, 201] on img at bounding box center [809, 198] width 143 height 84
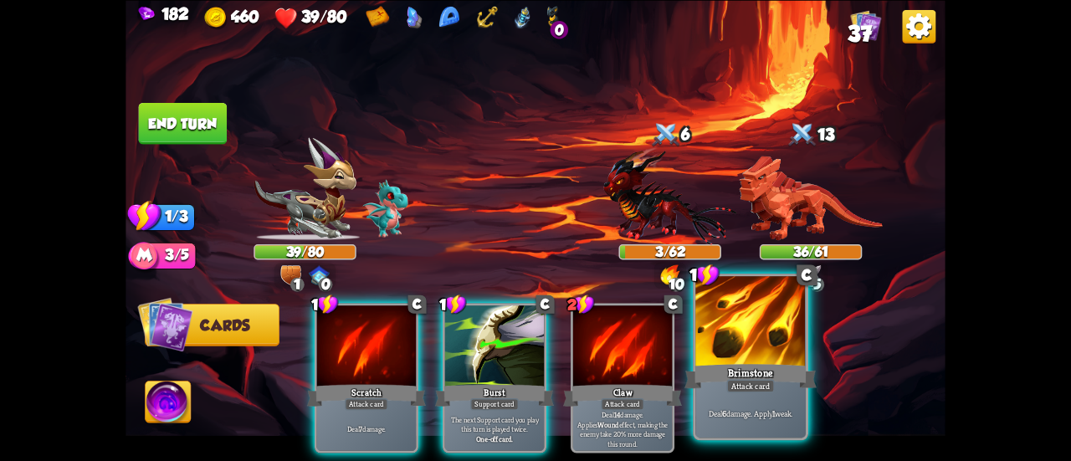
click at [771, 324] on div at bounding box center [750, 322] width 110 height 93
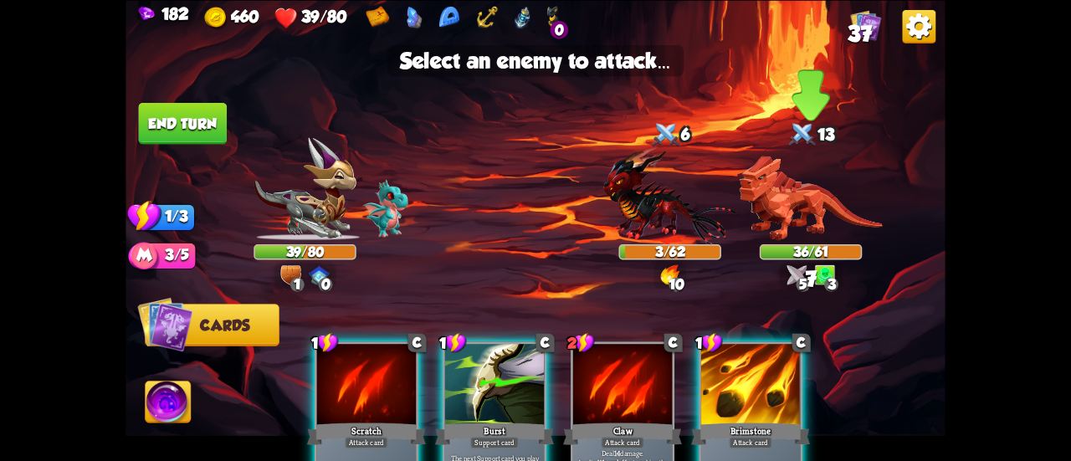
click at [796, 200] on img at bounding box center [809, 198] width 143 height 84
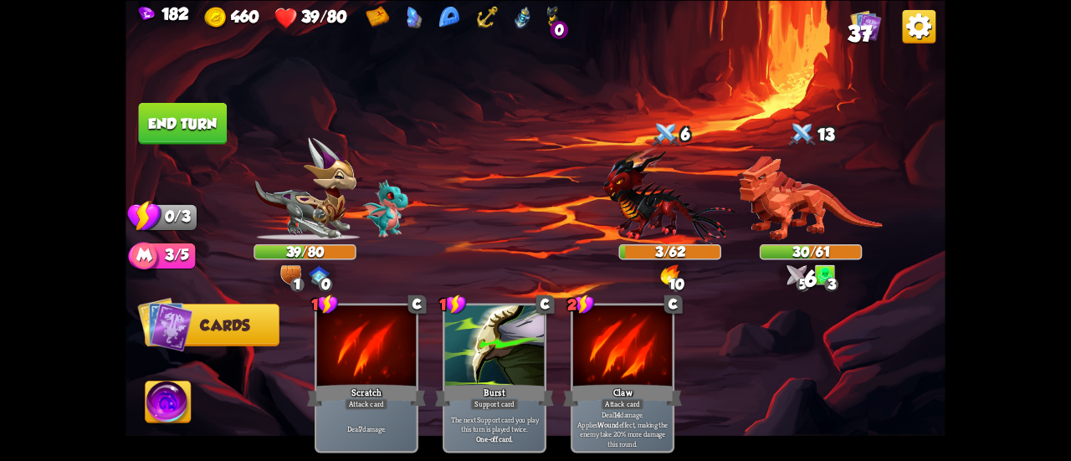
click at [179, 105] on button "End turn" at bounding box center [183, 123] width 89 height 42
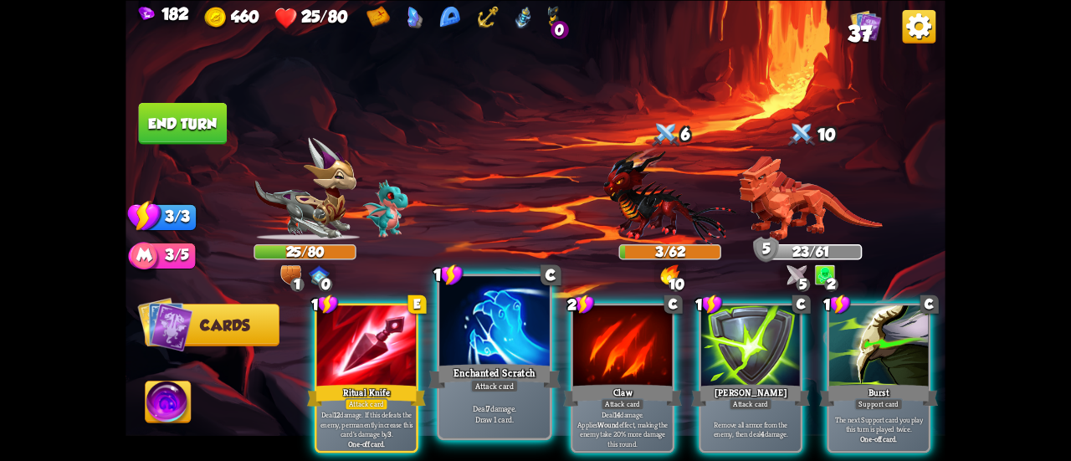
click at [503, 355] on div at bounding box center [494, 322] width 110 height 93
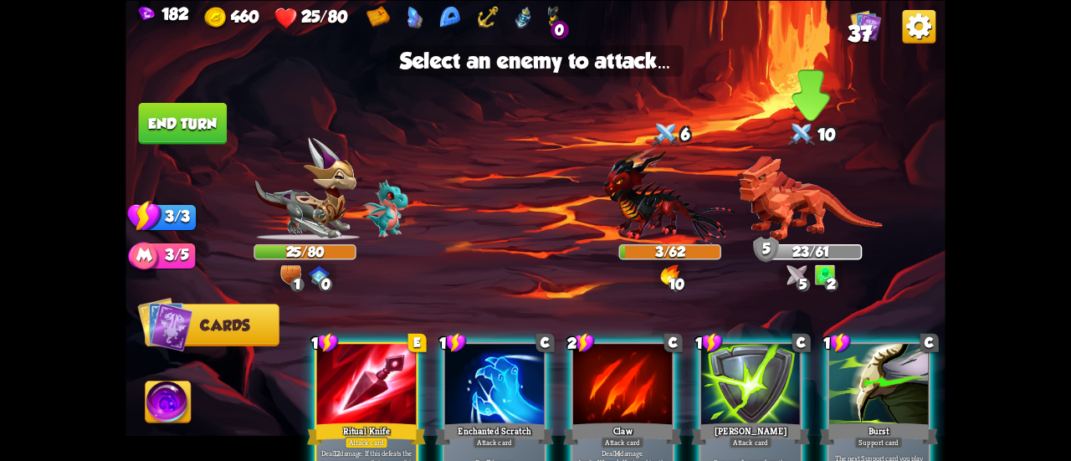
click at [792, 209] on img at bounding box center [809, 198] width 143 height 84
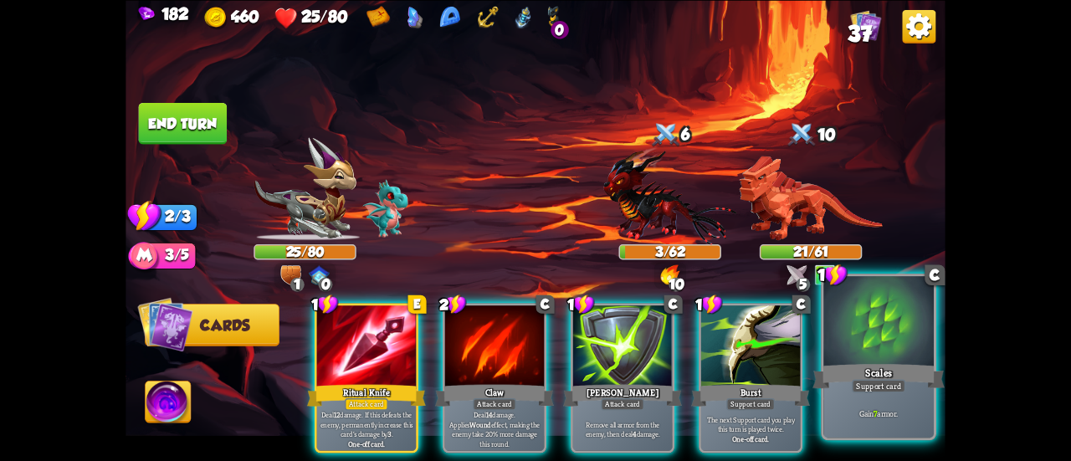
click at [865, 350] on div at bounding box center [878, 322] width 110 height 93
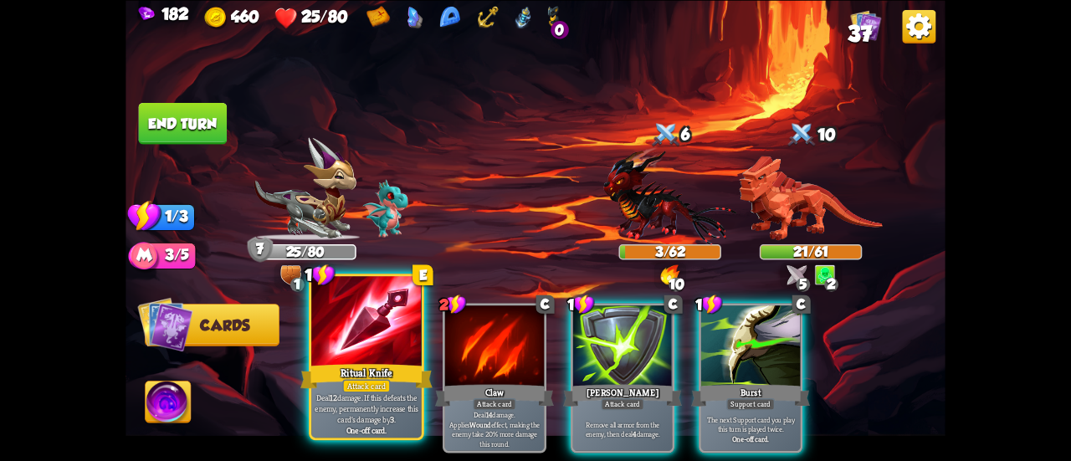
click at [353, 350] on div at bounding box center [366, 322] width 110 height 93
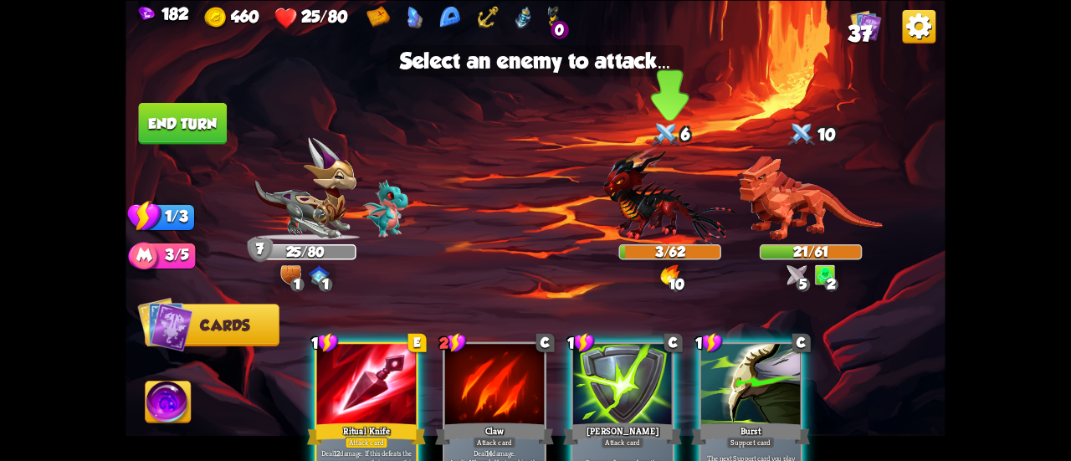
click at [630, 203] on img at bounding box center [669, 195] width 133 height 98
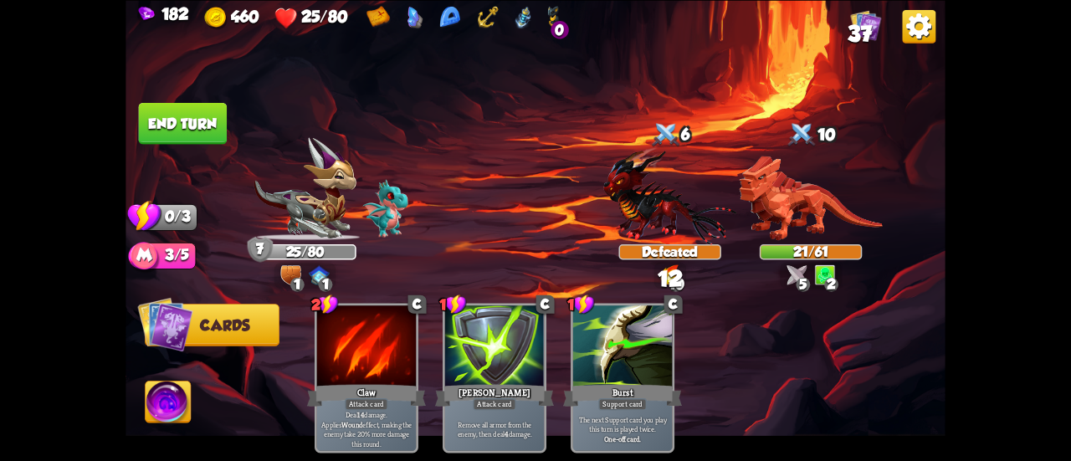
click at [219, 116] on button "End turn" at bounding box center [183, 123] width 89 height 42
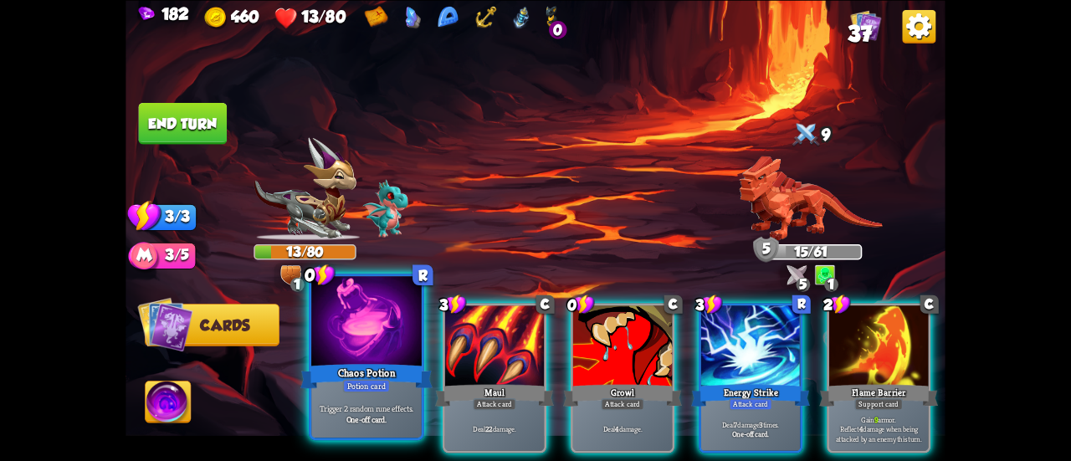
click at [354, 371] on div "Chaos Potion" at bounding box center [366, 375] width 132 height 29
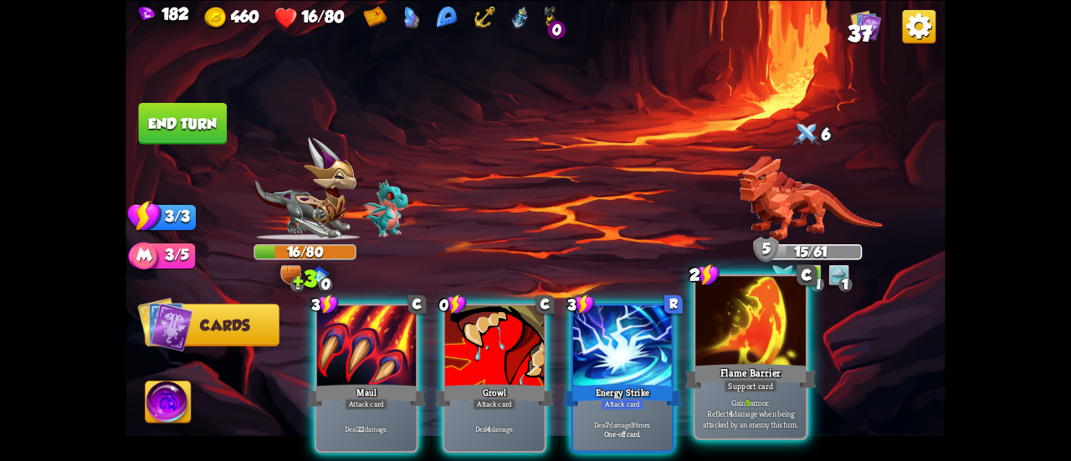
click at [771, 365] on div "Flame Barrier" at bounding box center [750, 375] width 132 height 29
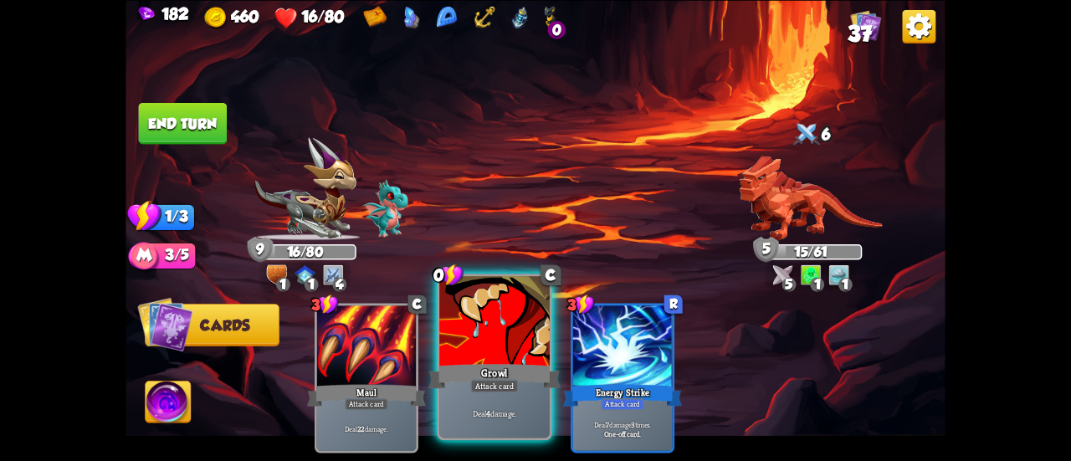
click at [504, 320] on div at bounding box center [494, 322] width 110 height 93
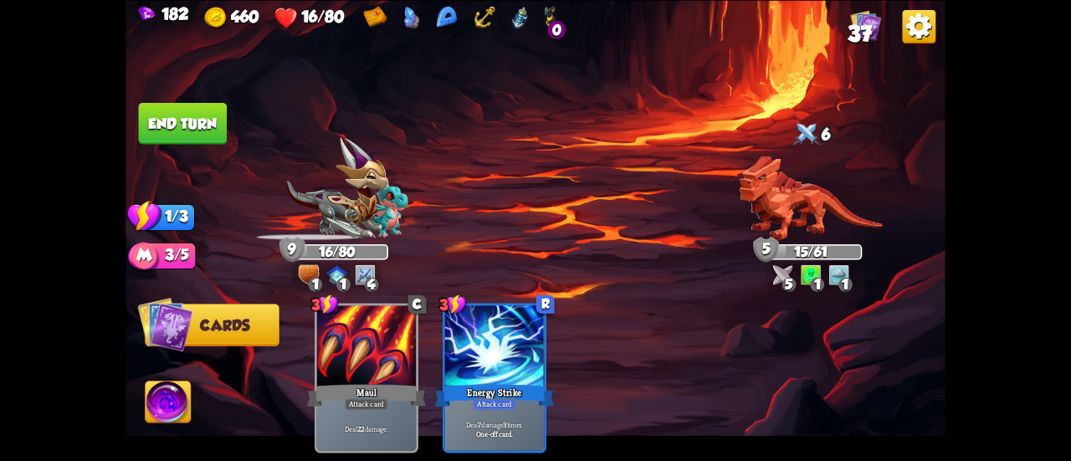
click at [177, 147] on img at bounding box center [535, 230] width 820 height 461
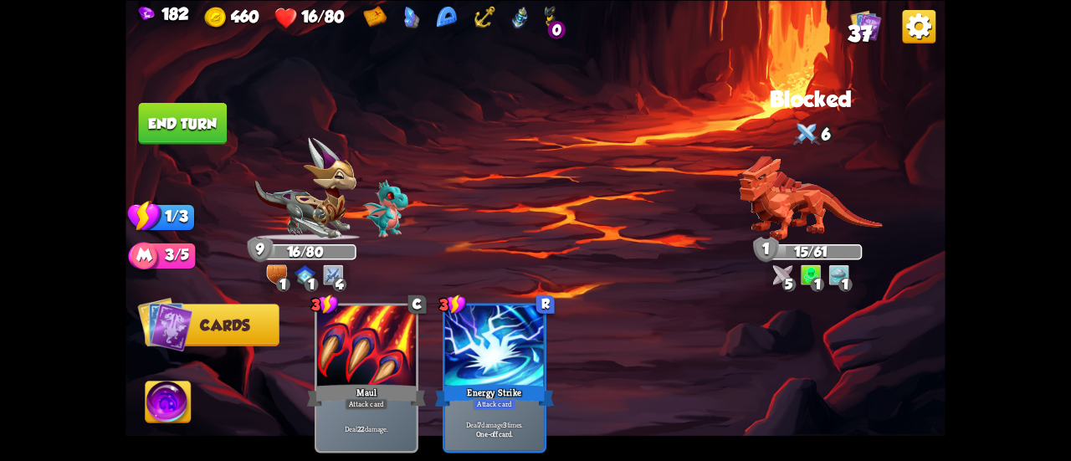
click at [181, 135] on button "End turn" at bounding box center [182, 123] width 89 height 42
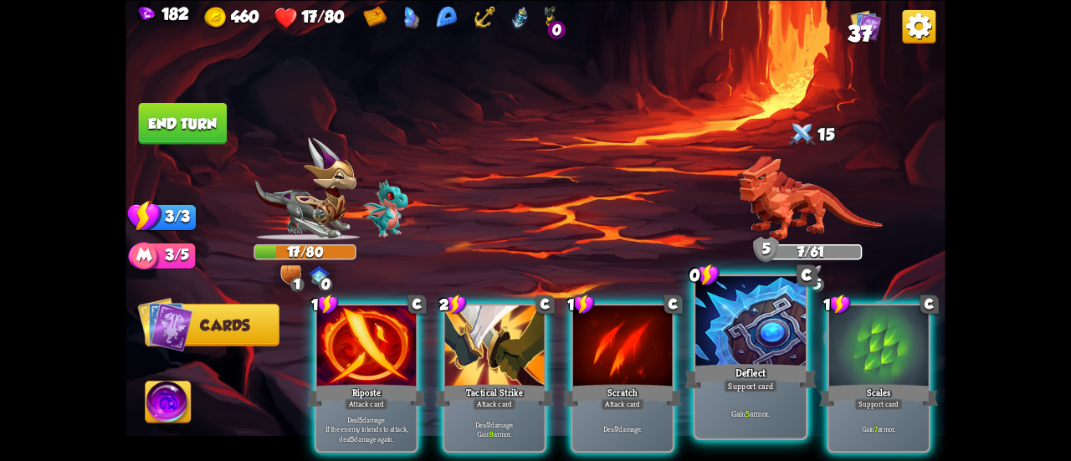
click at [767, 347] on div at bounding box center [750, 322] width 110 height 93
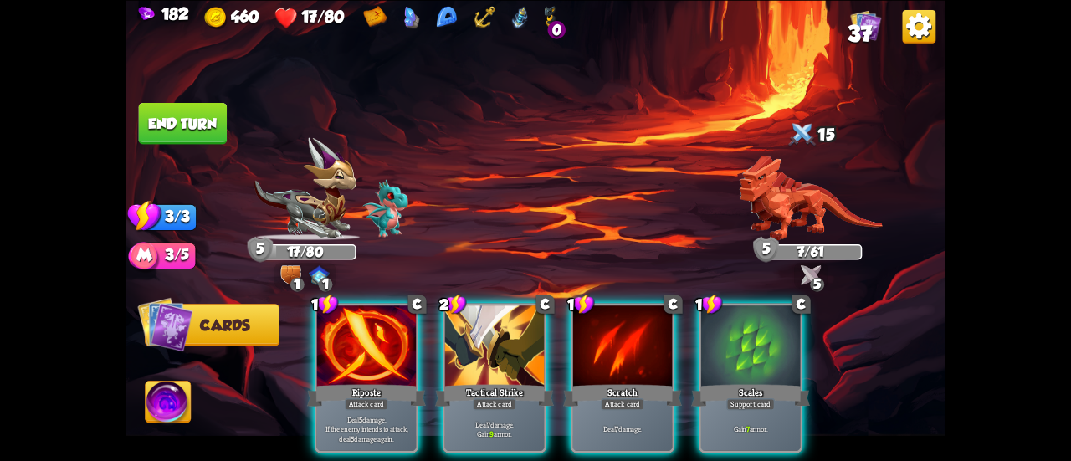
click at [767, 347] on div at bounding box center [750, 347] width 99 height 84
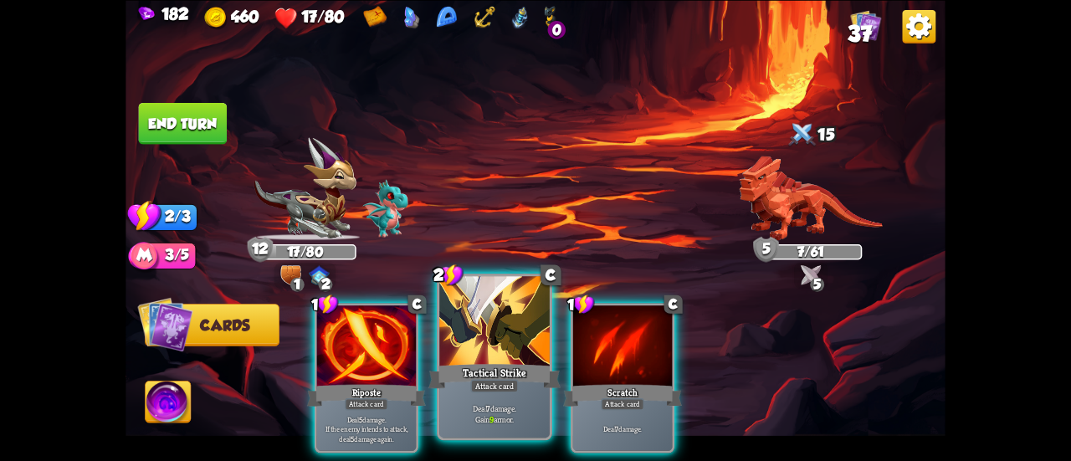
click at [507, 357] on div at bounding box center [494, 322] width 110 height 93
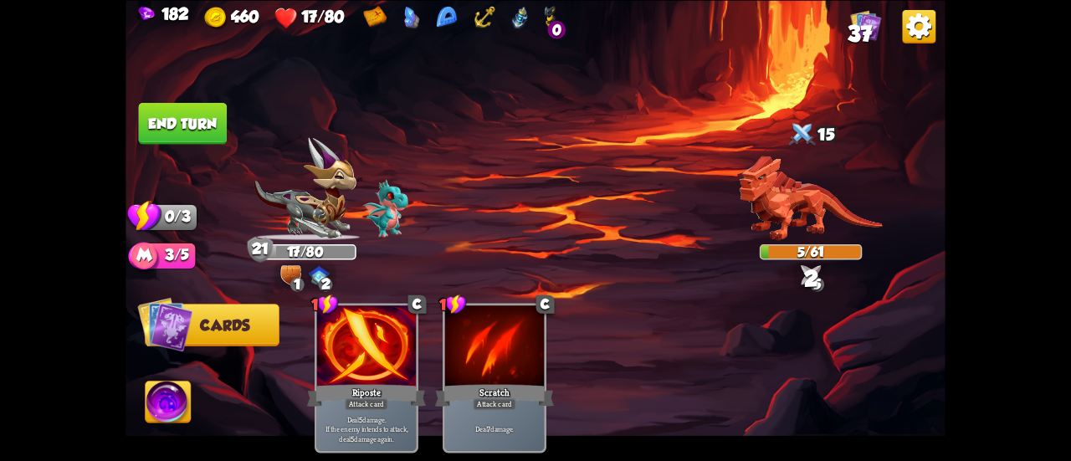
click at [194, 124] on button "End turn" at bounding box center [182, 123] width 90 height 43
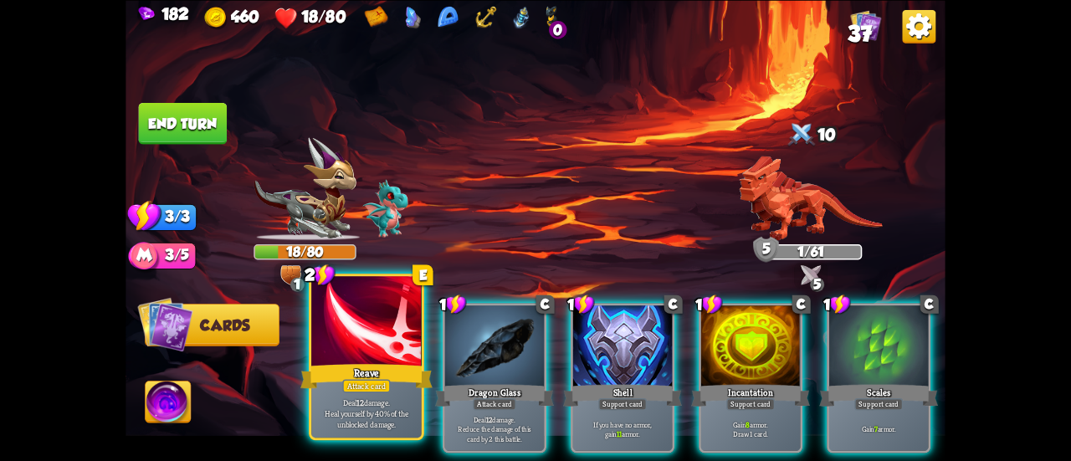
click at [339, 340] on div at bounding box center [366, 322] width 110 height 93
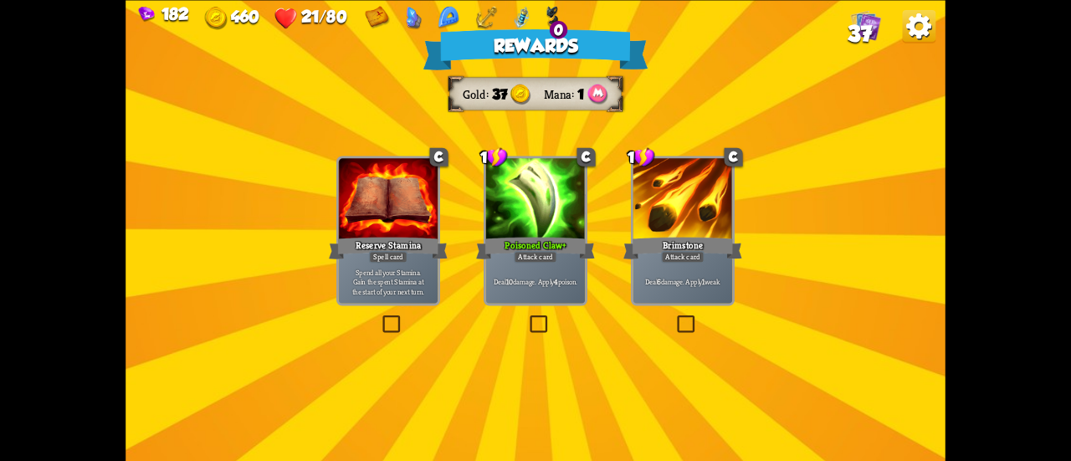
click at [534, 244] on div "Poisoned Claw+" at bounding box center [535, 247] width 119 height 27
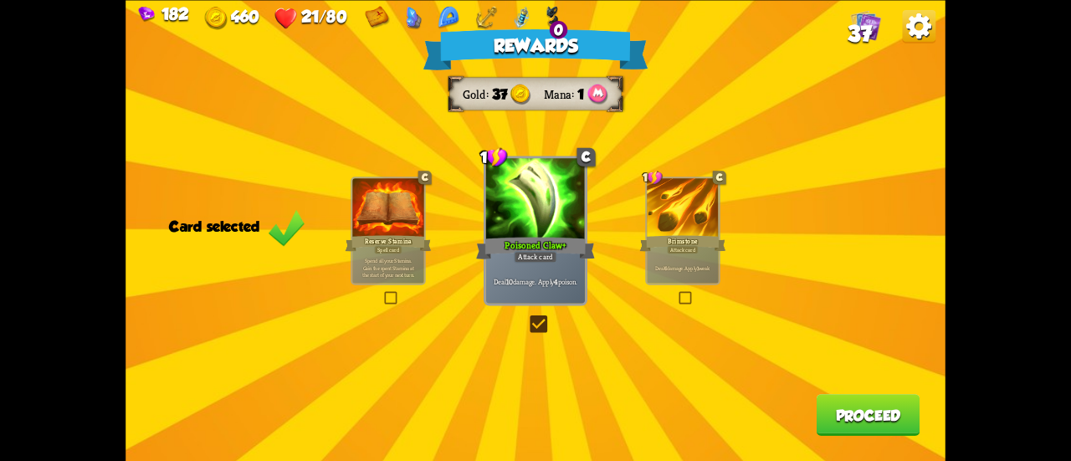
click at [681, 253] on div "Attack card" at bounding box center [682, 249] width 31 height 8
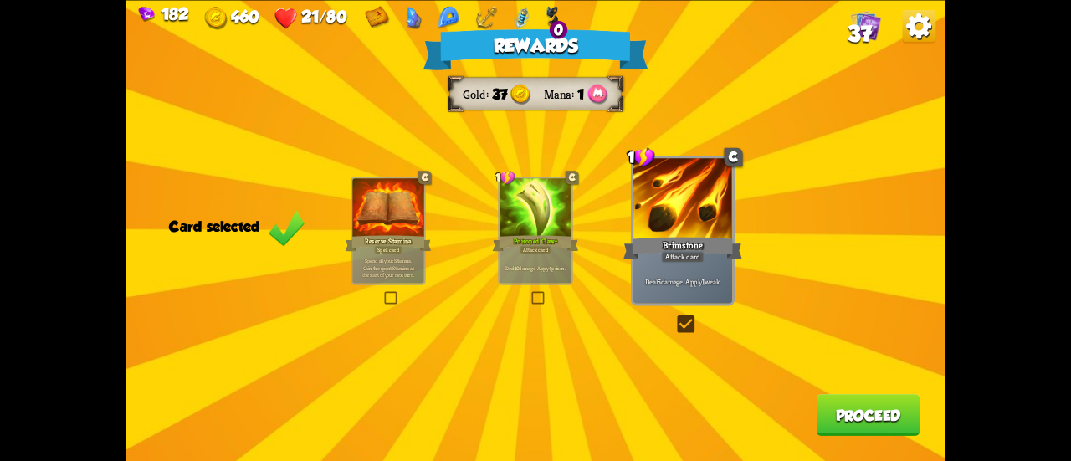
click at [853, 420] on button "Proceed" at bounding box center [868, 415] width 104 height 42
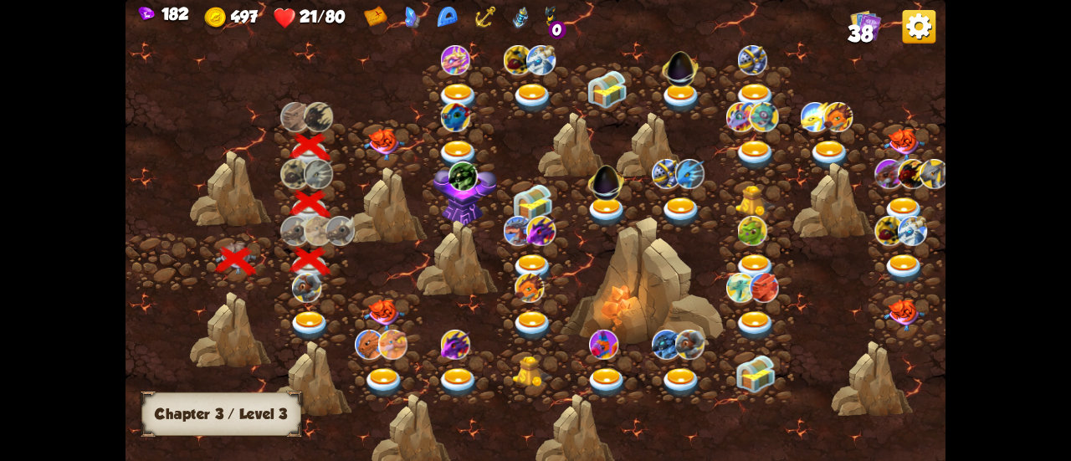
click at [383, 139] on img at bounding box center [384, 145] width 41 height 32
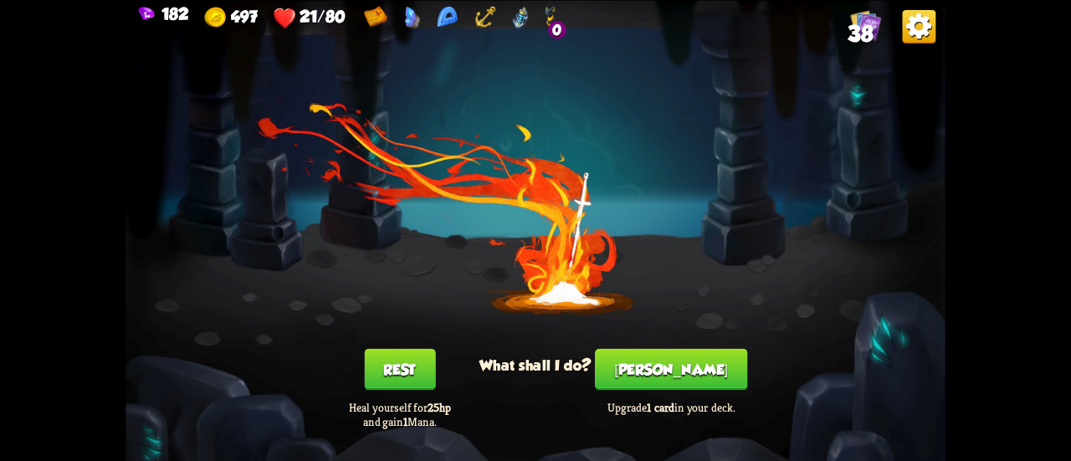
click at [423, 373] on button "Rest" at bounding box center [399, 369] width 71 height 42
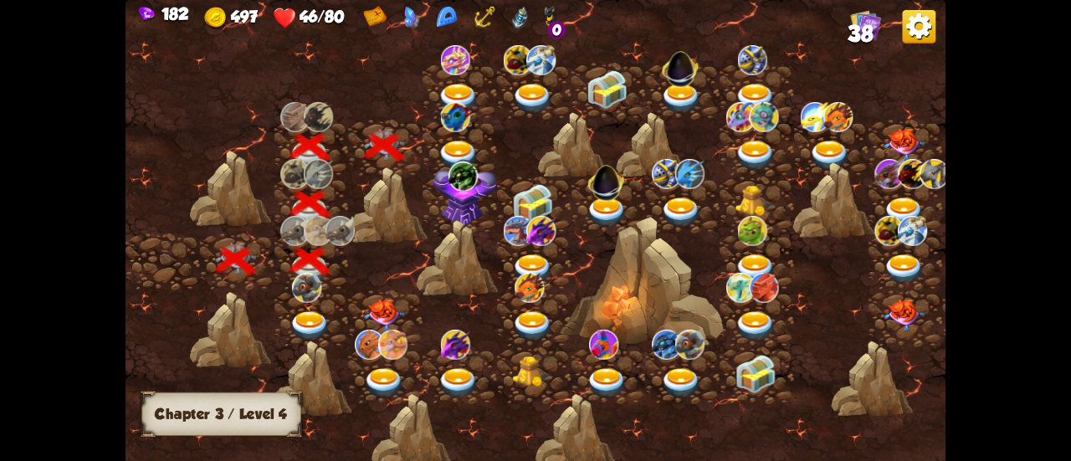
click at [450, 145] on img at bounding box center [458, 156] width 41 height 30
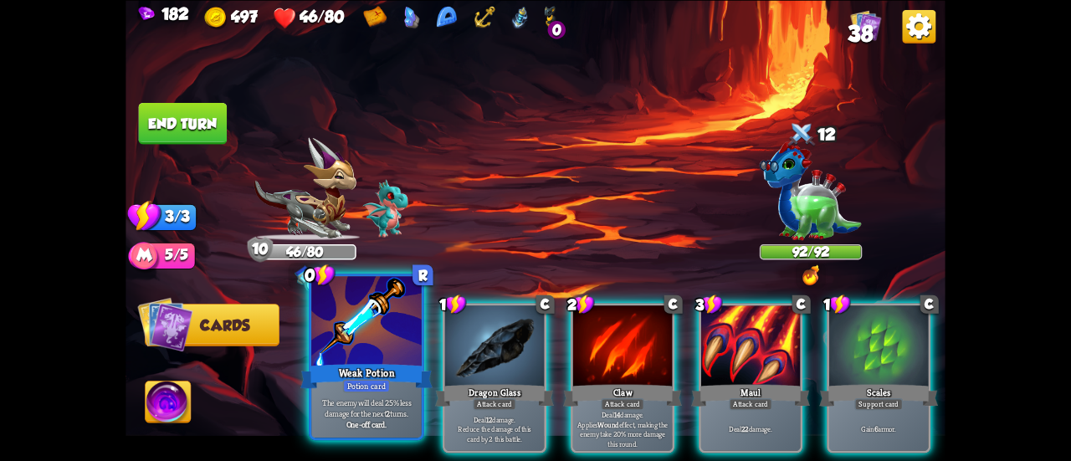
click at [378, 339] on div at bounding box center [366, 322] width 110 height 93
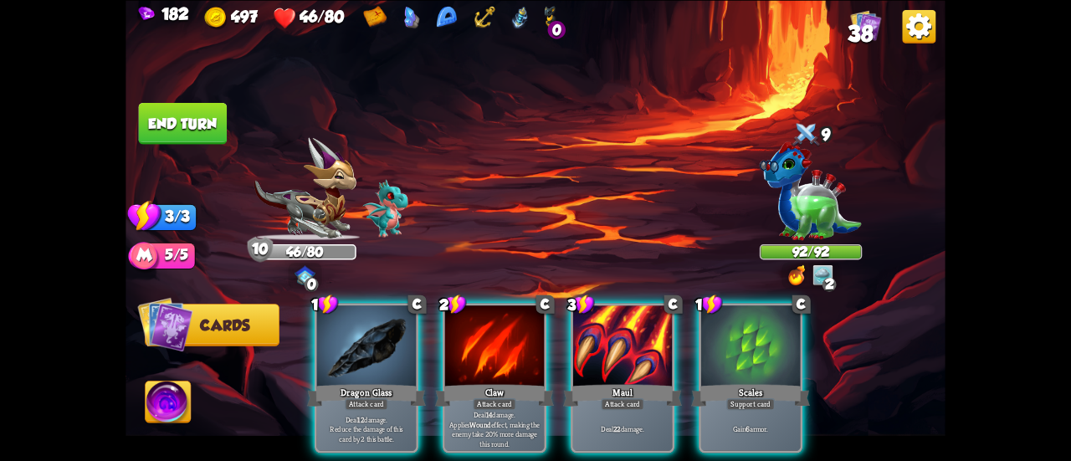
click at [713, 325] on div at bounding box center [750, 347] width 99 height 84
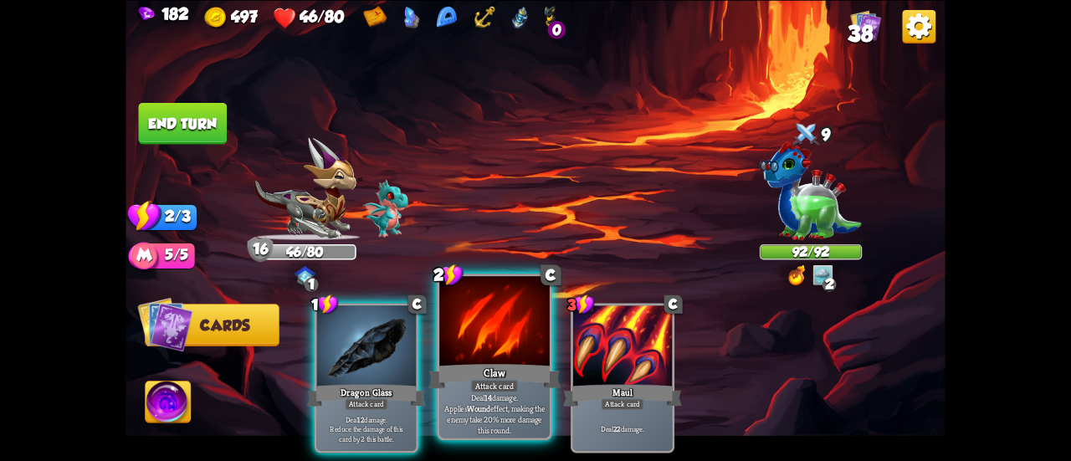
click at [479, 357] on div at bounding box center [494, 322] width 110 height 93
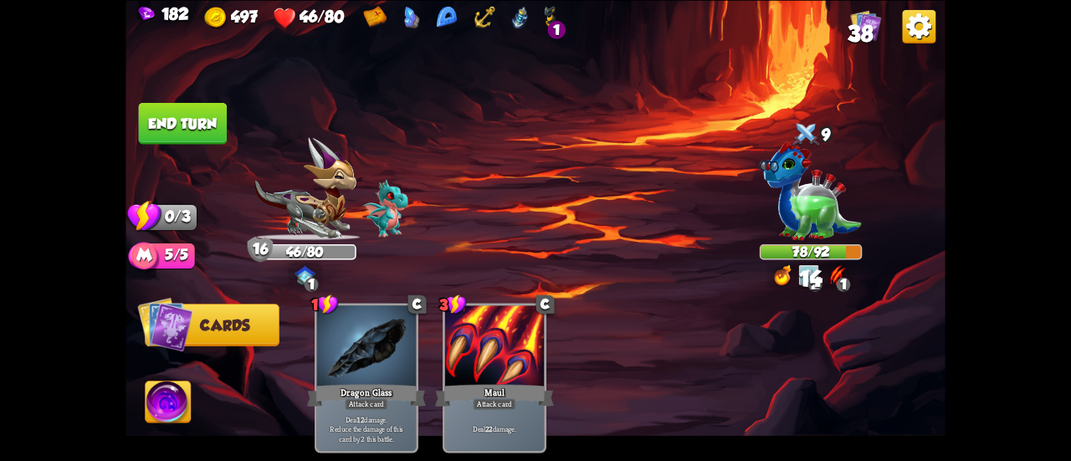
click at [211, 123] on button "End turn" at bounding box center [183, 123] width 89 height 42
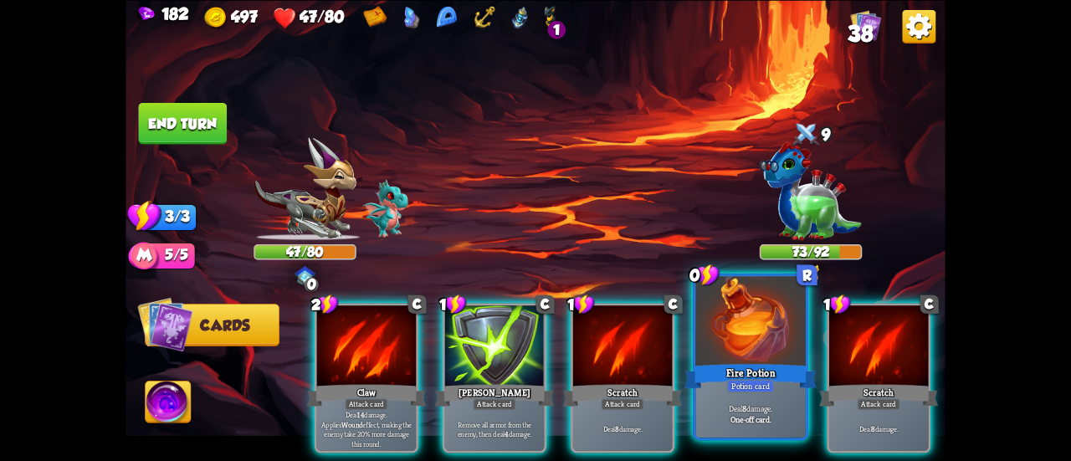
click at [731, 305] on div at bounding box center [750, 322] width 110 height 93
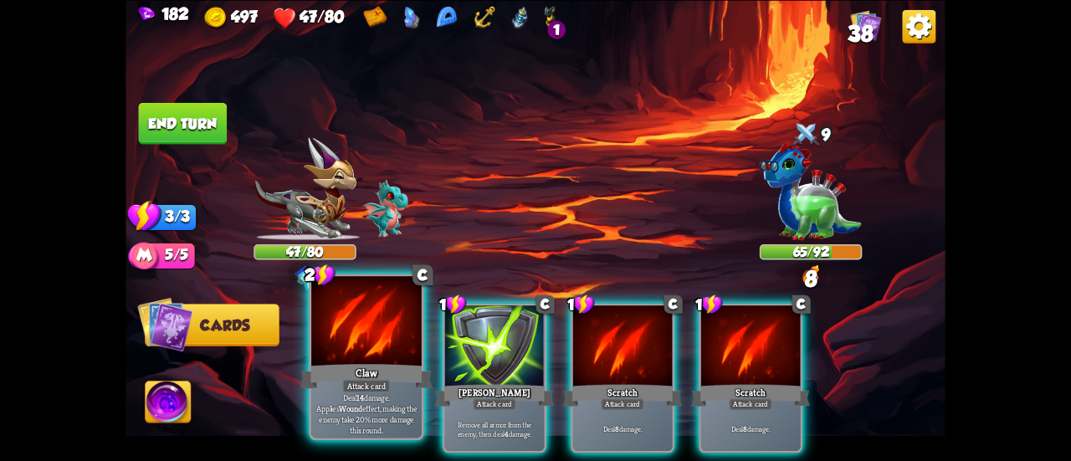
click at [350, 324] on div at bounding box center [366, 322] width 110 height 93
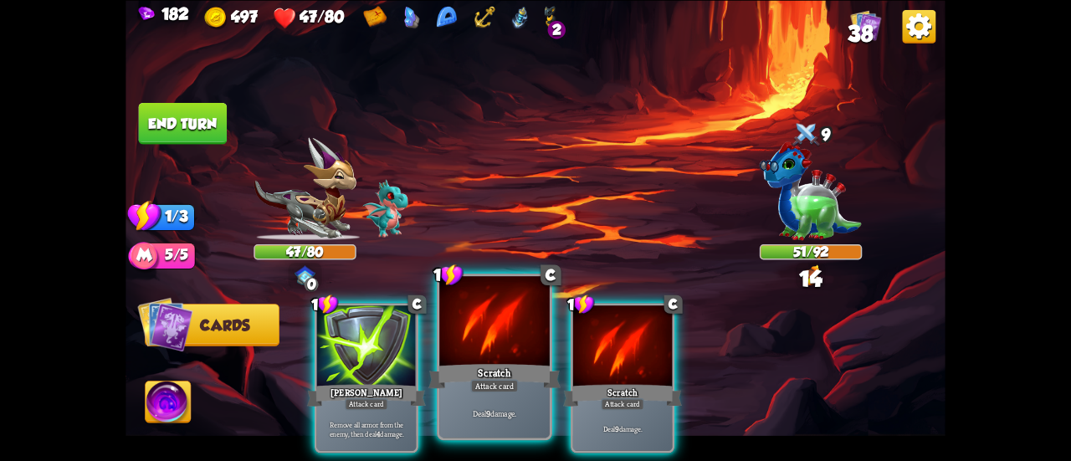
click at [497, 335] on div at bounding box center [494, 322] width 110 height 93
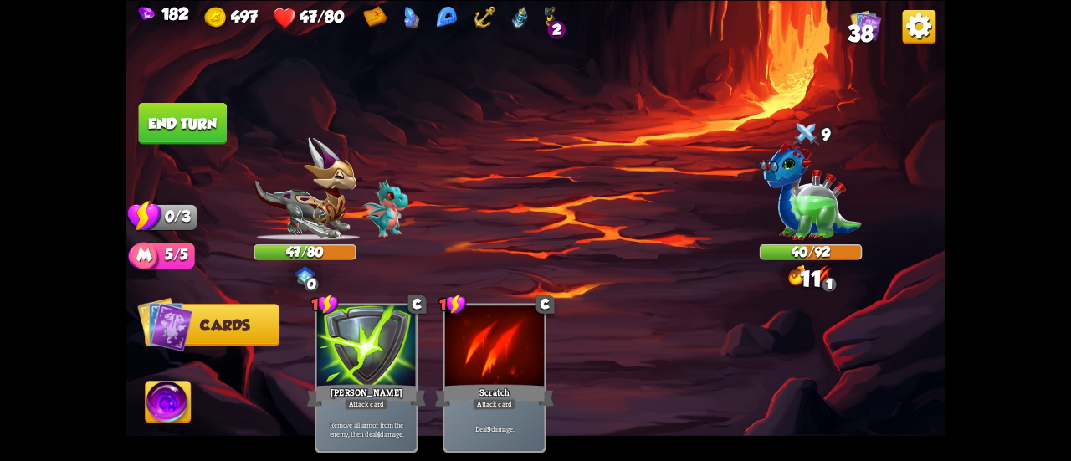
click at [201, 138] on button "End turn" at bounding box center [182, 123] width 90 height 43
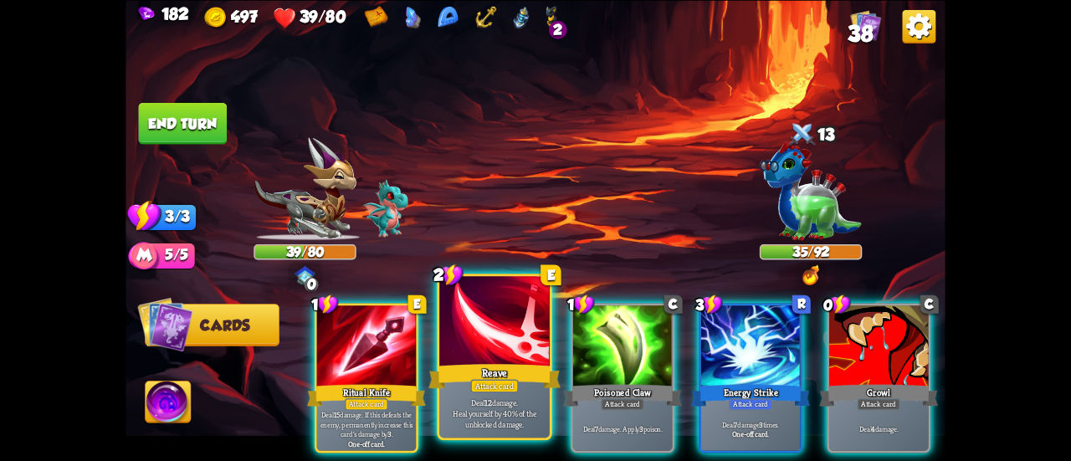
click at [461, 325] on div at bounding box center [494, 322] width 110 height 93
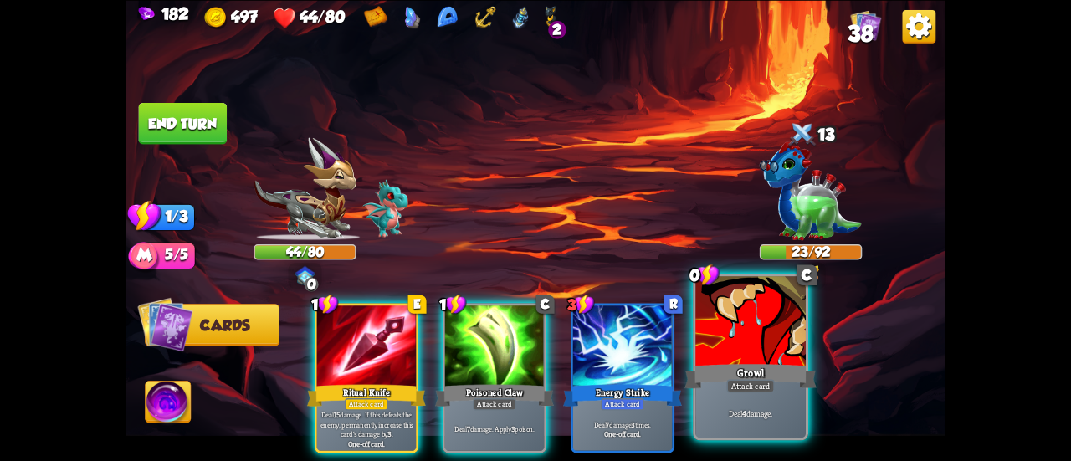
click at [790, 330] on div at bounding box center [750, 322] width 110 height 93
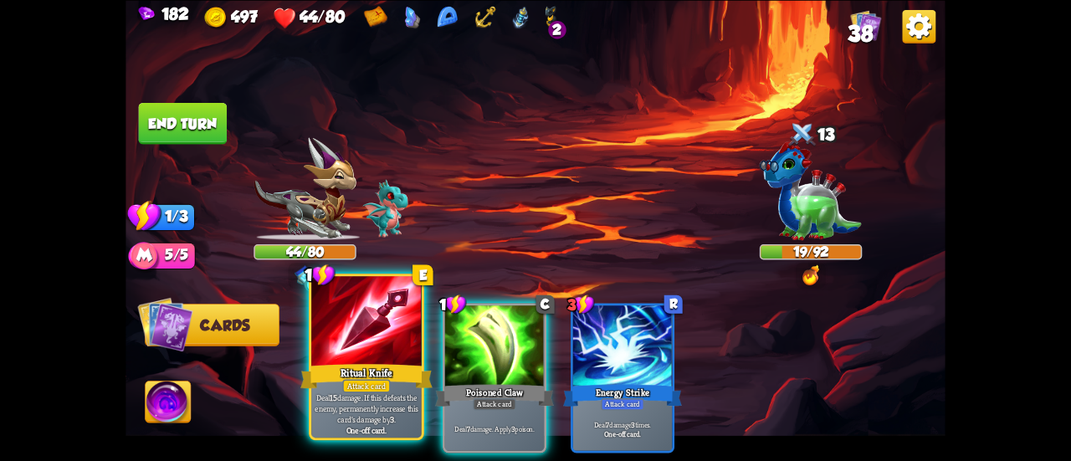
click at [348, 308] on div at bounding box center [366, 322] width 110 height 93
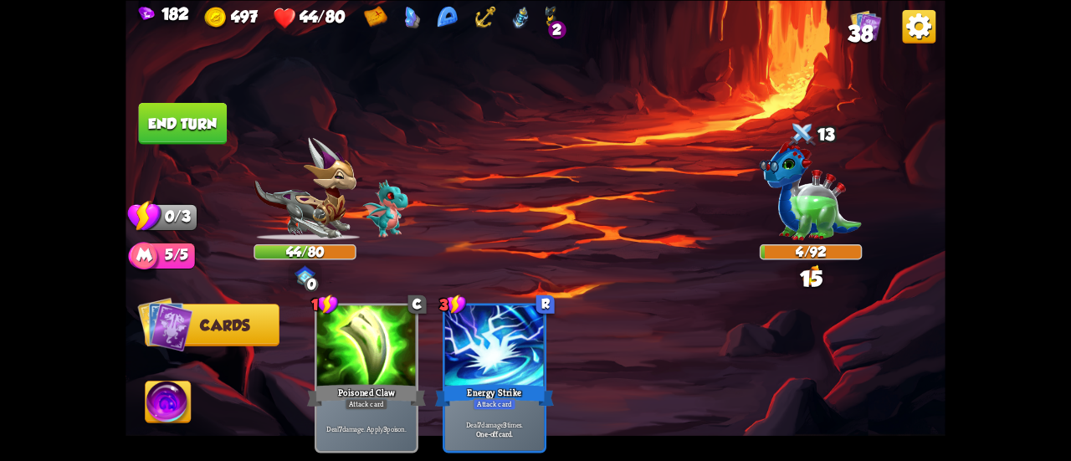
click at [192, 130] on button "End turn" at bounding box center [182, 123] width 89 height 42
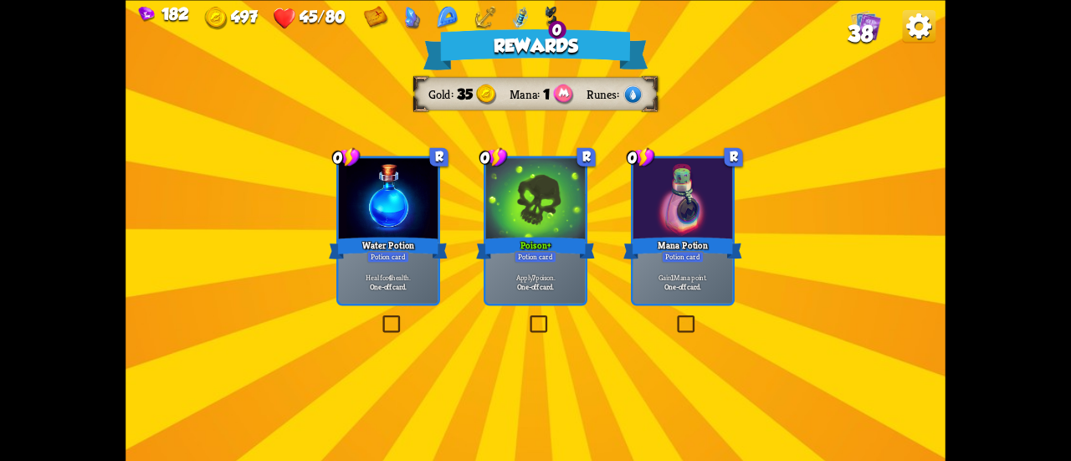
click at [391, 239] on div "Water Potion" at bounding box center [388, 247] width 119 height 27
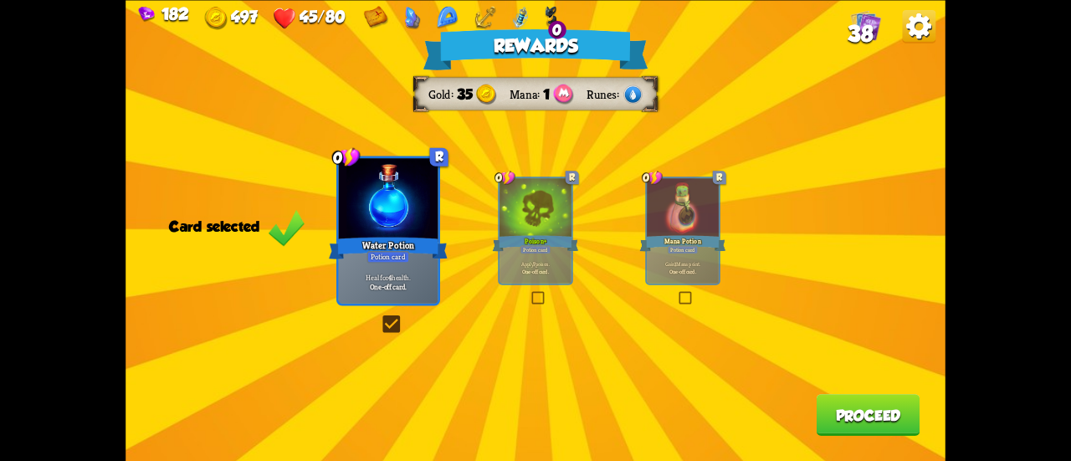
click at [857, 404] on button "Proceed" at bounding box center [868, 415] width 104 height 42
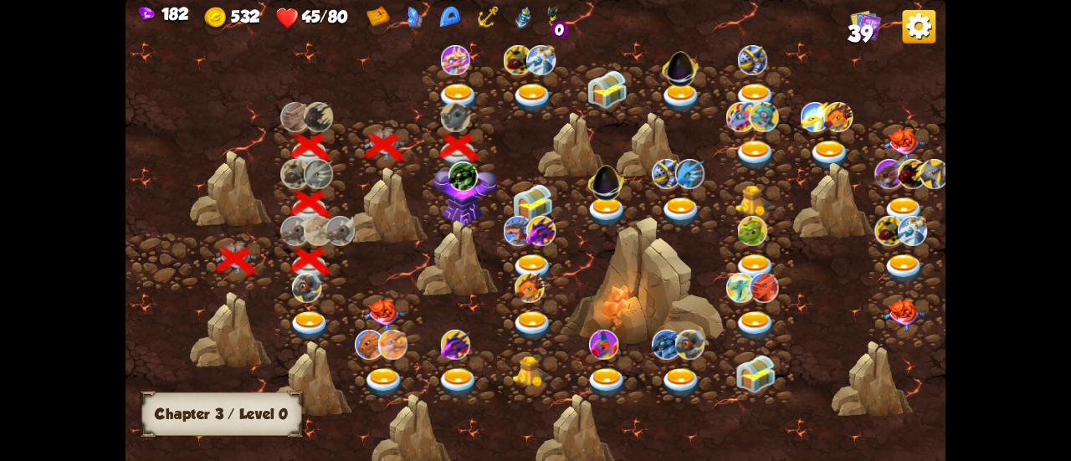
click at [460, 187] on img at bounding box center [462, 176] width 29 height 30
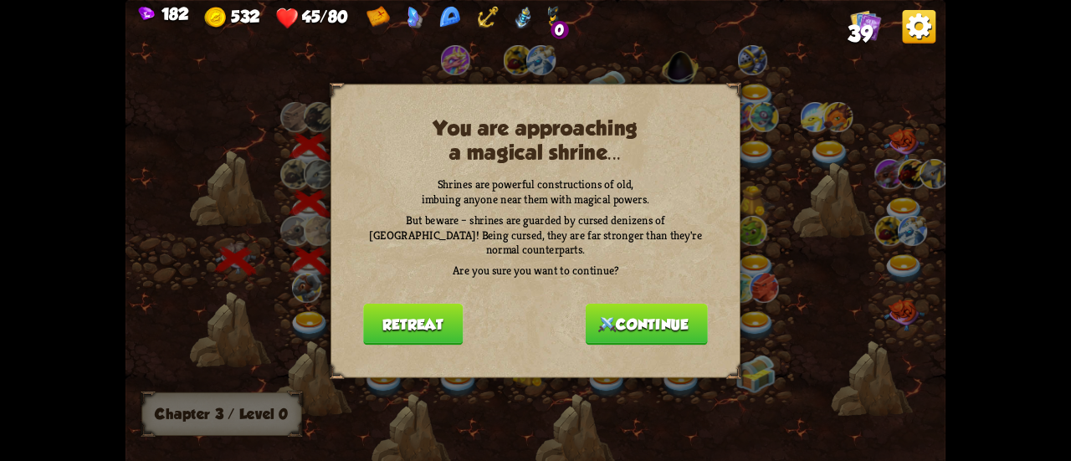
click at [632, 321] on button "Continue" at bounding box center [646, 324] width 122 height 42
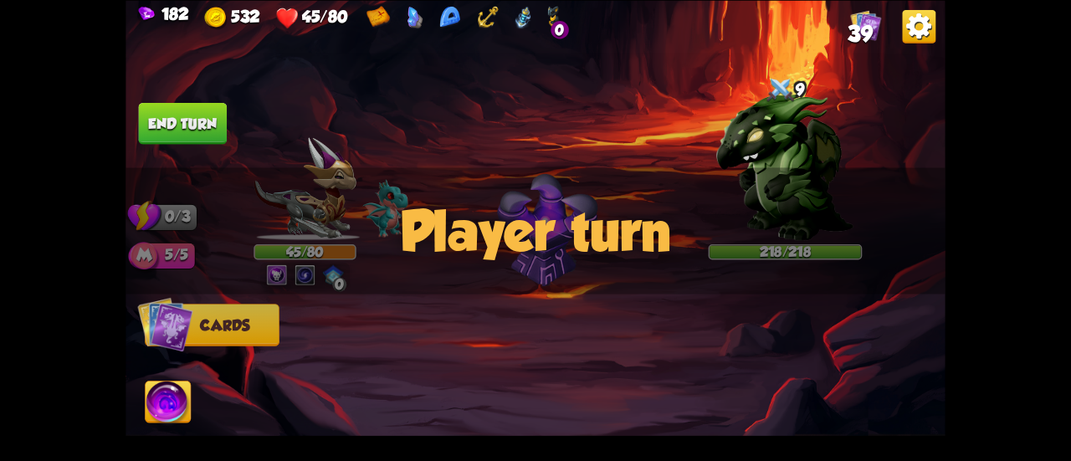
click at [166, 403] on img at bounding box center [168, 404] width 45 height 46
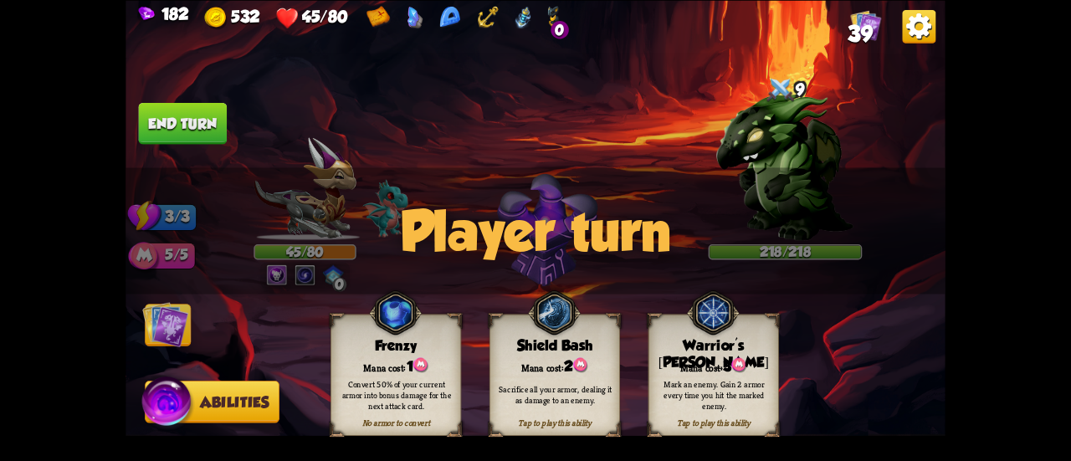
click at [690, 347] on div "Warrior's [PERSON_NAME]" at bounding box center [713, 354] width 130 height 34
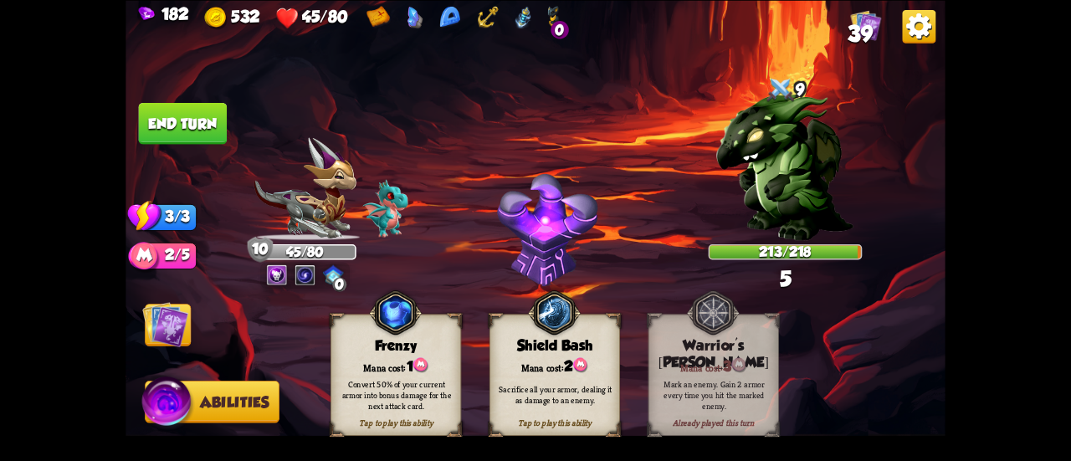
click at [179, 320] on img at bounding box center [165, 324] width 46 height 46
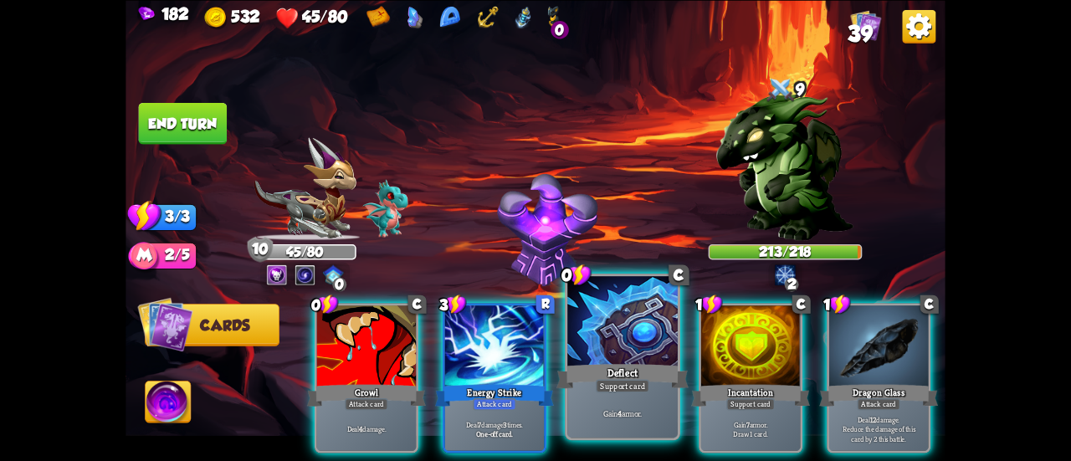
click at [657, 314] on div at bounding box center [622, 322] width 110 height 93
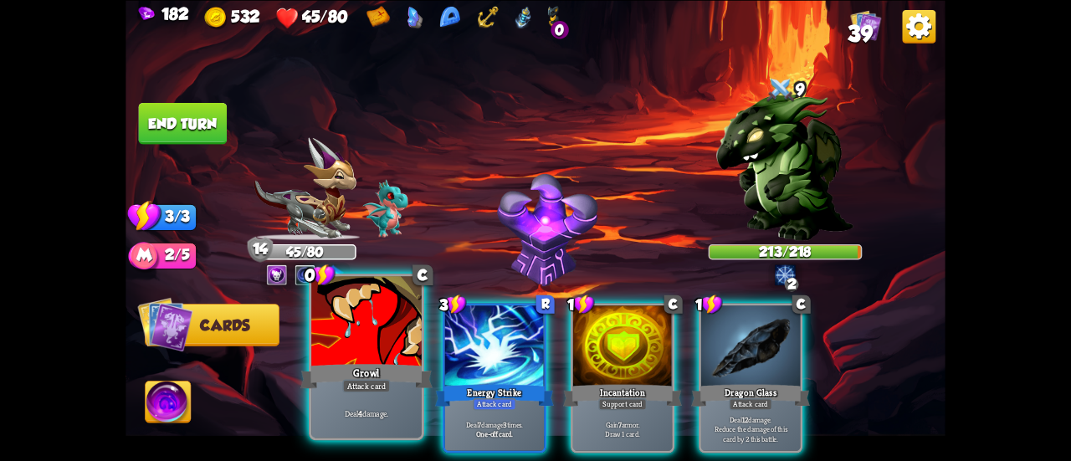
click at [359, 350] on div at bounding box center [366, 322] width 110 height 93
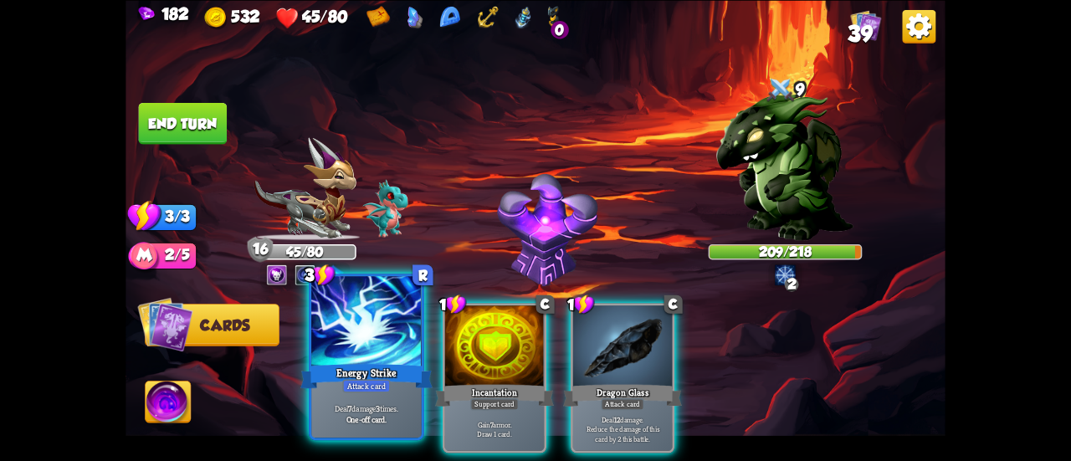
click at [364, 334] on div at bounding box center [366, 322] width 110 height 93
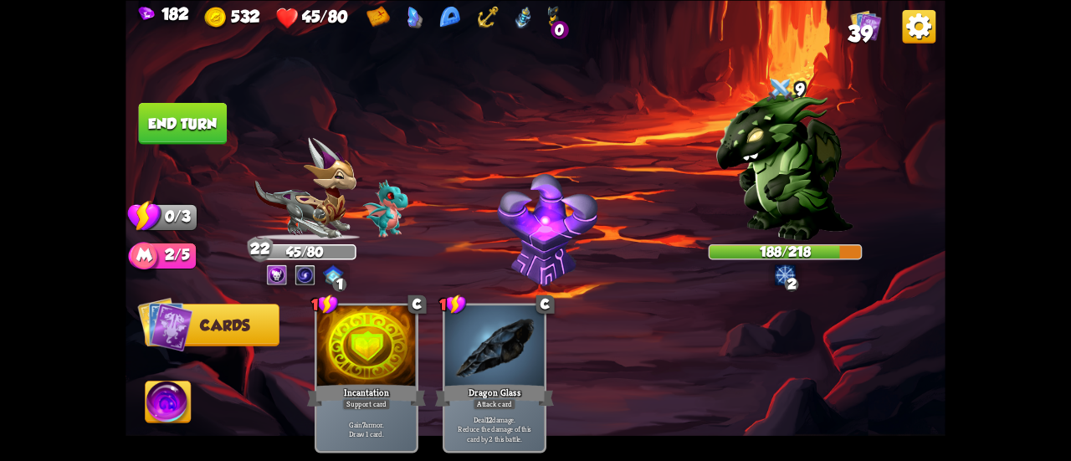
click at [182, 136] on button "End turn" at bounding box center [183, 123] width 89 height 42
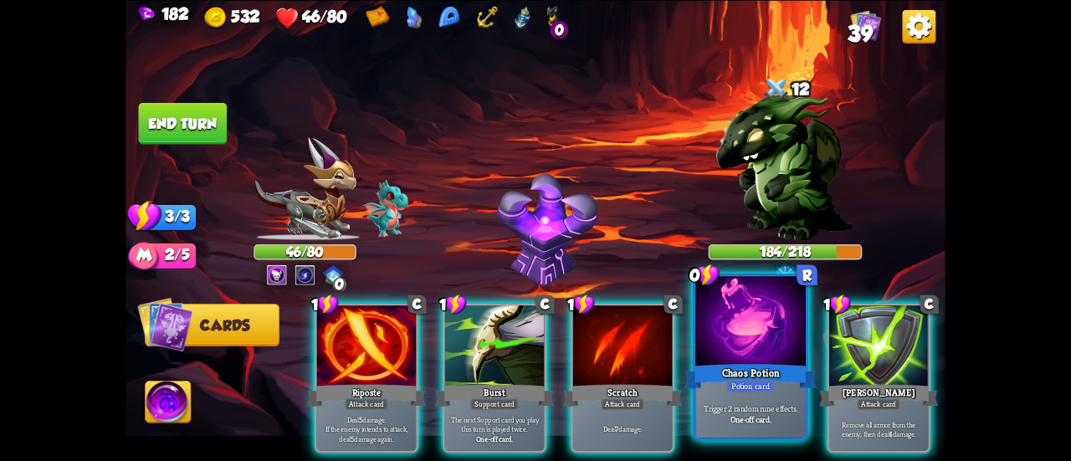
click at [729, 369] on div "Chaos Potion" at bounding box center [750, 375] width 132 height 29
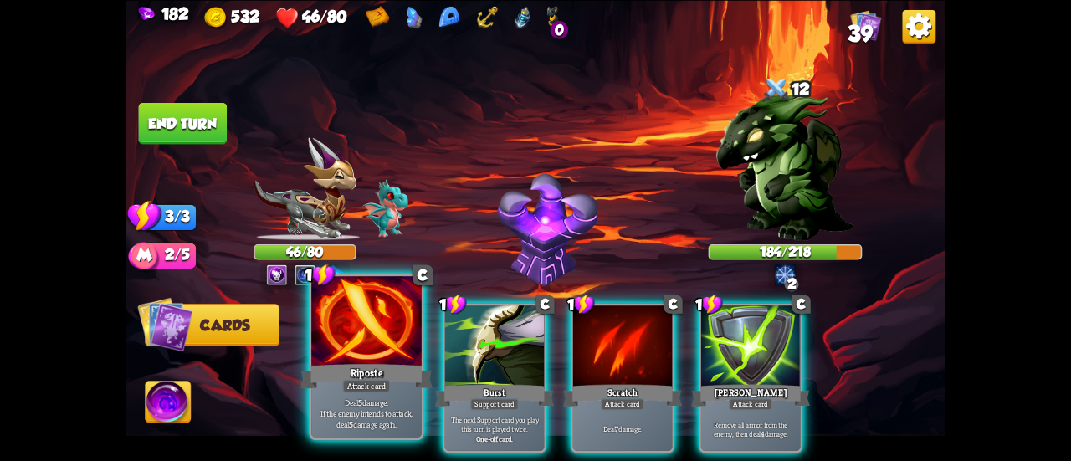
click at [344, 317] on div at bounding box center [366, 322] width 110 height 93
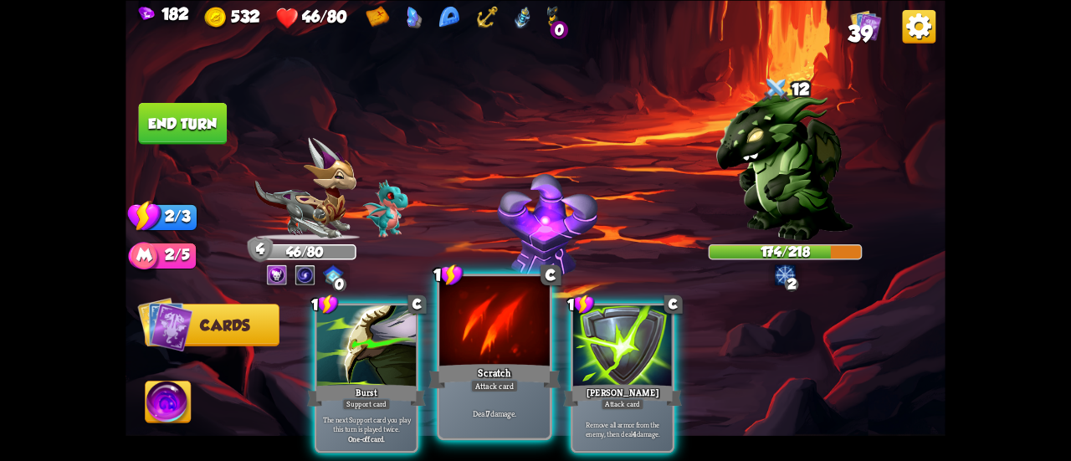
click at [482, 323] on div at bounding box center [494, 322] width 110 height 93
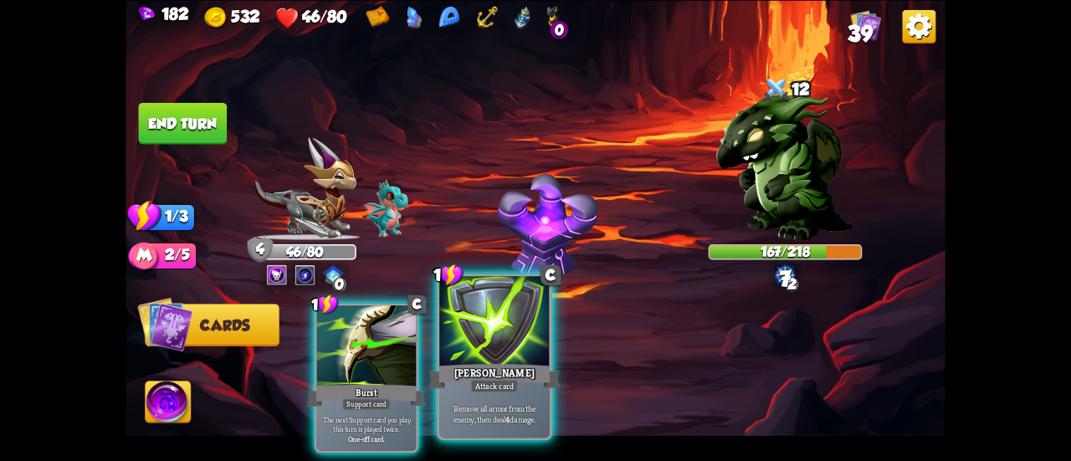
click at [455, 324] on div at bounding box center [494, 322] width 110 height 93
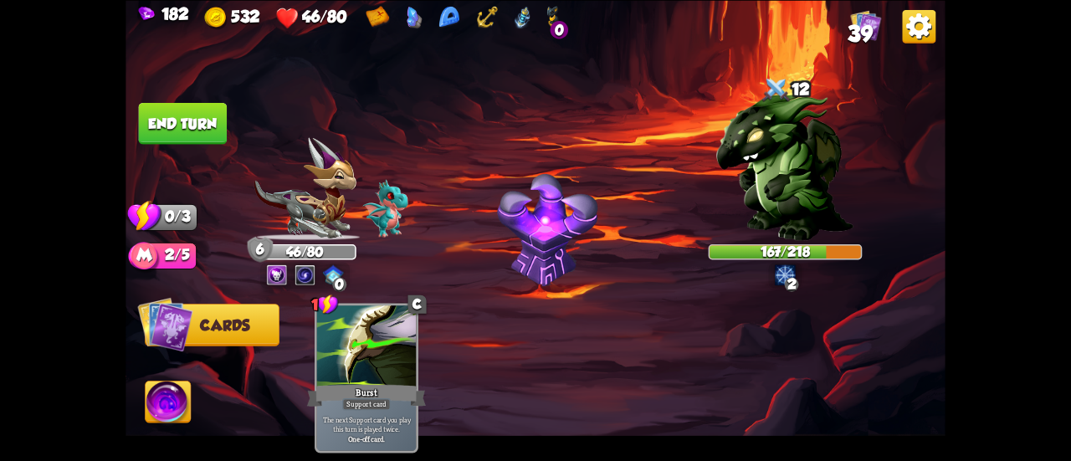
click at [172, 112] on button "End turn" at bounding box center [183, 123] width 89 height 42
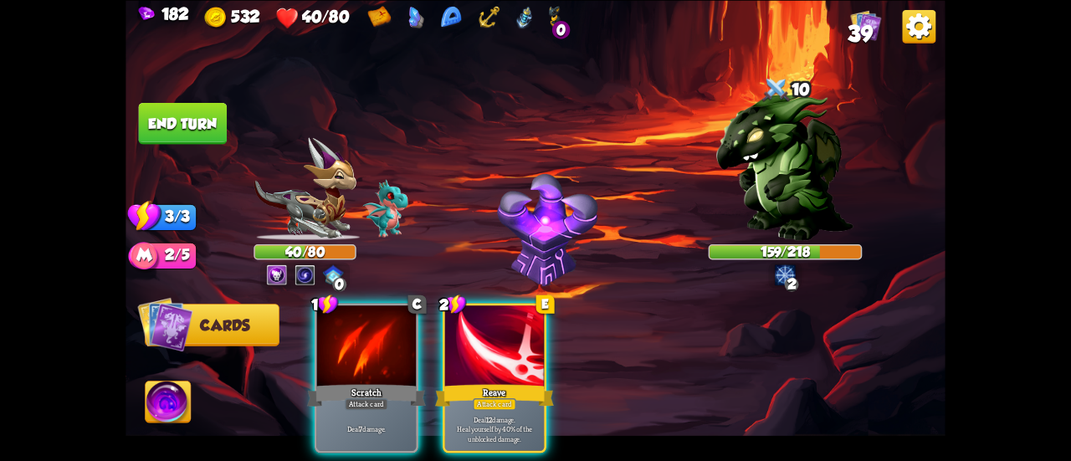
click at [319, 197] on div "Player turn" at bounding box center [535, 230] width 820 height 126
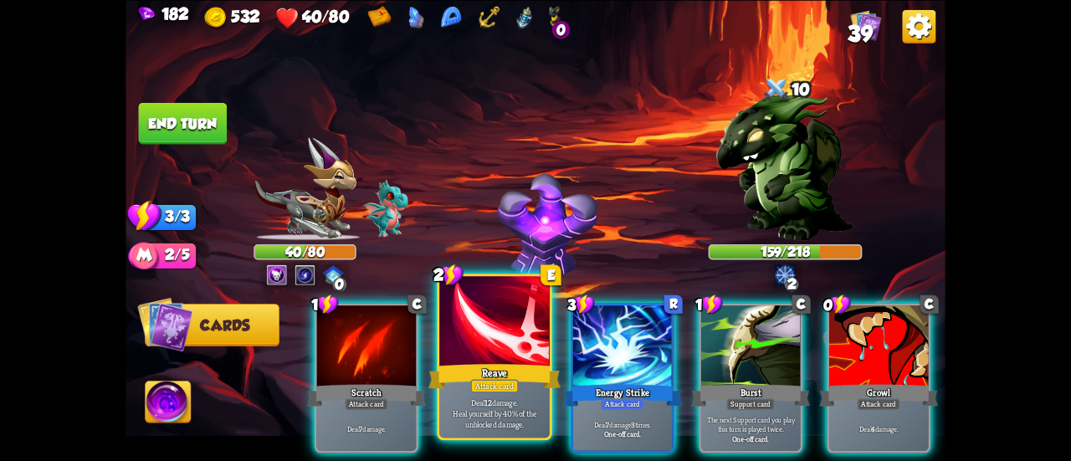
click at [502, 347] on div at bounding box center [494, 322] width 110 height 93
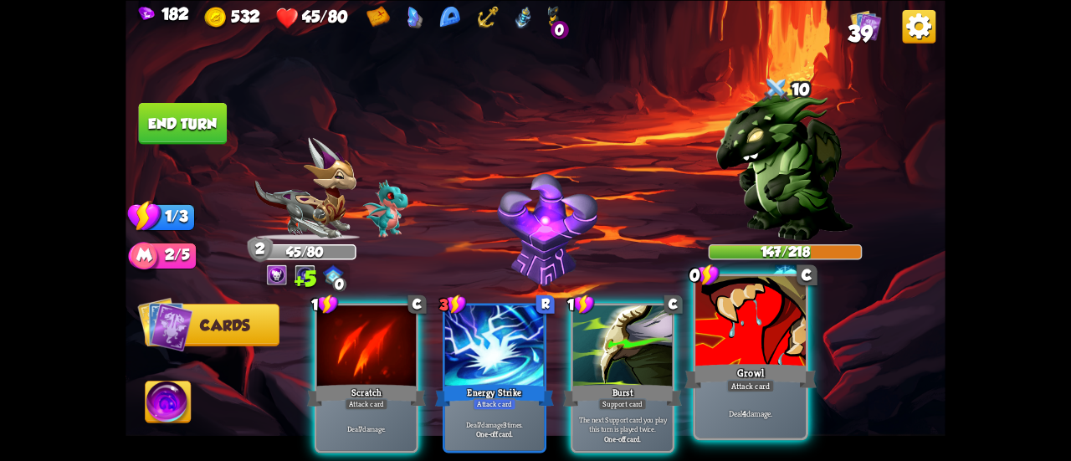
click at [761, 338] on div at bounding box center [750, 322] width 110 height 93
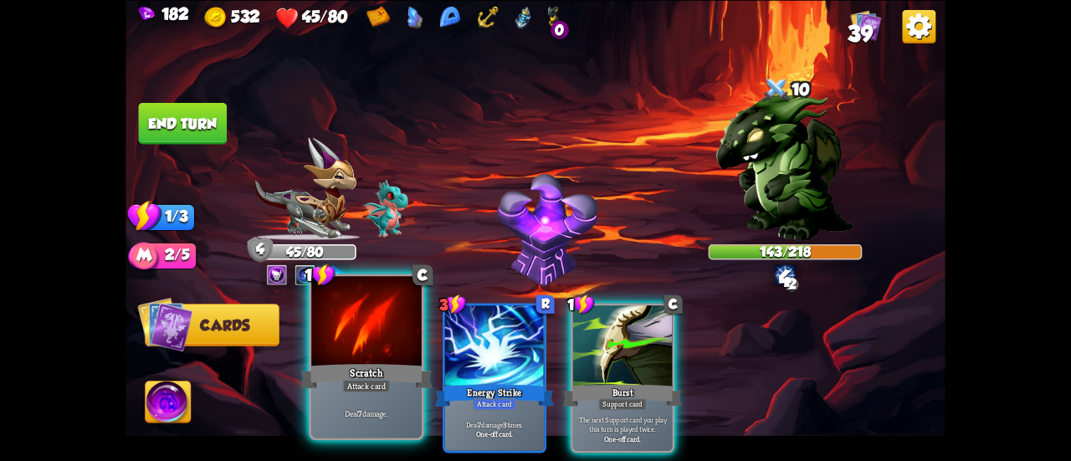
click at [366, 335] on div at bounding box center [366, 322] width 110 height 93
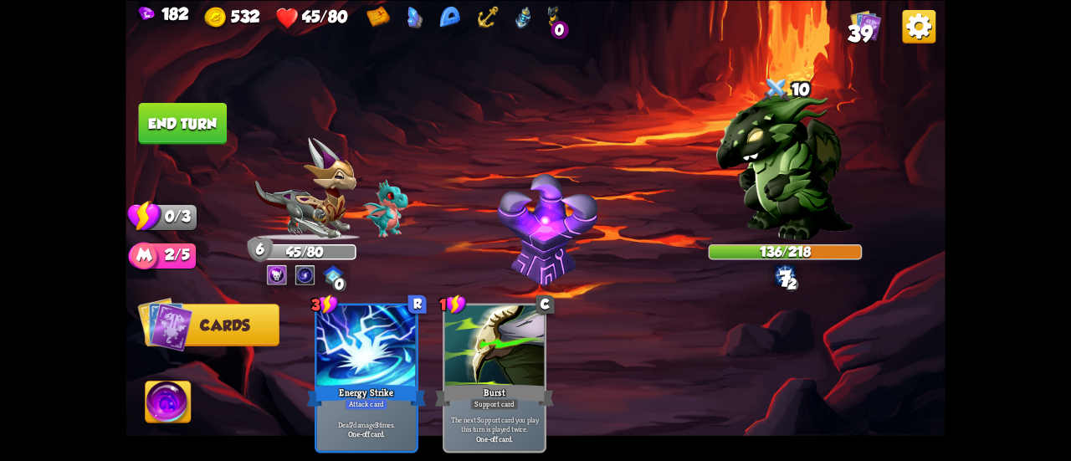
click at [196, 134] on button "End turn" at bounding box center [183, 123] width 89 height 42
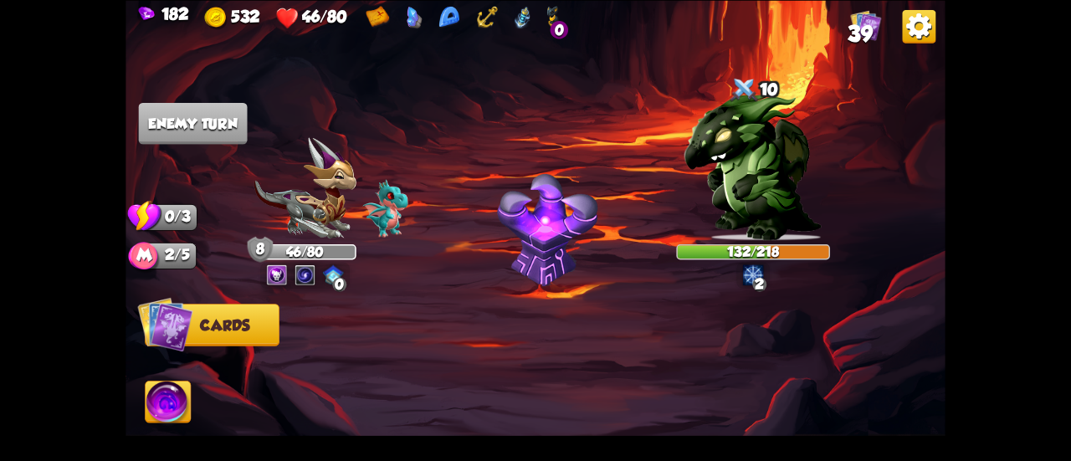
click at [321, 193] on img at bounding box center [304, 188] width 102 height 103
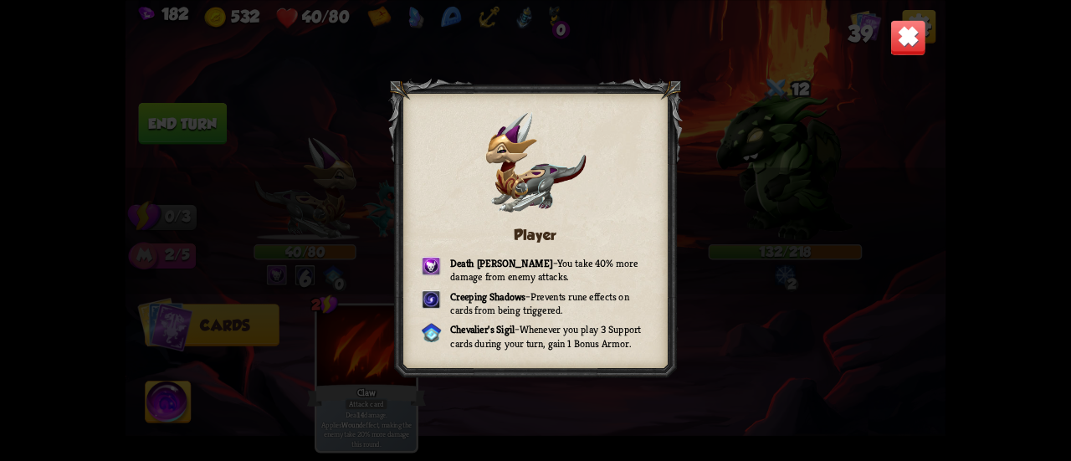
click at [908, 26] on img at bounding box center [908, 37] width 36 height 36
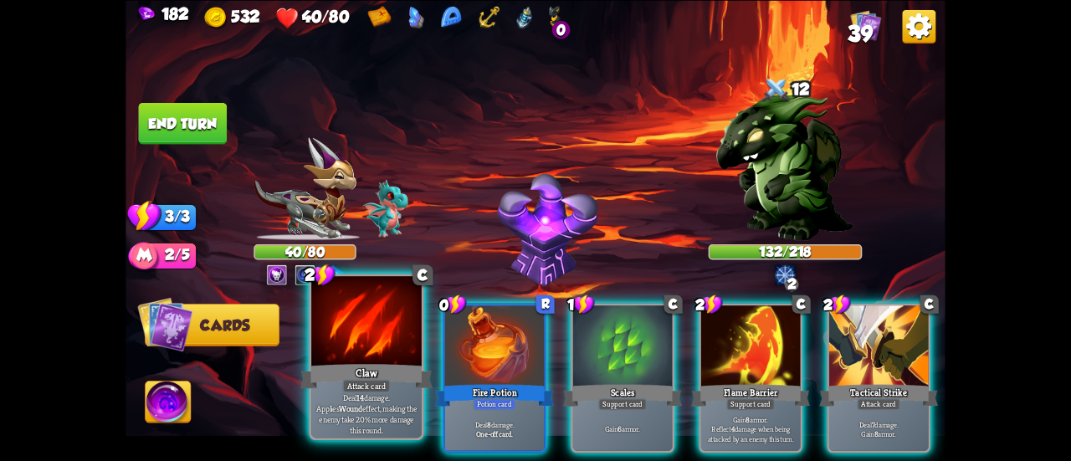
click at [378, 340] on div at bounding box center [366, 322] width 110 height 93
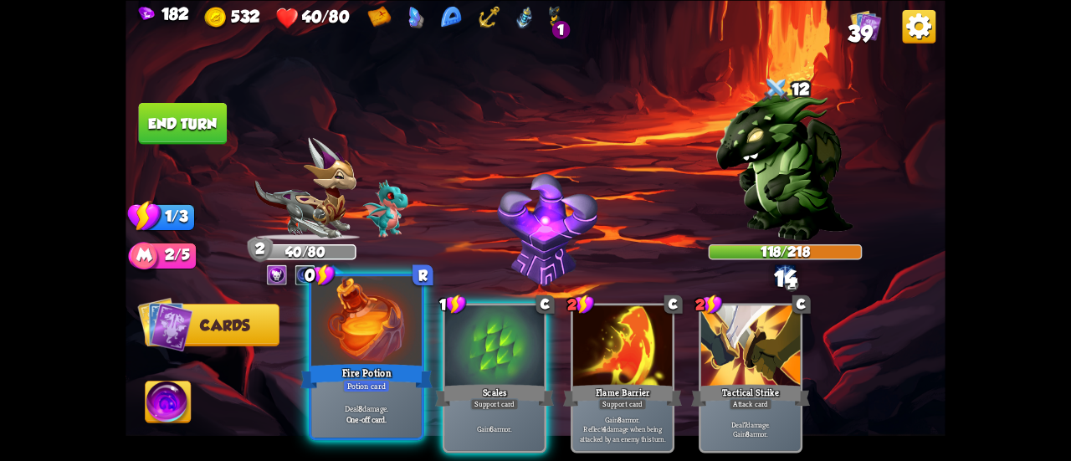
click at [355, 332] on div at bounding box center [366, 322] width 110 height 93
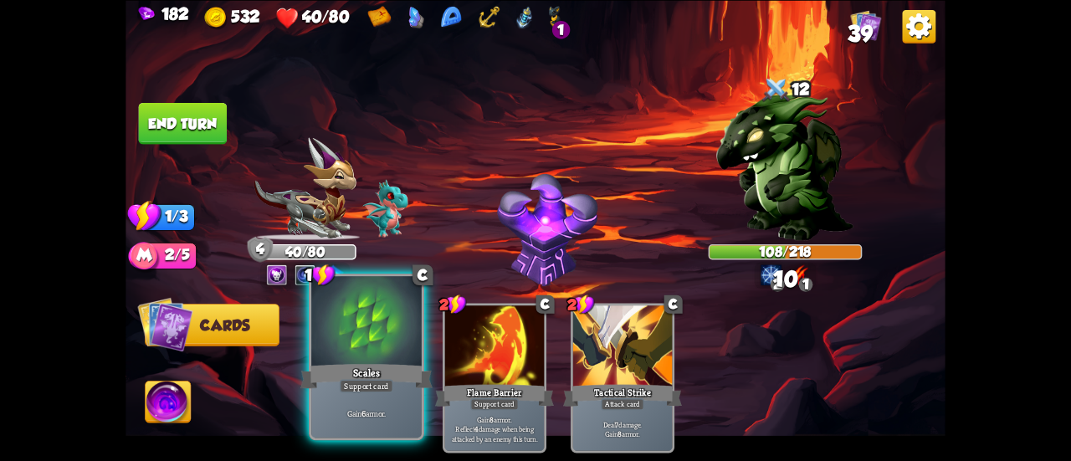
click at [343, 330] on div at bounding box center [366, 322] width 110 height 93
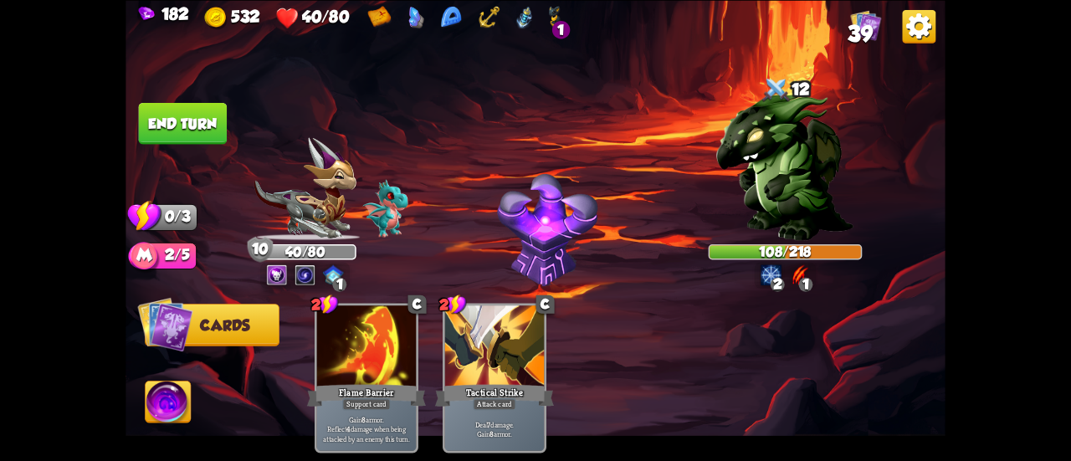
click at [173, 123] on button "End turn" at bounding box center [183, 123] width 89 height 42
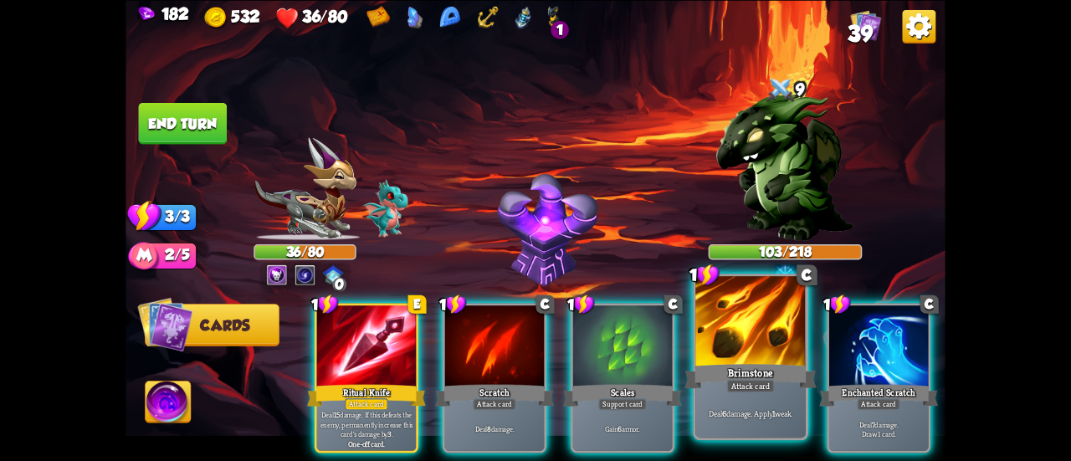
click at [740, 350] on div at bounding box center [750, 322] width 110 height 93
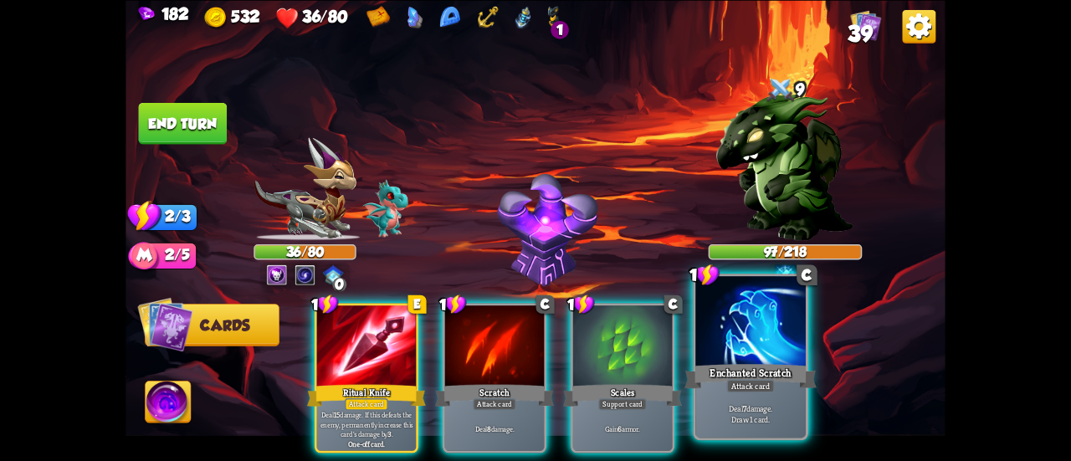
click at [729, 344] on div at bounding box center [750, 322] width 110 height 93
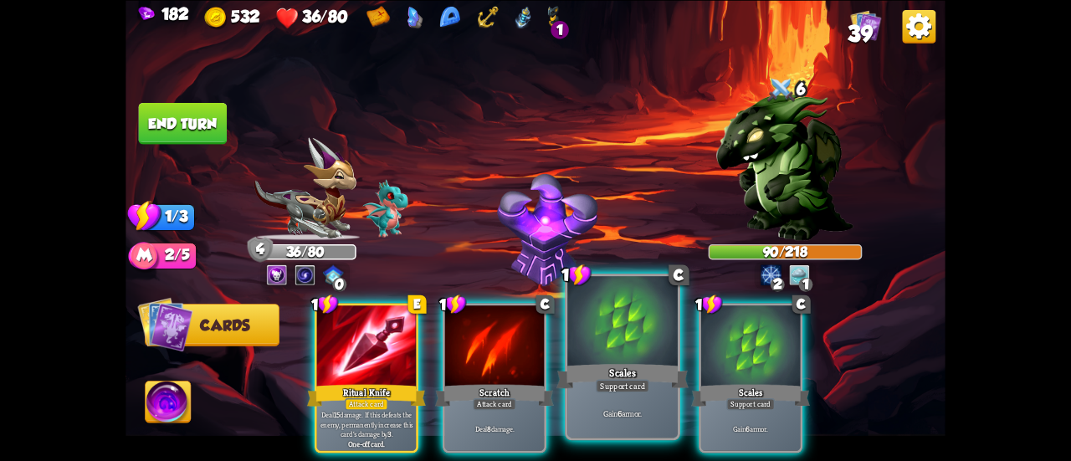
click at [589, 349] on div at bounding box center [622, 322] width 110 height 93
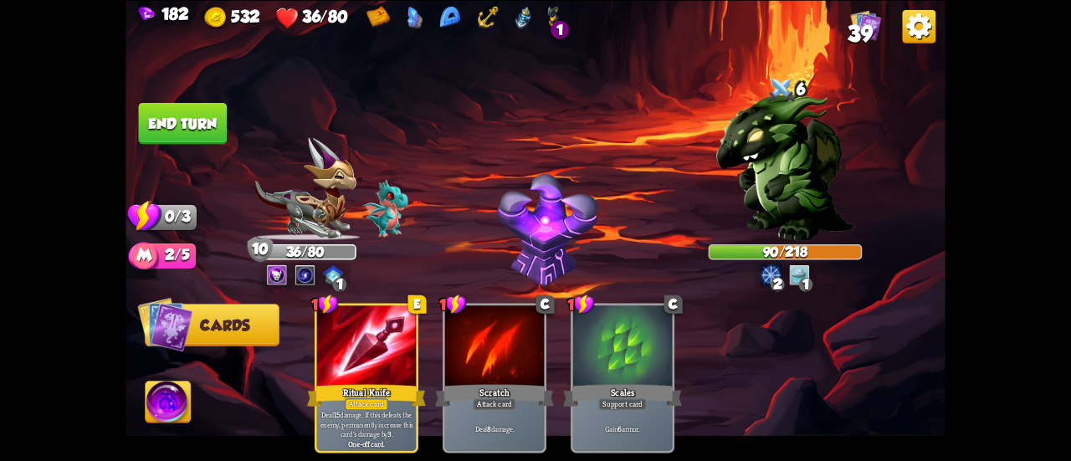
click at [182, 123] on button "End turn" at bounding box center [183, 123] width 89 height 42
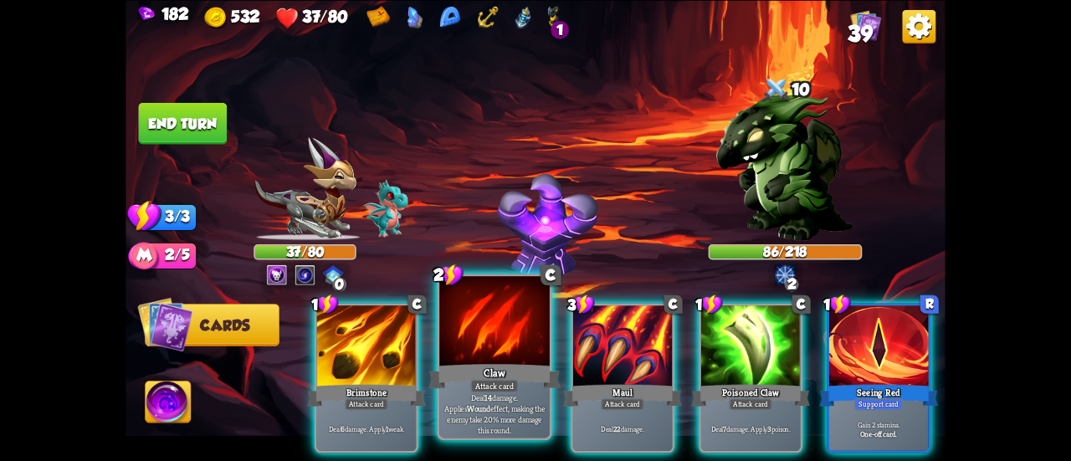
click at [462, 340] on div at bounding box center [494, 322] width 110 height 93
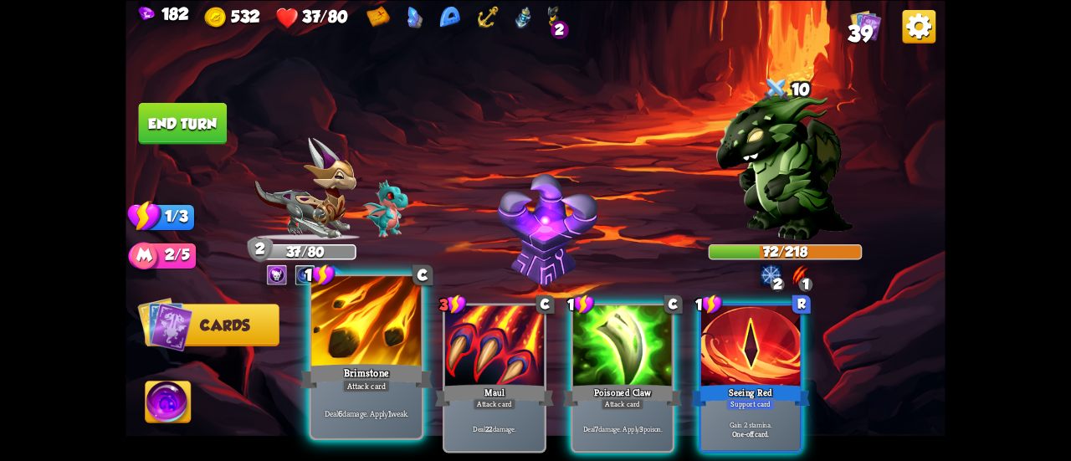
click at [390, 359] on div at bounding box center [366, 322] width 110 height 93
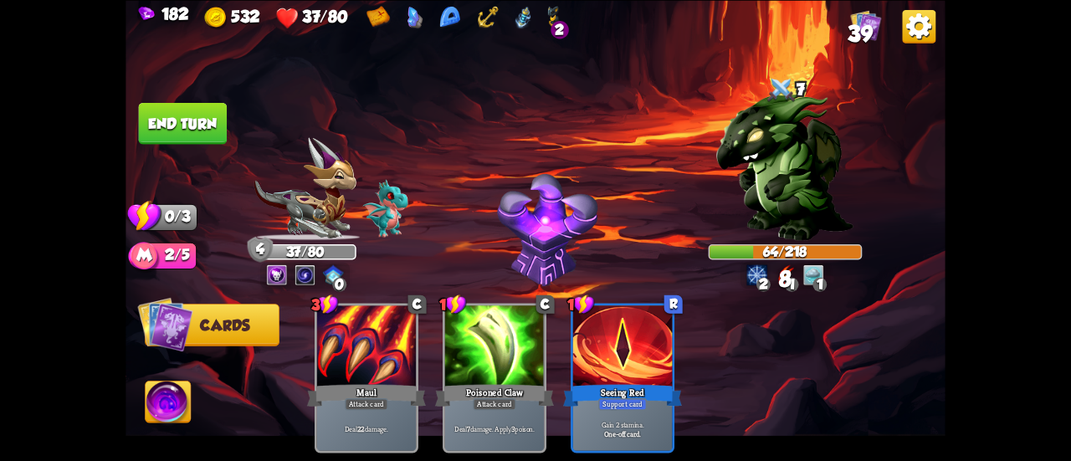
click at [182, 125] on button "End turn" at bounding box center [183, 123] width 89 height 42
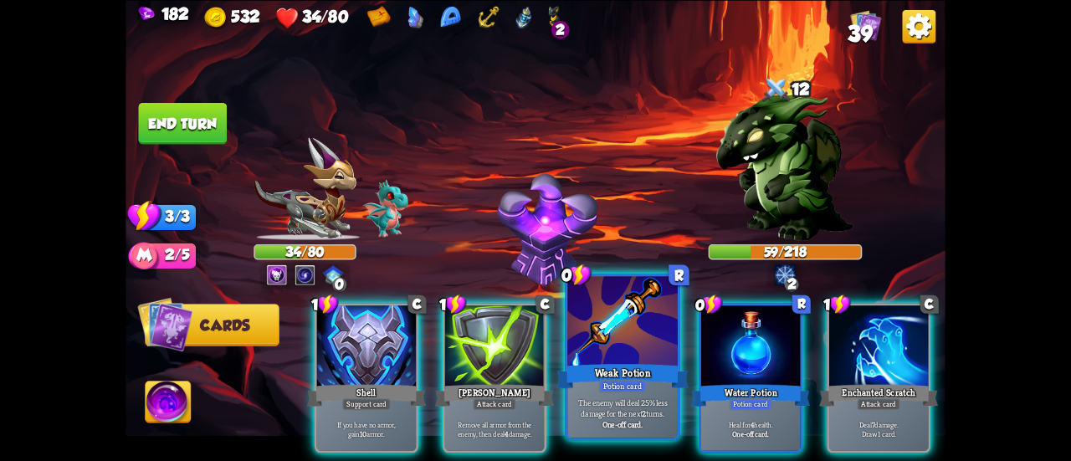
click at [624, 309] on div at bounding box center [622, 322] width 110 height 93
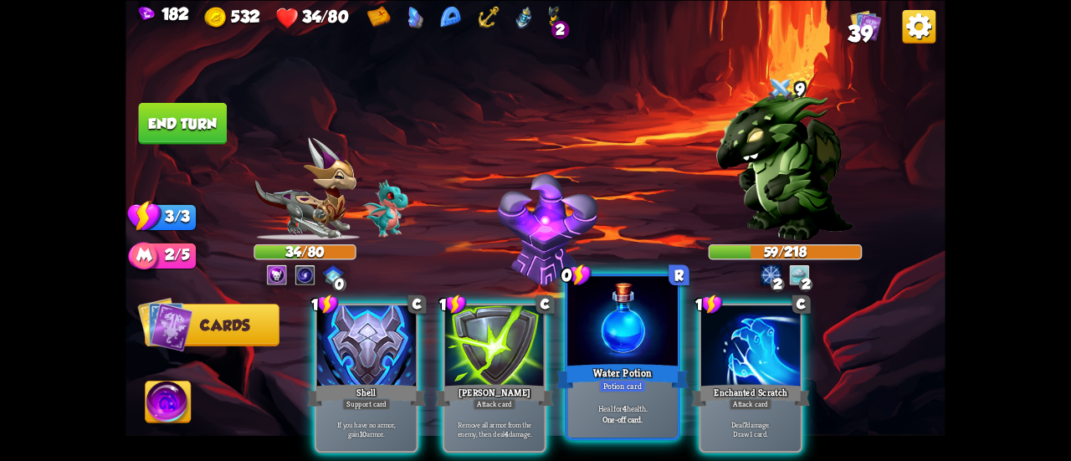
click at [622, 309] on div at bounding box center [622, 322] width 110 height 93
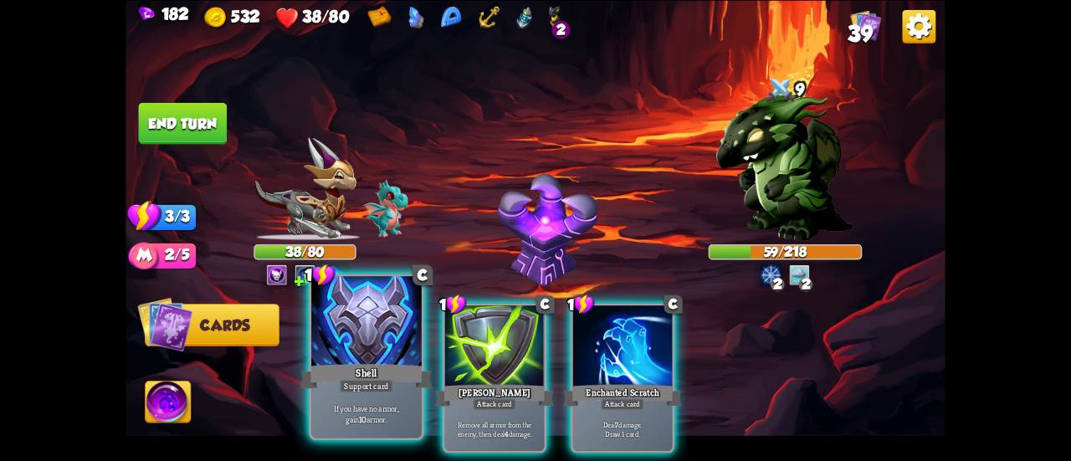
click at [362, 319] on div at bounding box center [366, 322] width 110 height 93
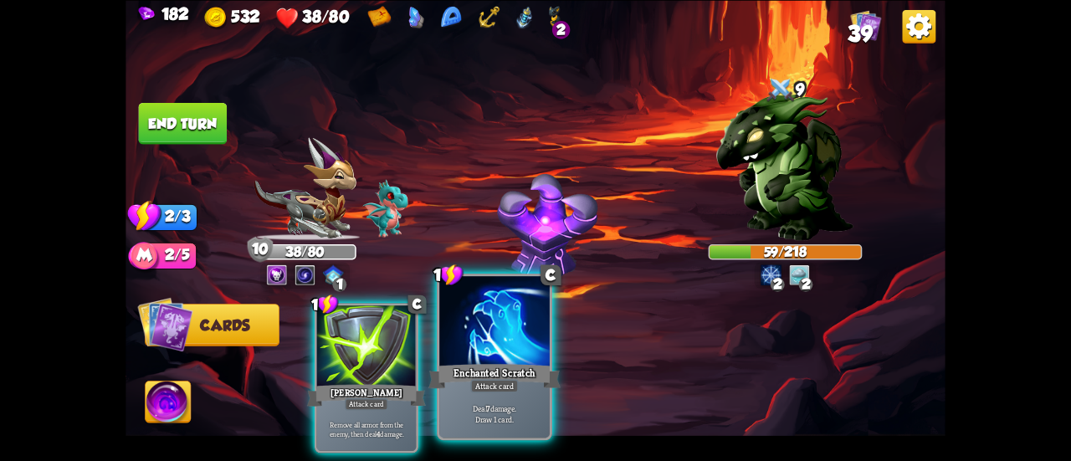
click at [470, 342] on div at bounding box center [494, 322] width 110 height 93
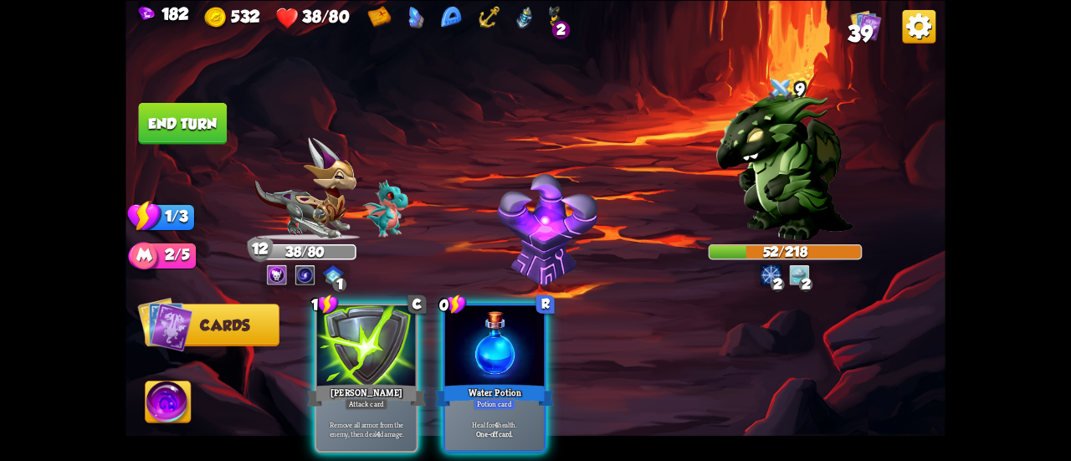
click at [463, 354] on div at bounding box center [494, 347] width 99 height 84
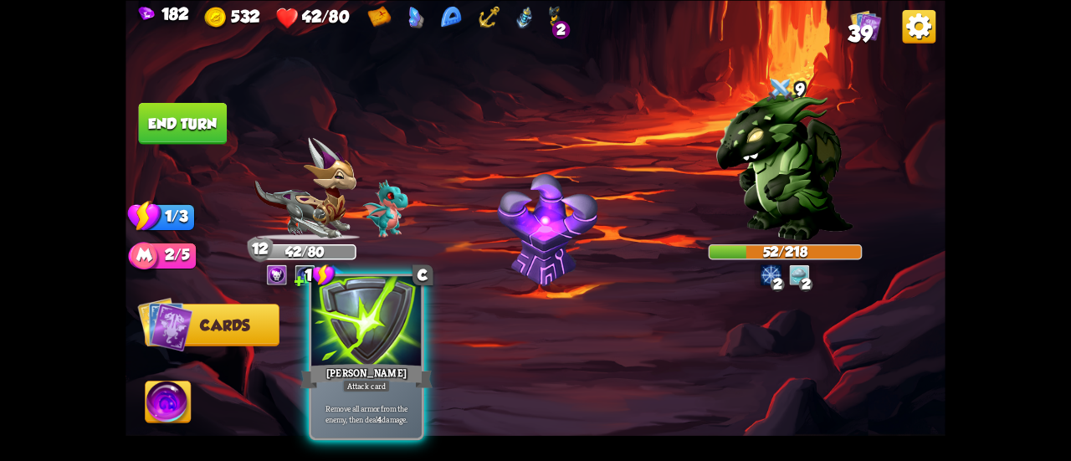
drag, startPoint x: 192, startPoint y: 112, endPoint x: 337, endPoint y: 325, distance: 257.7
click at [331, 317] on div "Select an enemy to attack... You don't have enough stamina to play that card...…" at bounding box center [535, 230] width 820 height 461
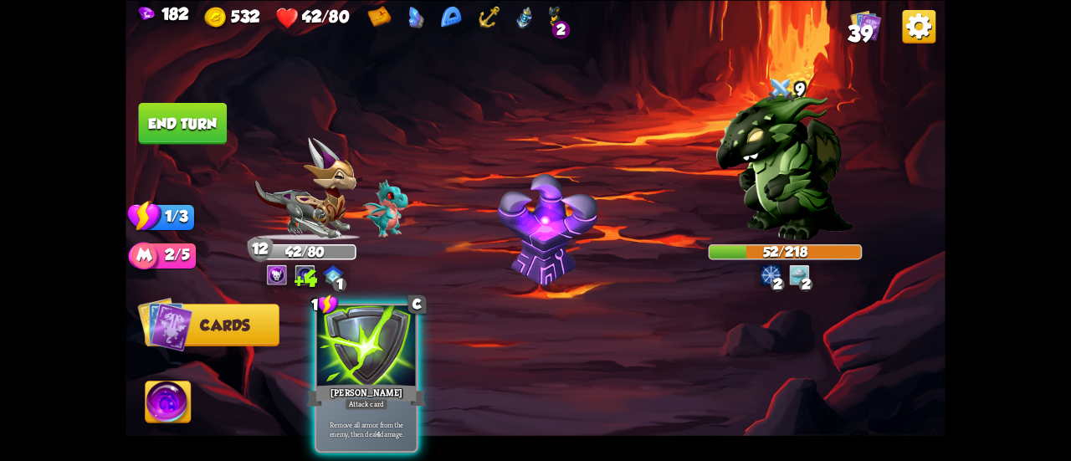
click at [340, 335] on div at bounding box center [366, 347] width 99 height 84
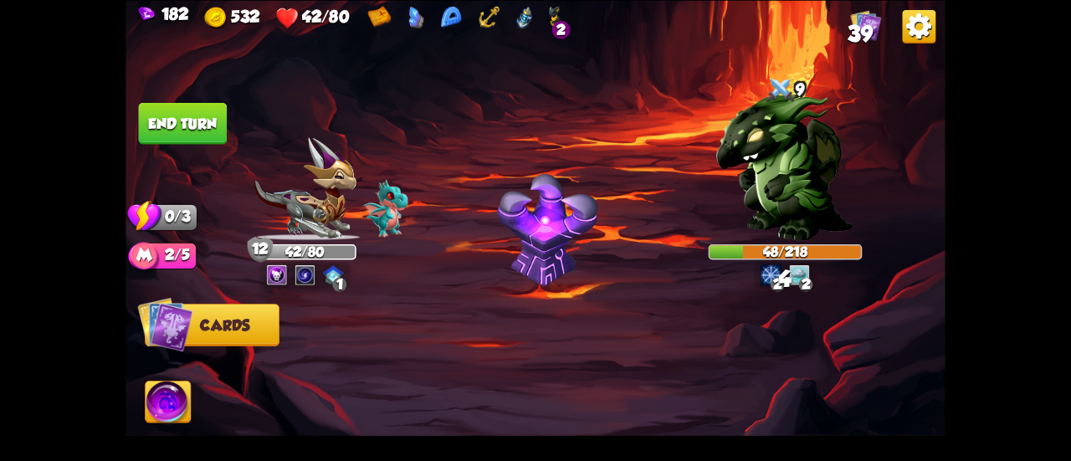
click at [168, 115] on button "End turn" at bounding box center [183, 123] width 89 height 42
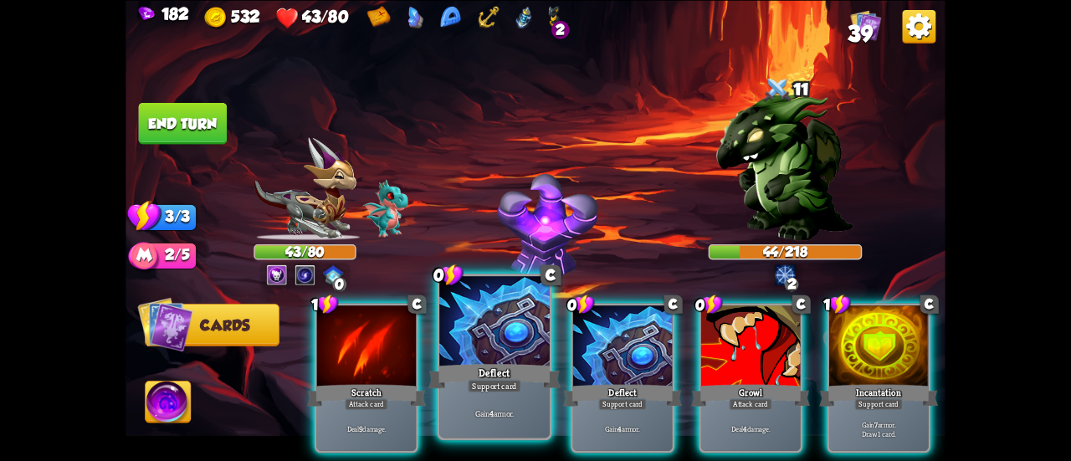
click at [498, 324] on div at bounding box center [494, 322] width 110 height 93
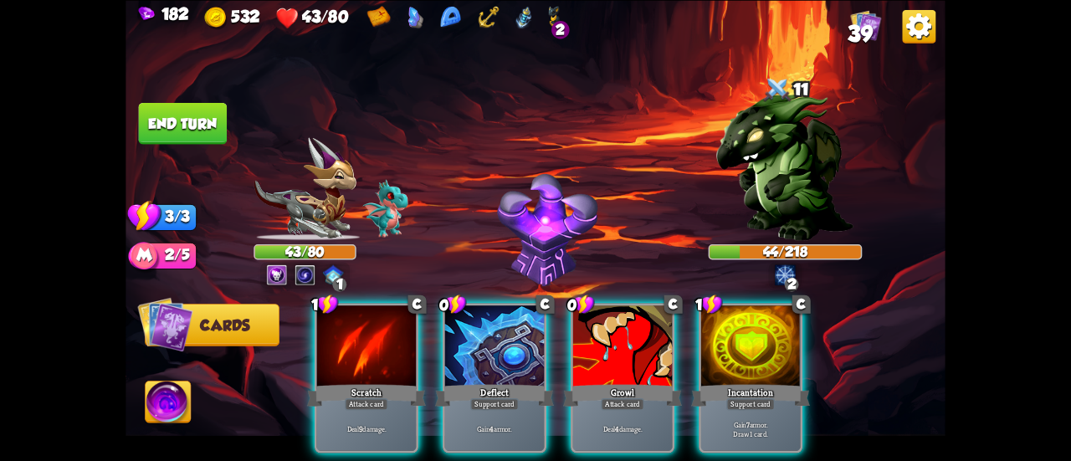
click at [498, 324] on div at bounding box center [494, 347] width 99 height 84
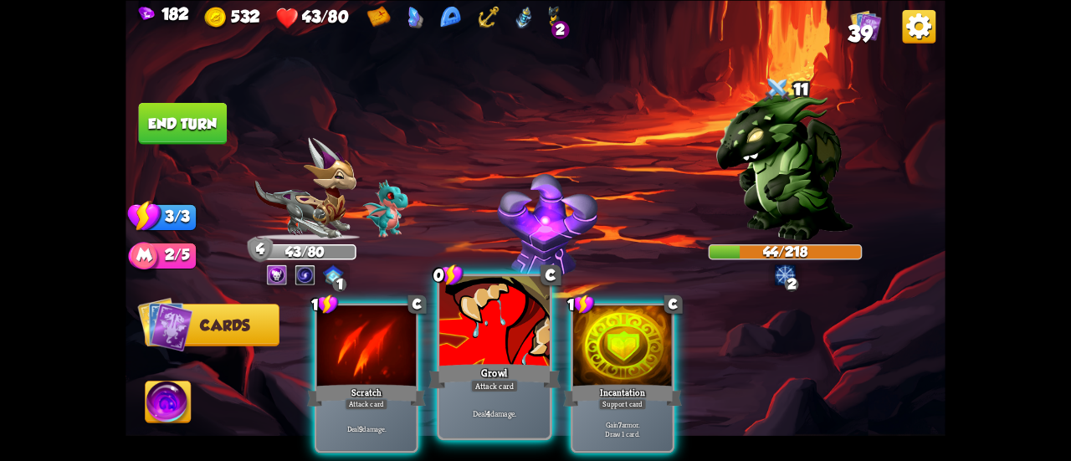
click at [503, 322] on div at bounding box center [494, 322] width 110 height 93
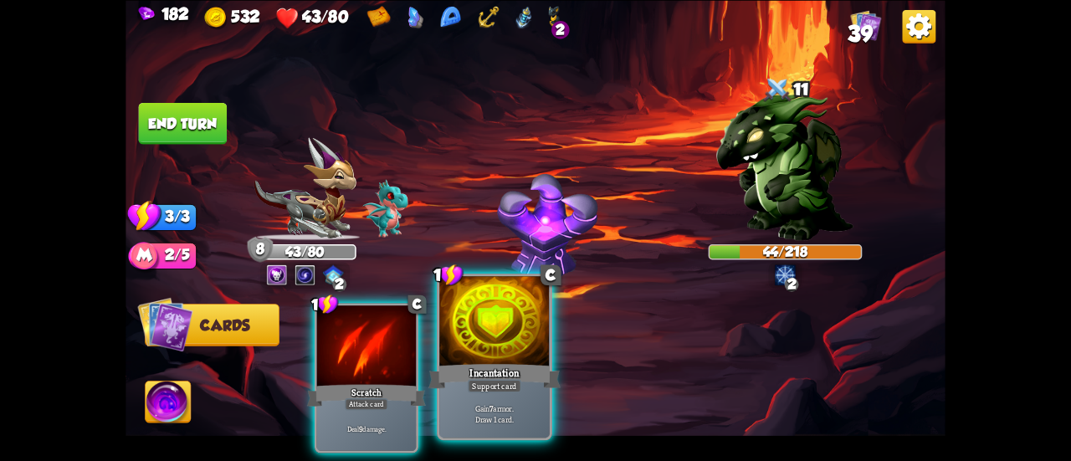
click at [509, 322] on div at bounding box center [494, 322] width 110 height 93
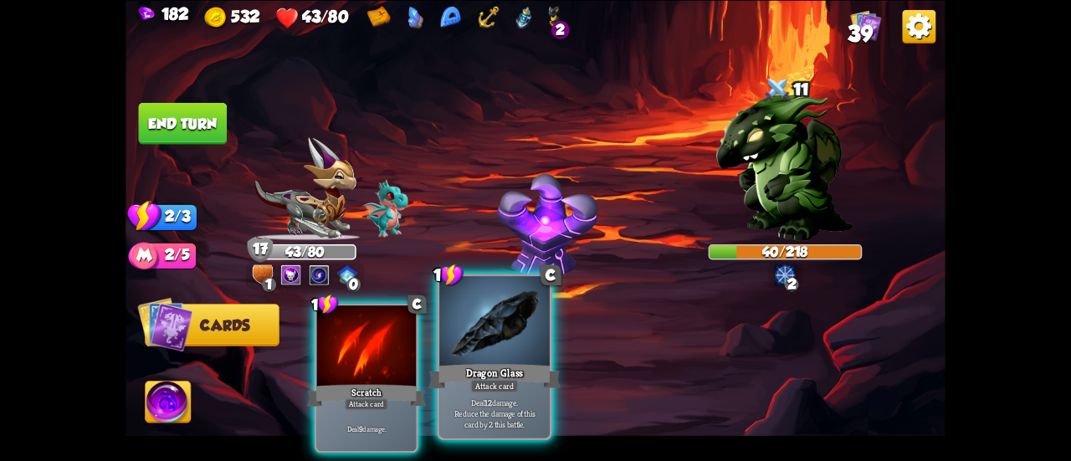
click at [483, 346] on div at bounding box center [494, 322] width 110 height 93
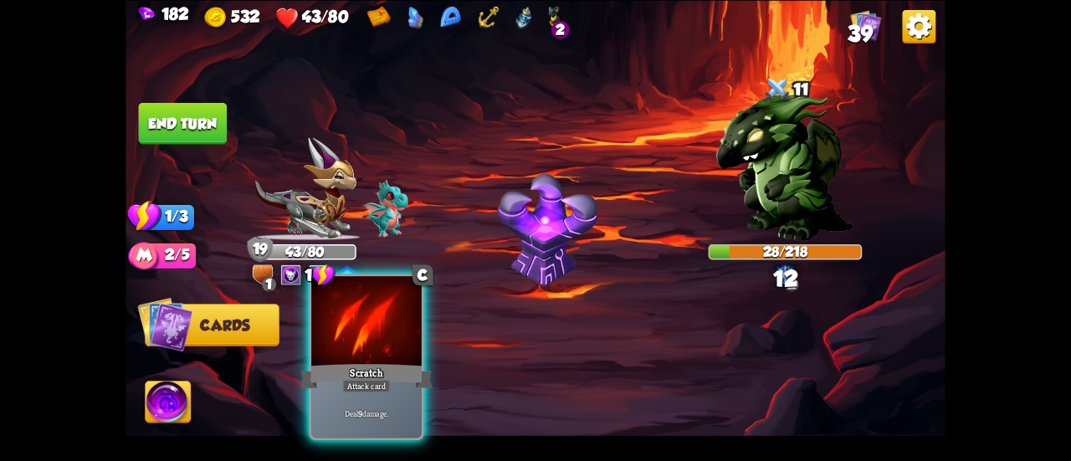
click at [376, 313] on div at bounding box center [366, 322] width 110 height 93
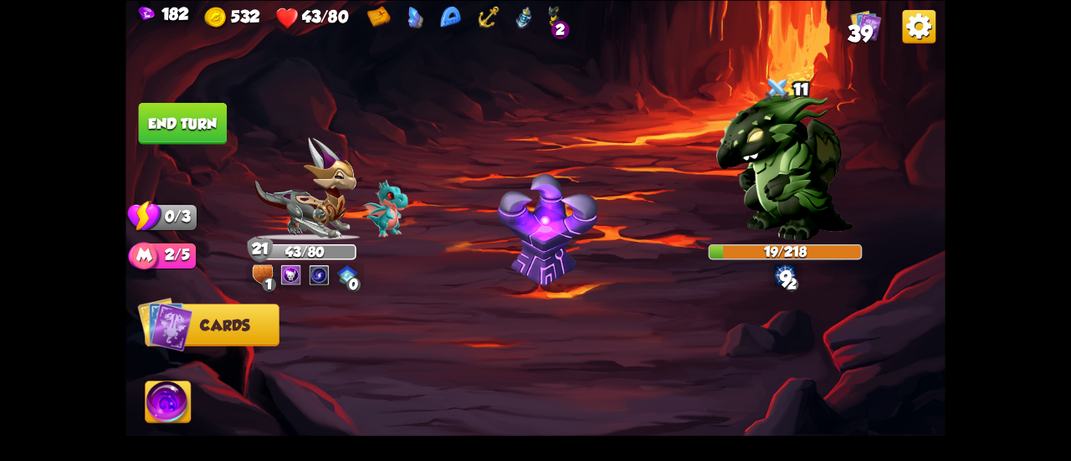
click at [171, 119] on button "End turn" at bounding box center [183, 123] width 89 height 42
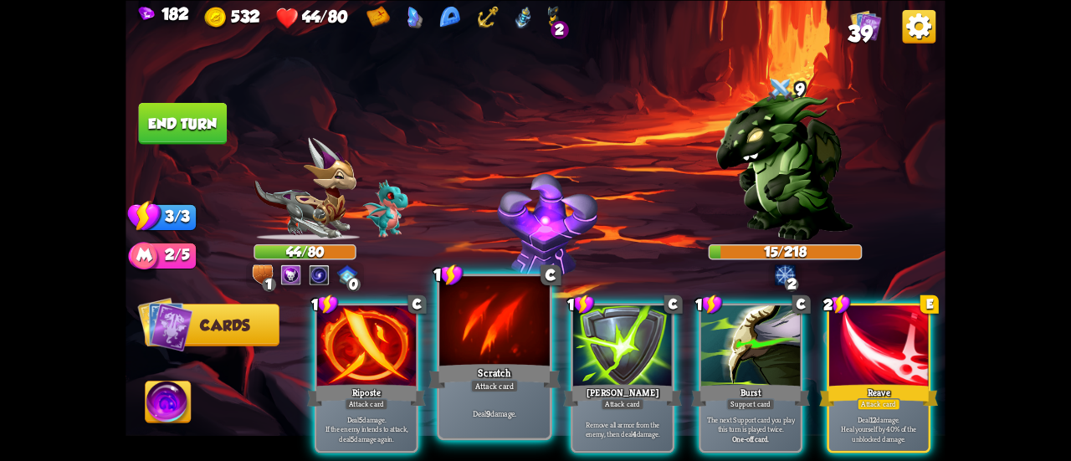
click at [529, 320] on div at bounding box center [494, 322] width 110 height 93
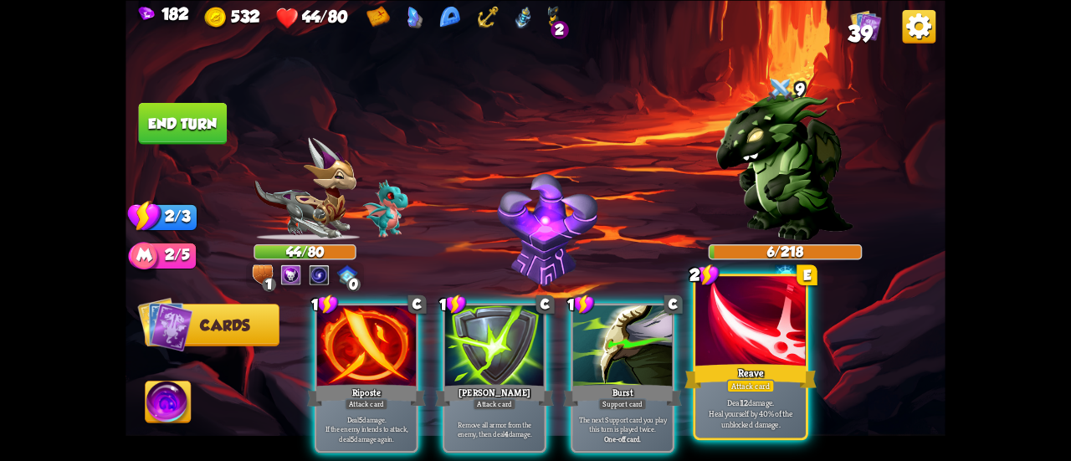
click at [776, 357] on div at bounding box center [750, 322] width 110 height 93
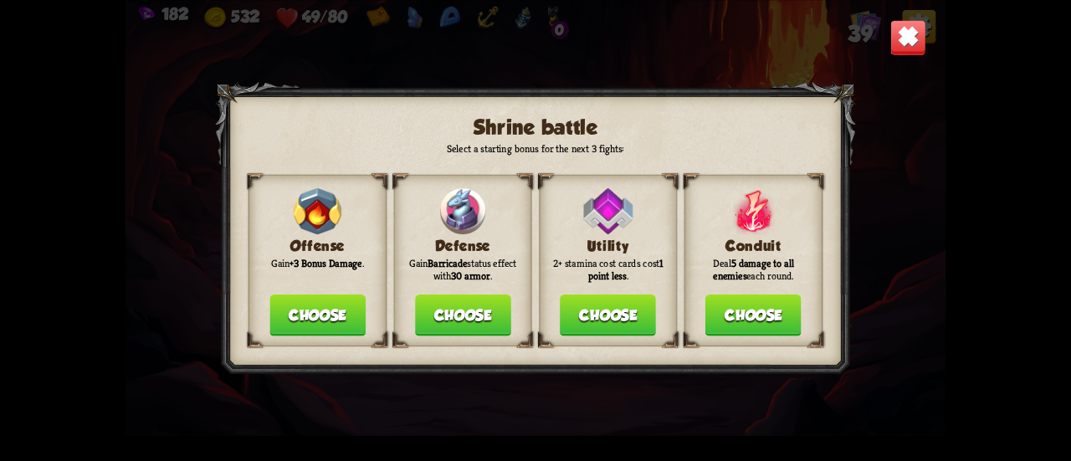
click at [488, 319] on button "Choose" at bounding box center [463, 315] width 96 height 42
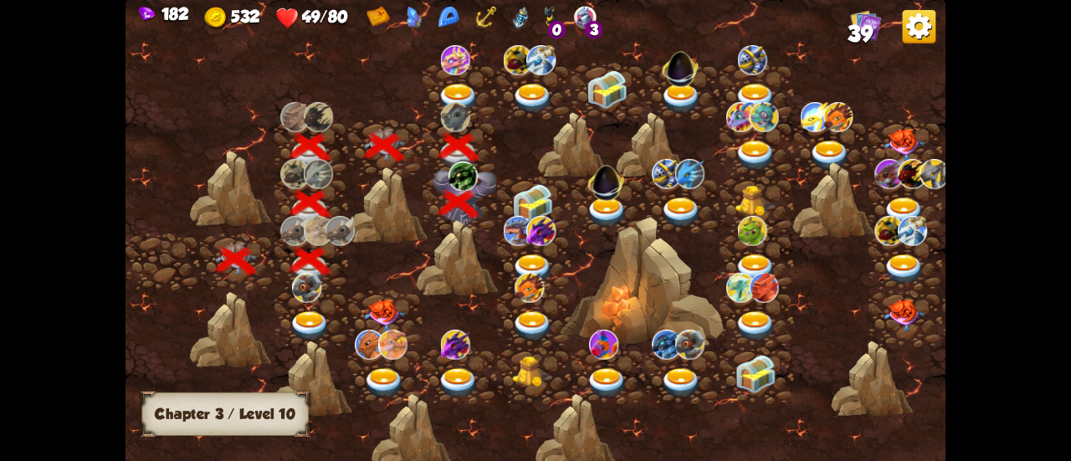
click at [537, 197] on img at bounding box center [532, 203] width 41 height 38
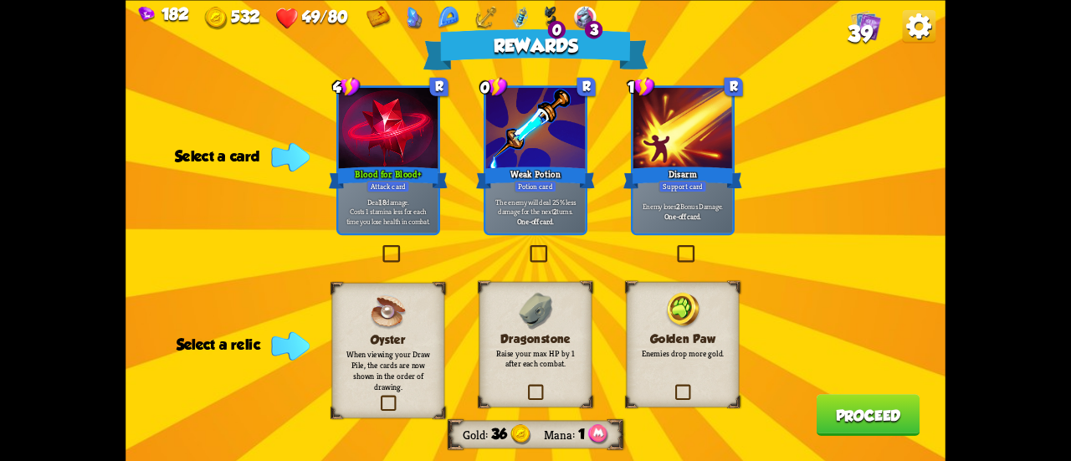
click at [559, 315] on div "Dragonstone Raise your max HP by 1 after each combat." at bounding box center [535, 343] width 113 height 125
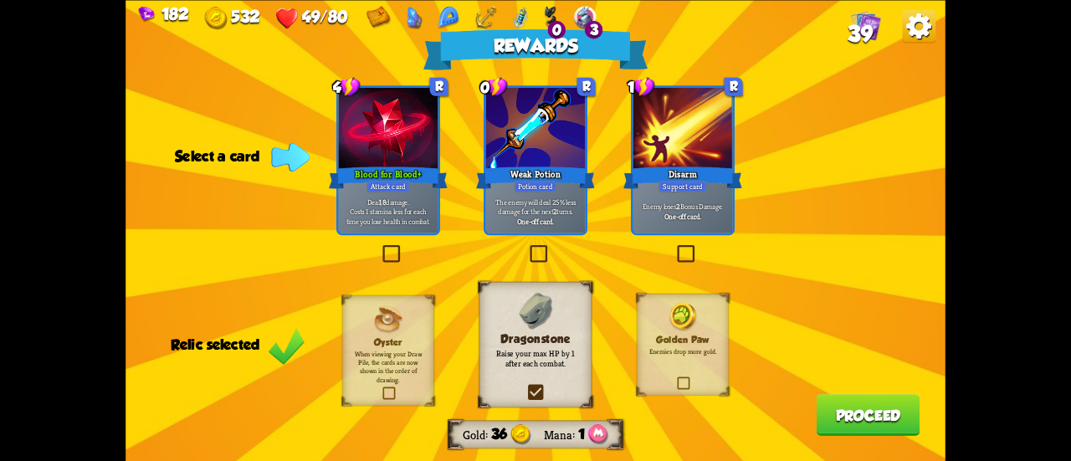
click at [552, 211] on p "The enemy will deal 25% less damage for the next 2 turns." at bounding box center [535, 206] width 95 height 19
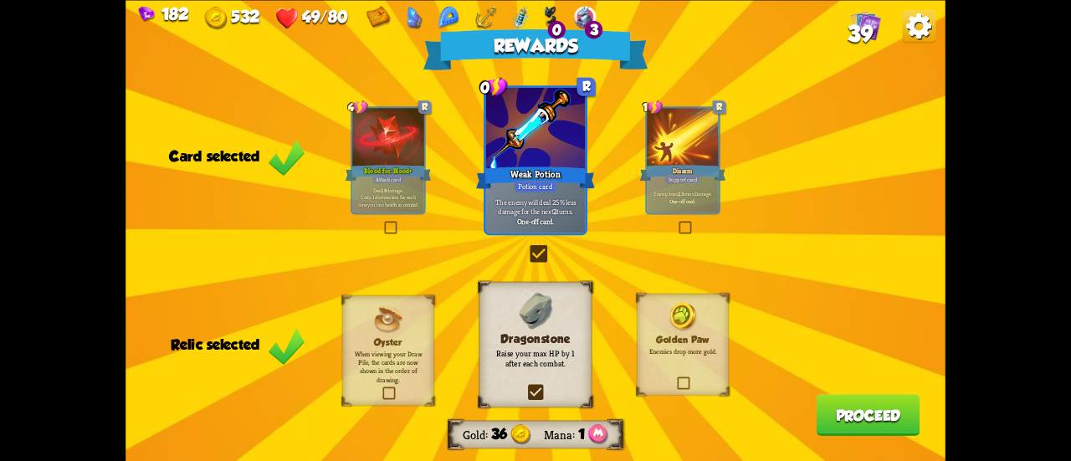
click at [845, 411] on button "Proceed" at bounding box center [868, 415] width 104 height 42
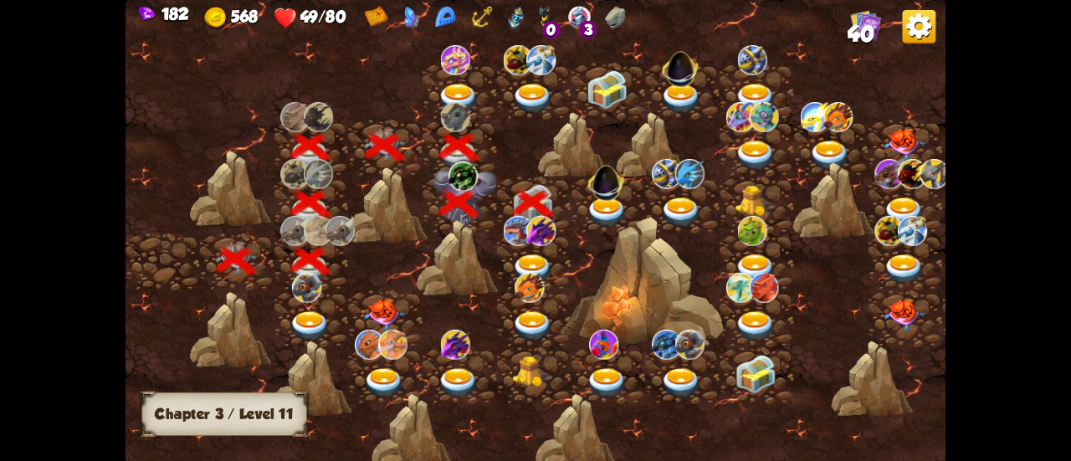
scroll to position [0, 254]
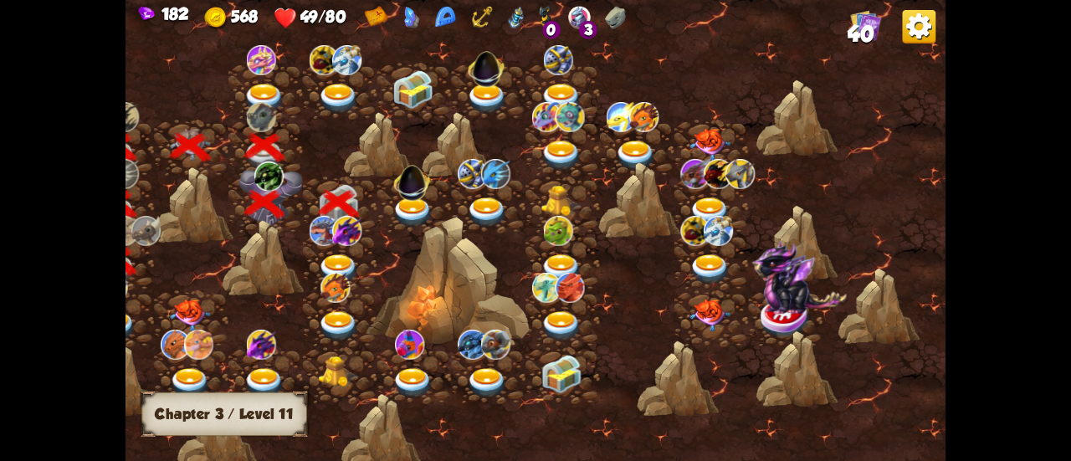
click at [416, 203] on img at bounding box center [412, 212] width 41 height 30
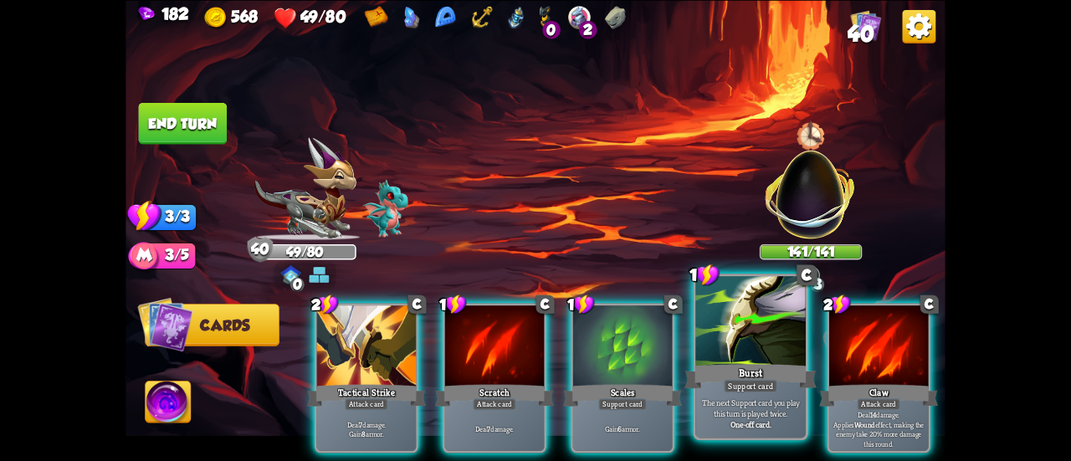
click at [771, 339] on div at bounding box center [750, 322] width 110 height 93
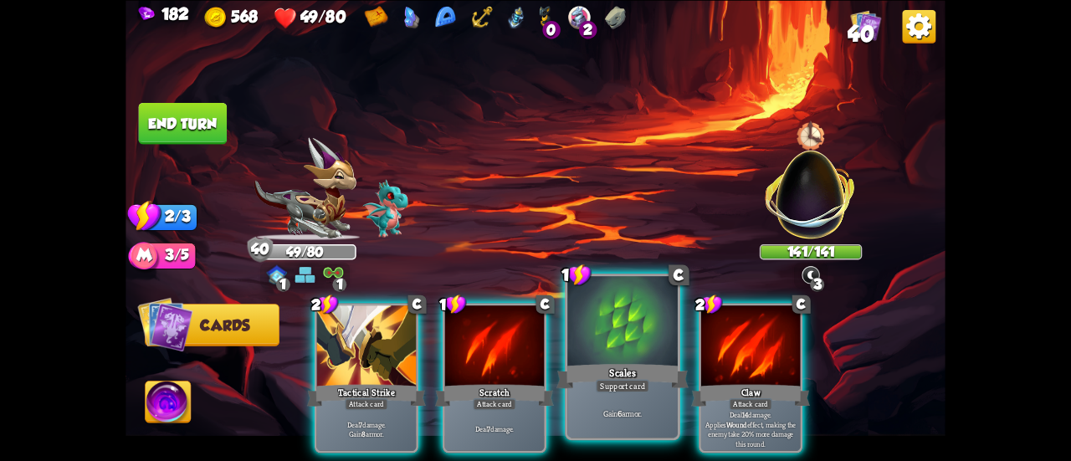
click at [629, 327] on div at bounding box center [622, 322] width 110 height 93
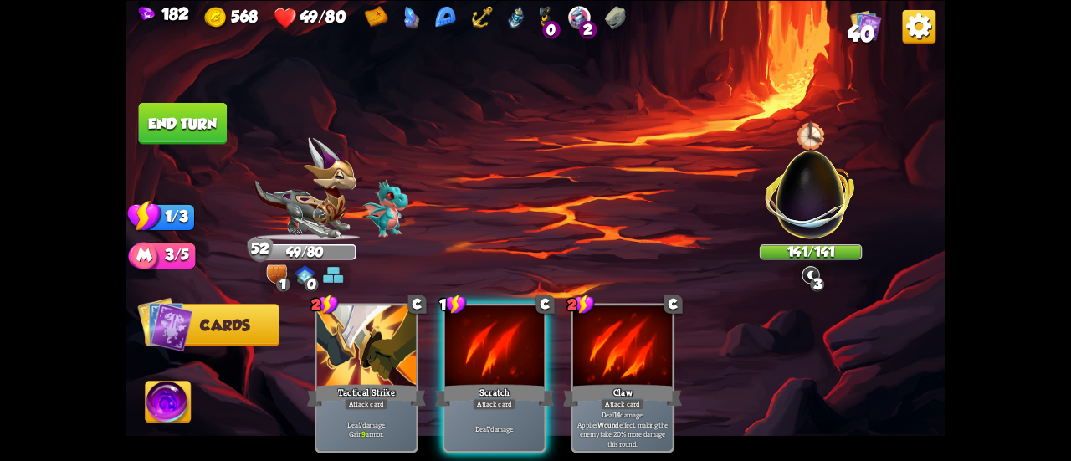
click at [451, 319] on div at bounding box center [494, 347] width 99 height 84
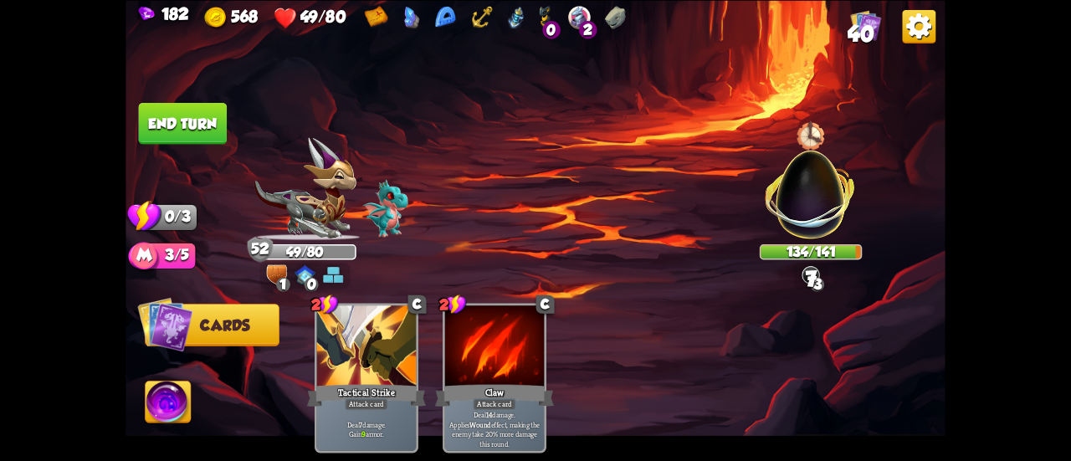
click at [202, 124] on button "End turn" at bounding box center [183, 123] width 89 height 42
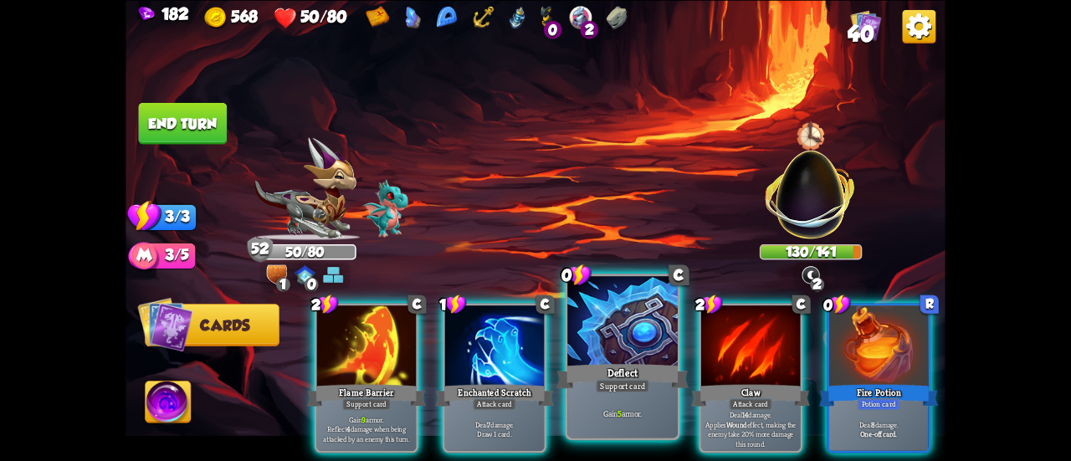
click at [621, 381] on div "Support card" at bounding box center [622, 385] width 54 height 13
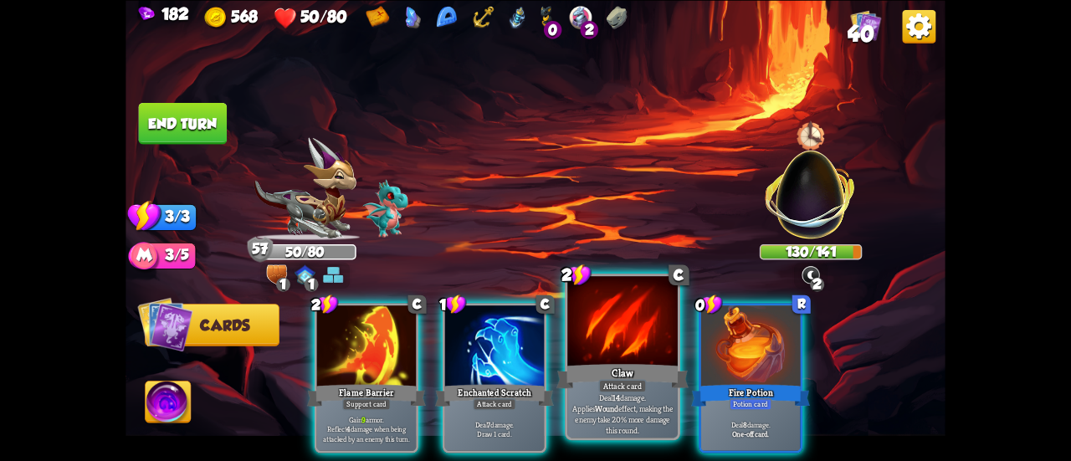
click at [584, 350] on div at bounding box center [622, 322] width 110 height 93
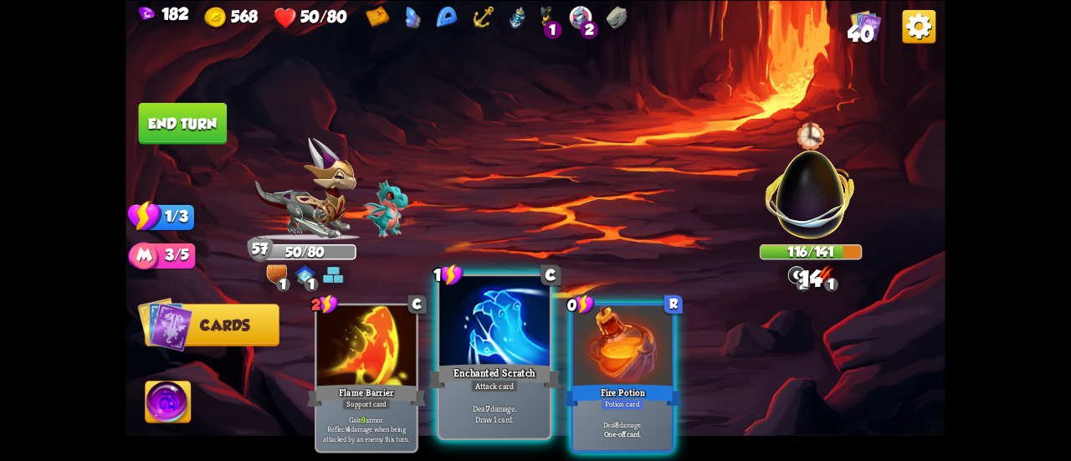
click at [465, 337] on div at bounding box center [494, 322] width 110 height 93
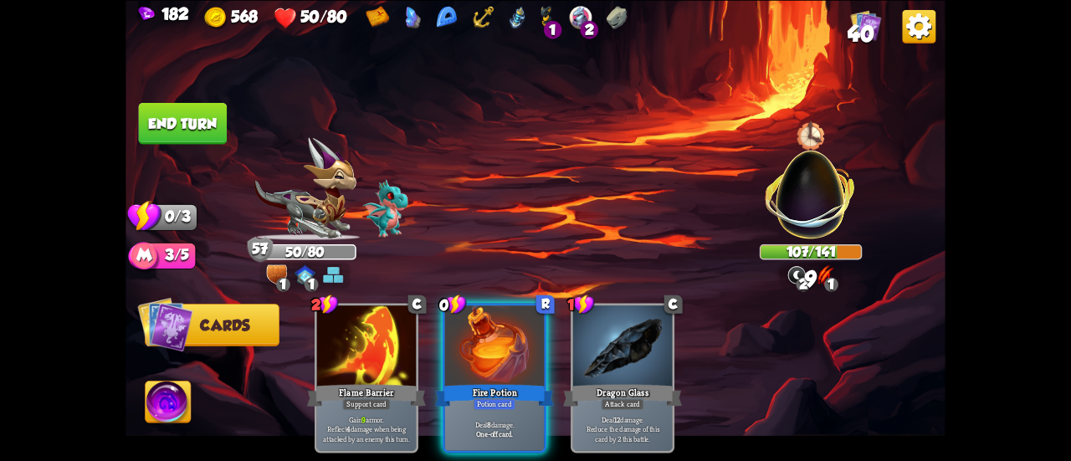
click at [465, 337] on div at bounding box center [494, 347] width 99 height 84
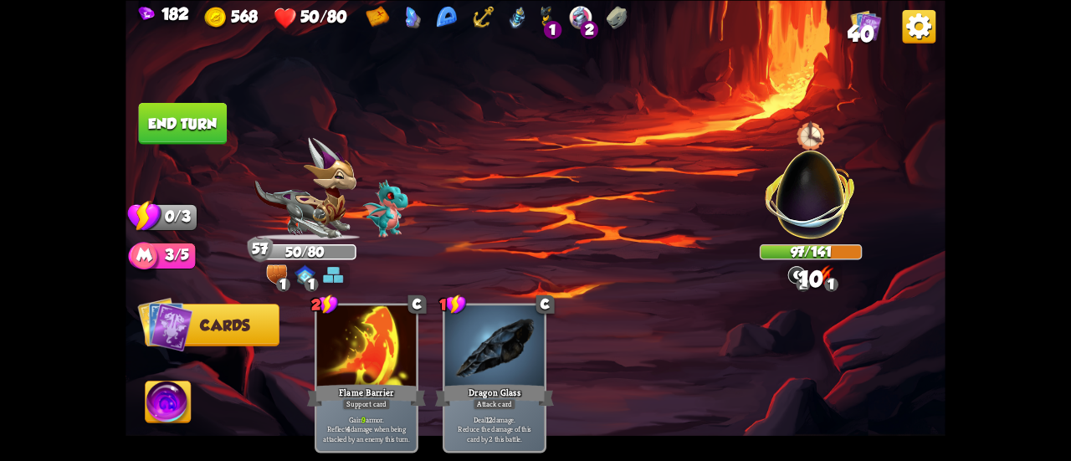
click at [159, 125] on button "End turn" at bounding box center [183, 123] width 89 height 42
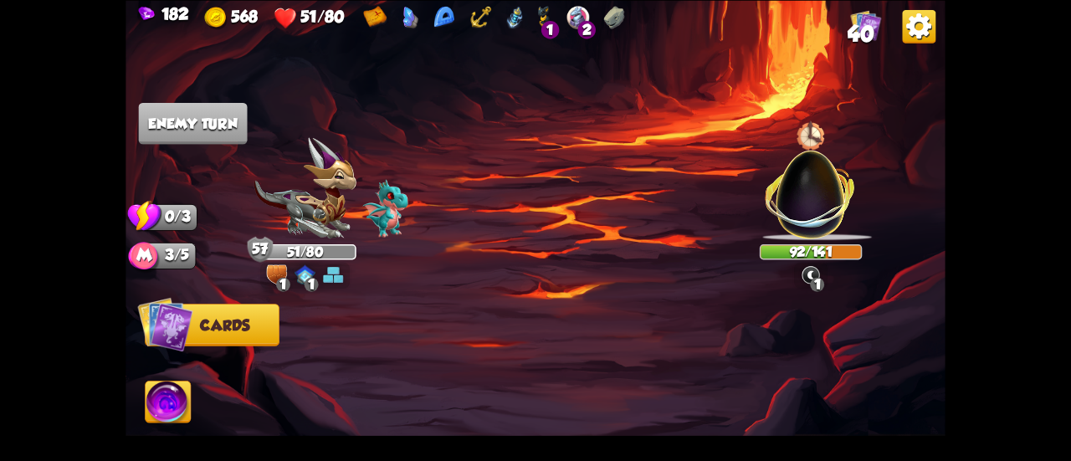
click at [866, 24] on span "40" at bounding box center [860, 33] width 26 height 25
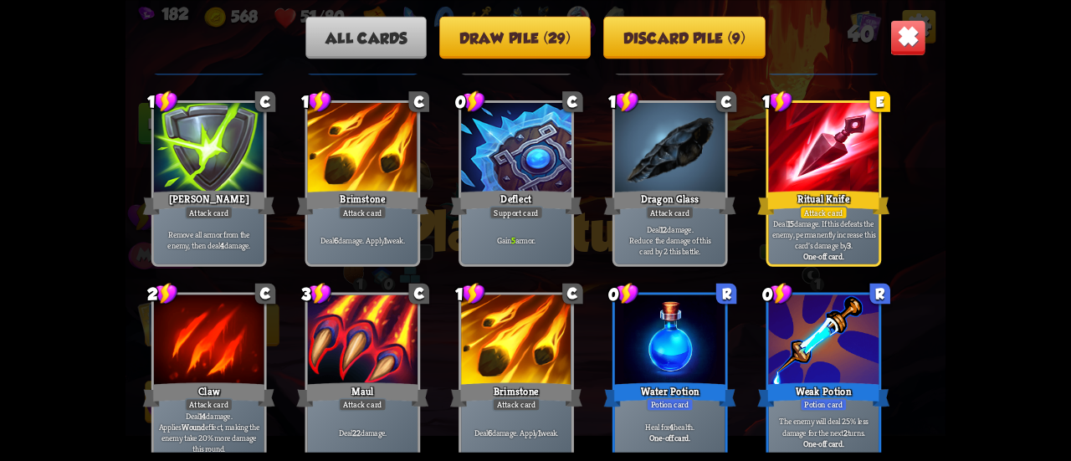
scroll to position [1530, 0]
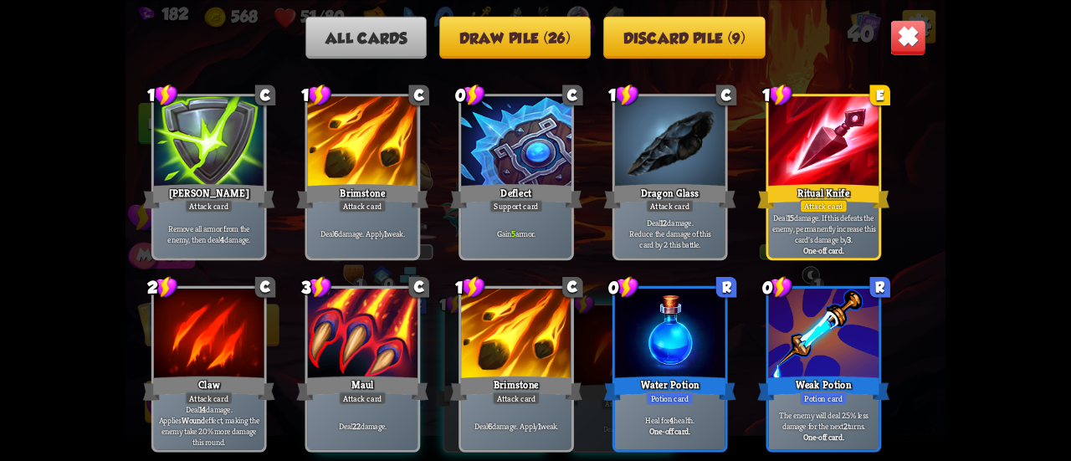
click at [911, 35] on img at bounding box center [908, 37] width 36 height 36
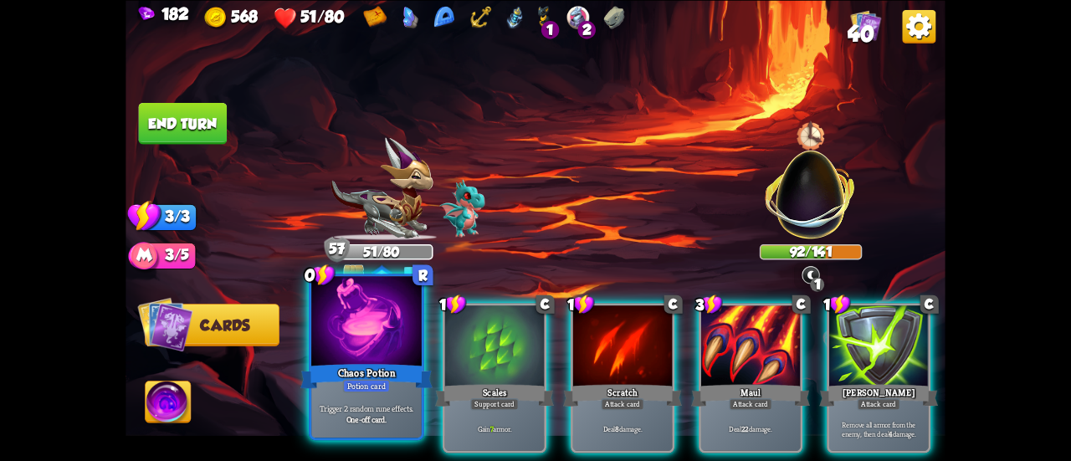
click at [365, 350] on div at bounding box center [366, 322] width 110 height 93
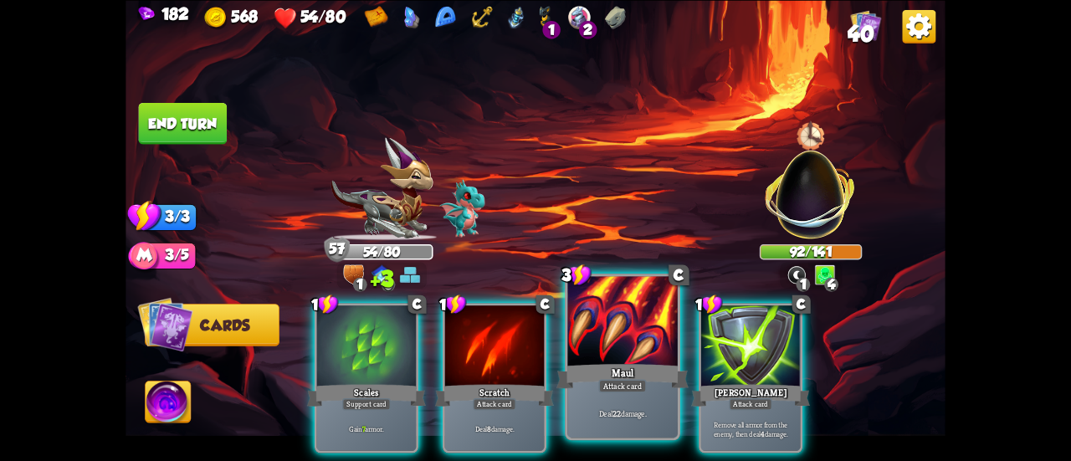
click at [585, 339] on div at bounding box center [622, 322] width 110 height 93
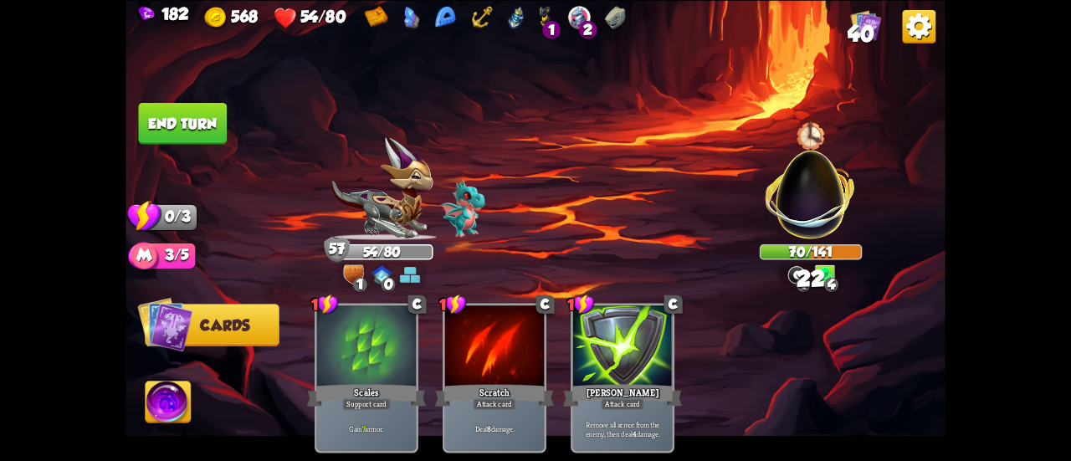
click at [202, 128] on button "End turn" at bounding box center [183, 123] width 89 height 42
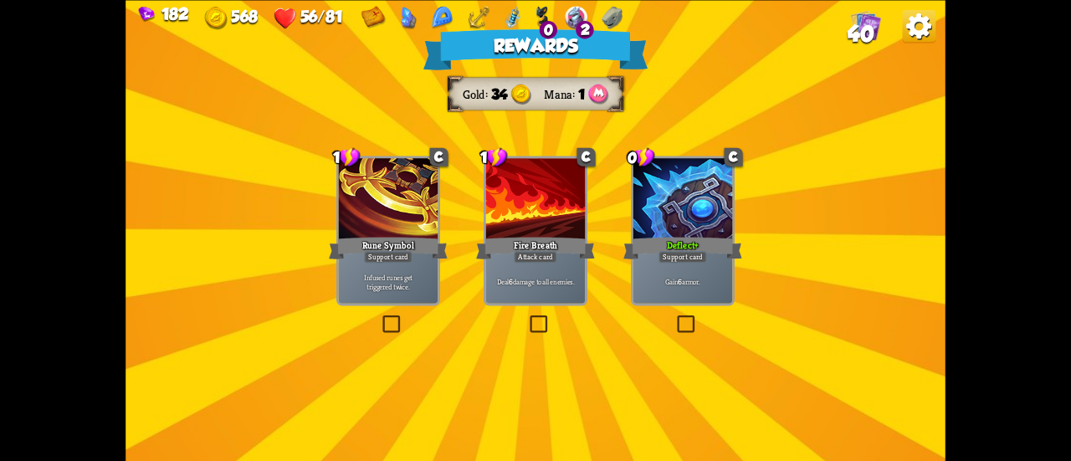
click at [529, 217] on div at bounding box center [535, 200] width 99 height 84
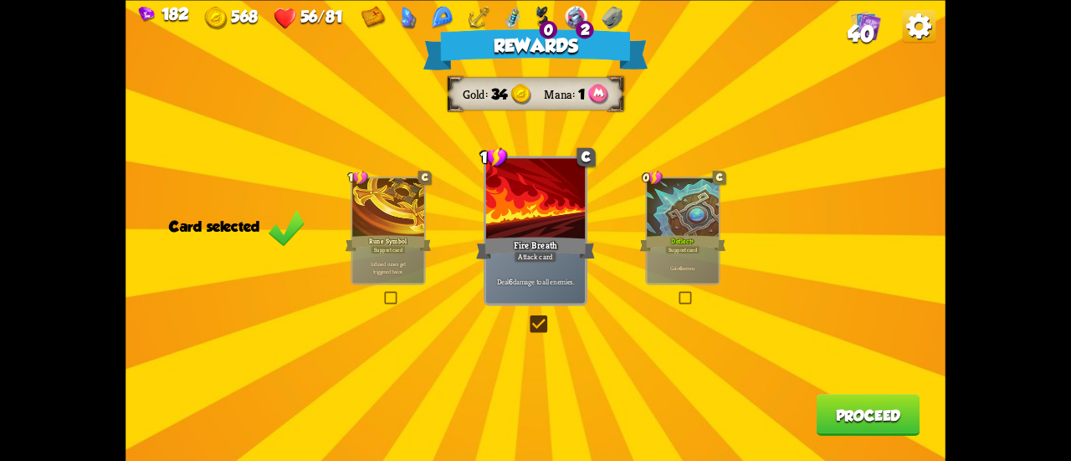
click at [864, 423] on button "Proceed" at bounding box center [868, 415] width 104 height 42
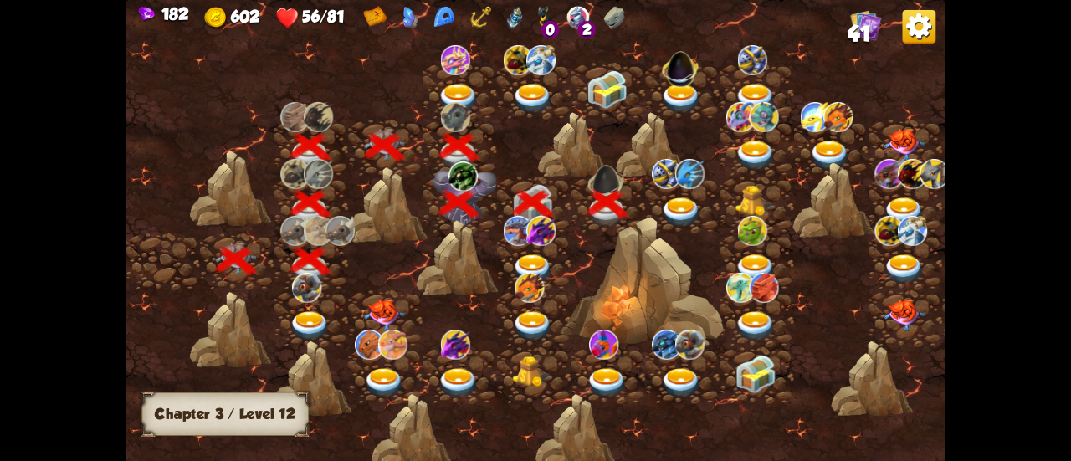
scroll to position [0, 254]
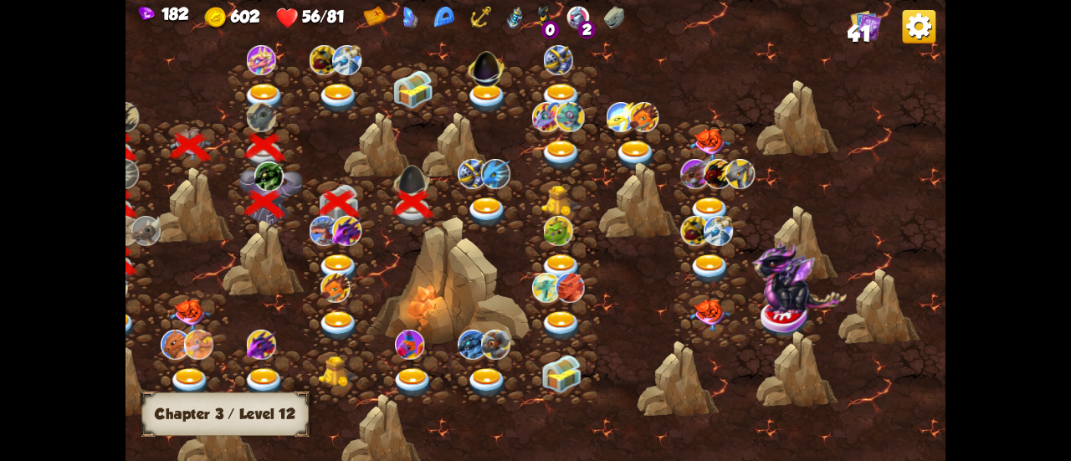
drag, startPoint x: 494, startPoint y: 215, endPoint x: 486, endPoint y: 195, distance: 21.7
click at [493, 216] on div at bounding box center [438, 238] width 1014 height 478
click at [498, 181] on img at bounding box center [494, 174] width 29 height 30
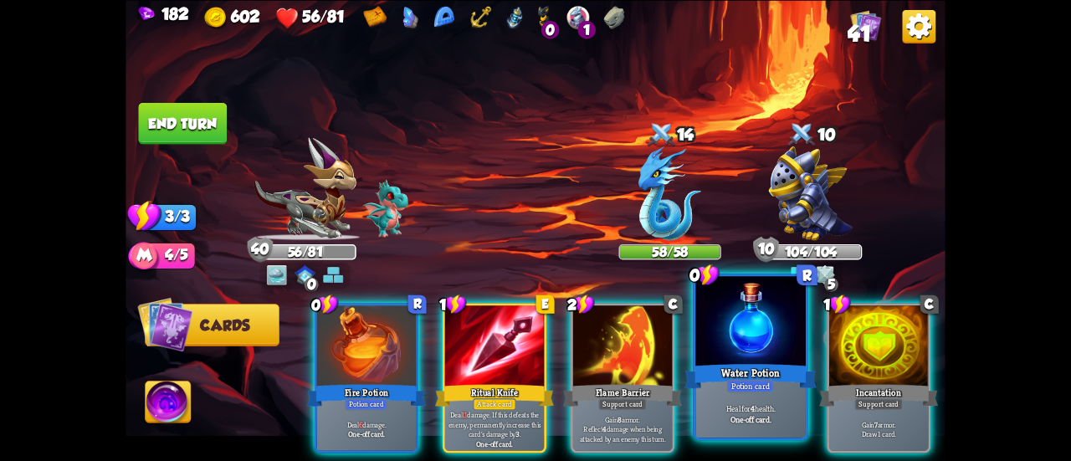
click at [723, 320] on div at bounding box center [750, 322] width 110 height 93
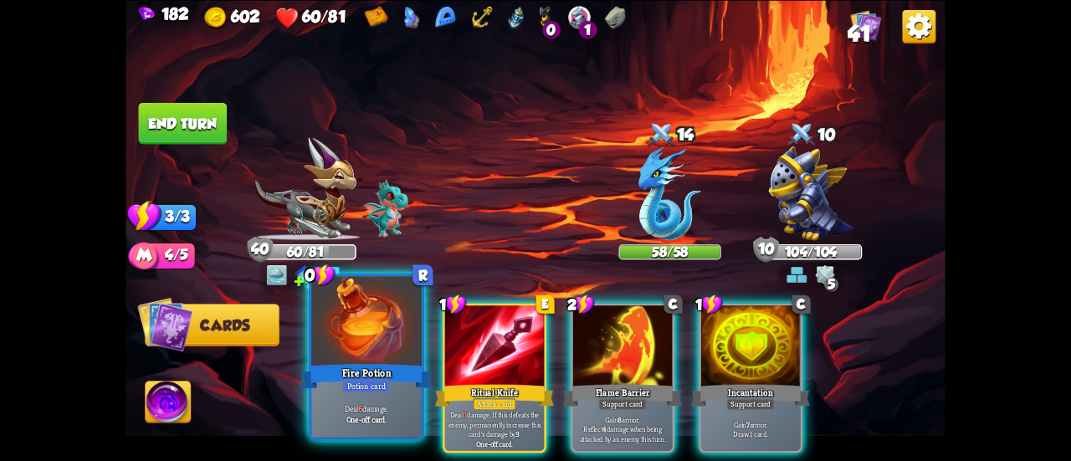
click at [317, 312] on div at bounding box center [366, 322] width 110 height 93
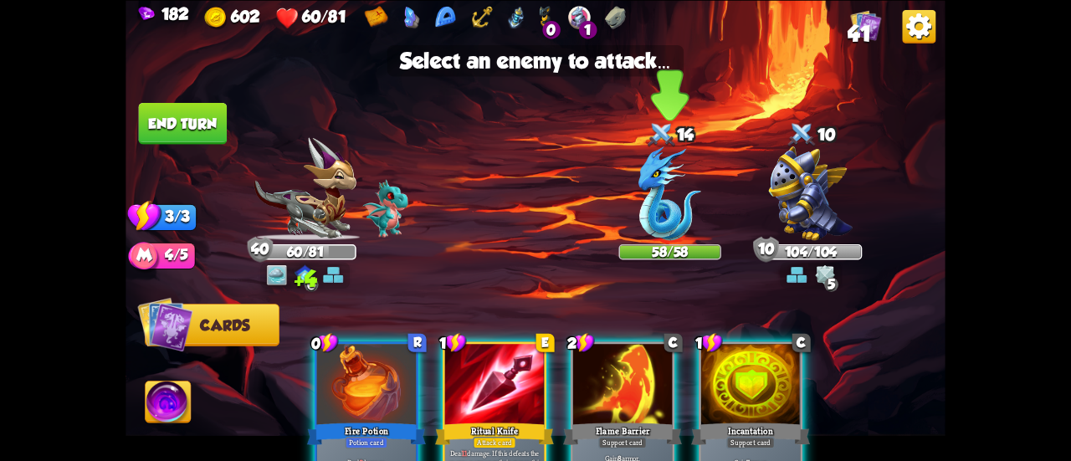
click at [650, 201] on img at bounding box center [669, 193] width 63 height 94
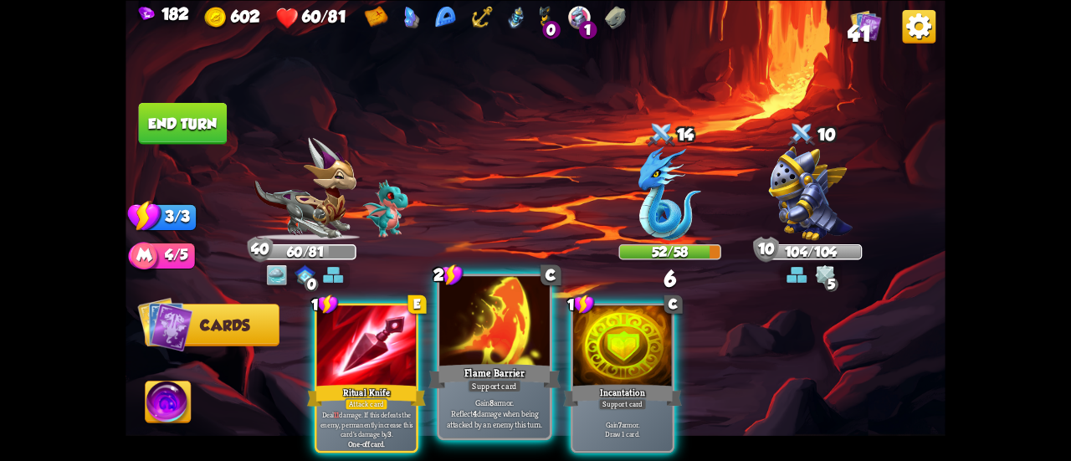
click at [493, 353] on div at bounding box center [494, 322] width 110 height 93
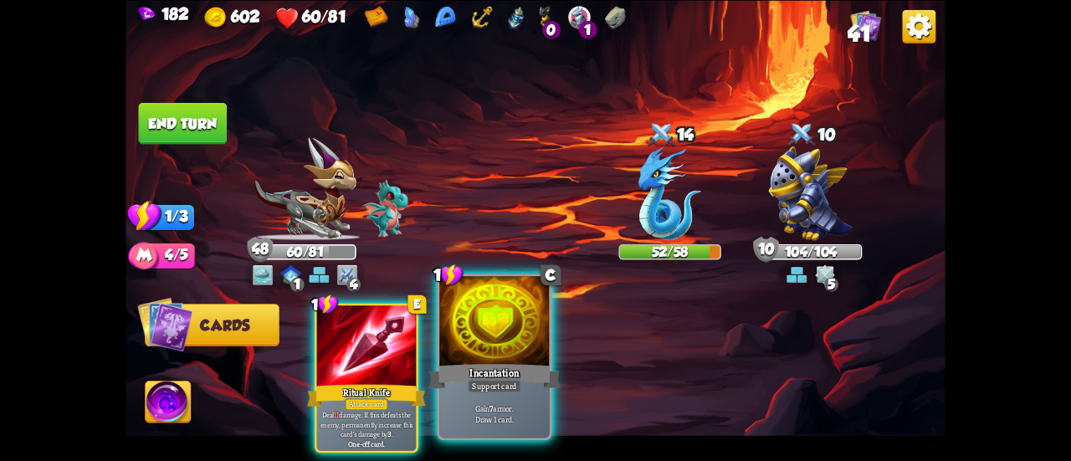
click at [493, 335] on div at bounding box center [494, 322] width 110 height 93
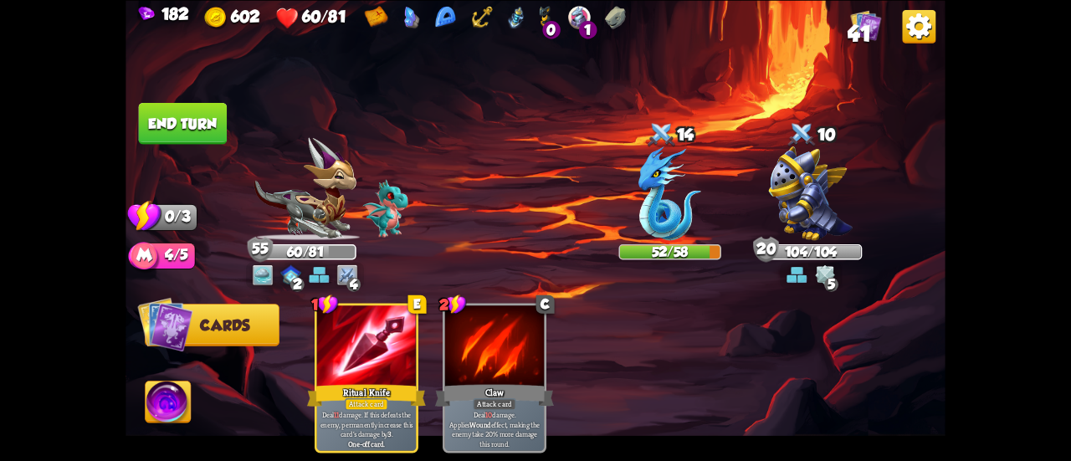
click at [207, 133] on button "End turn" at bounding box center [183, 123] width 89 height 42
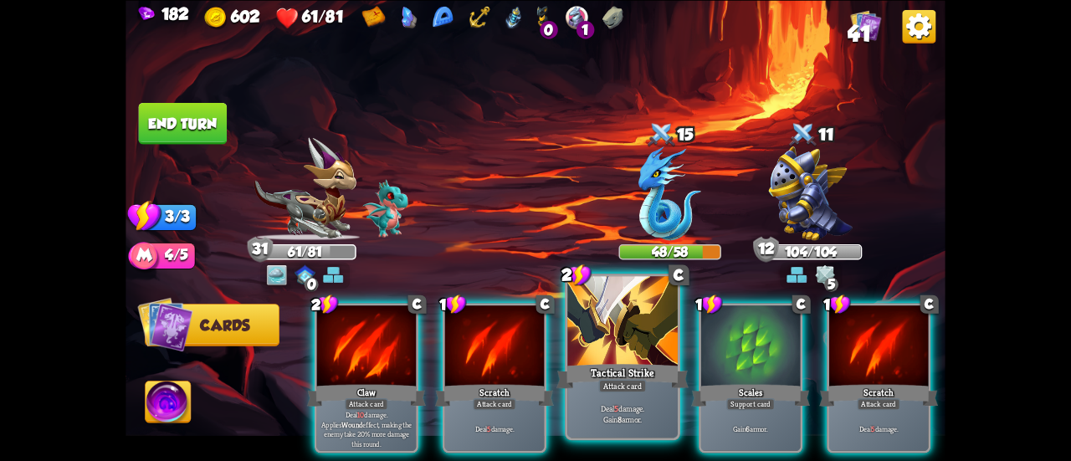
click at [631, 310] on div at bounding box center [622, 322] width 110 height 93
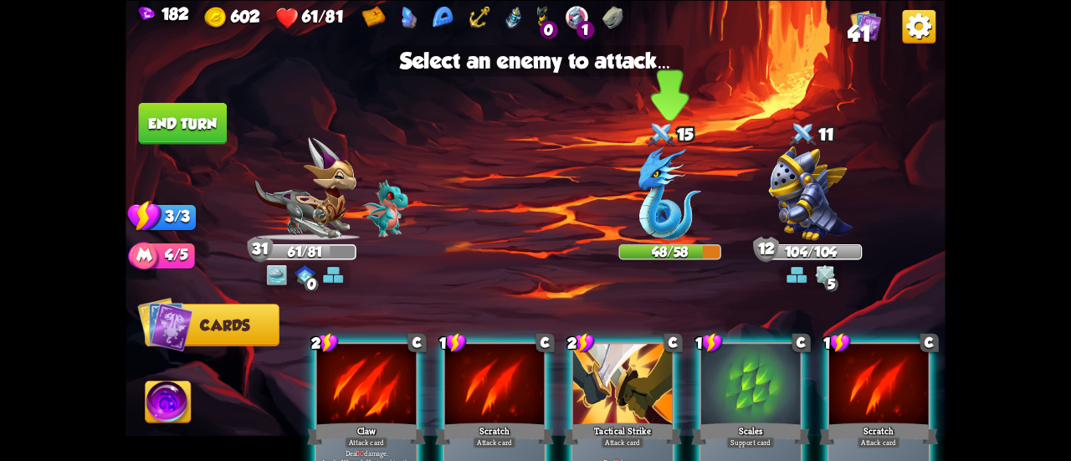
click at [672, 200] on img at bounding box center [669, 193] width 63 height 94
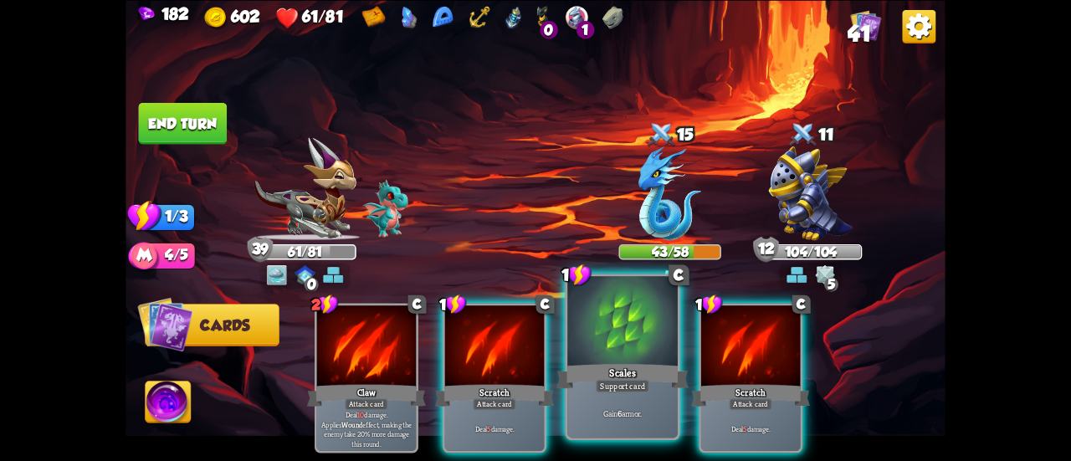
click at [607, 336] on div at bounding box center [622, 322] width 110 height 93
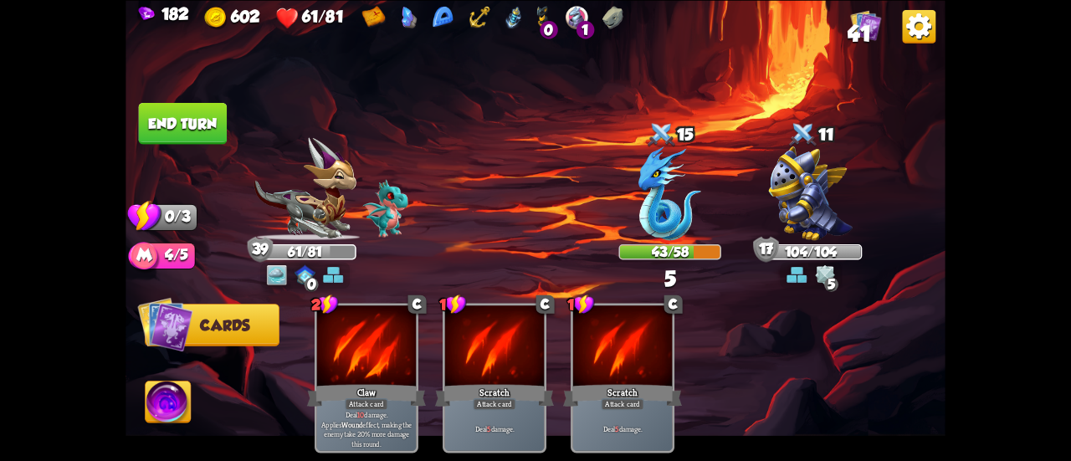
click at [194, 115] on button "End turn" at bounding box center [183, 123] width 89 height 42
